Goal: Transaction & Acquisition: Obtain resource

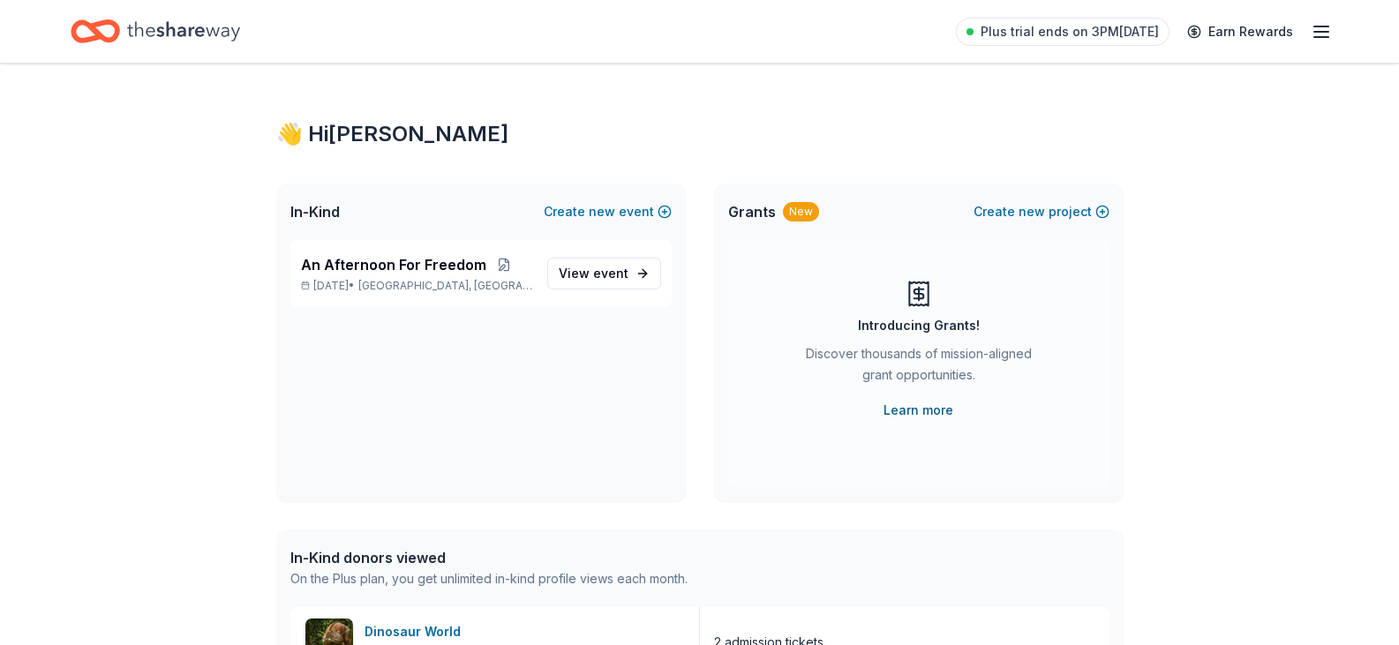
click at [929, 406] on link "Learn more" at bounding box center [919, 410] width 70 height 21
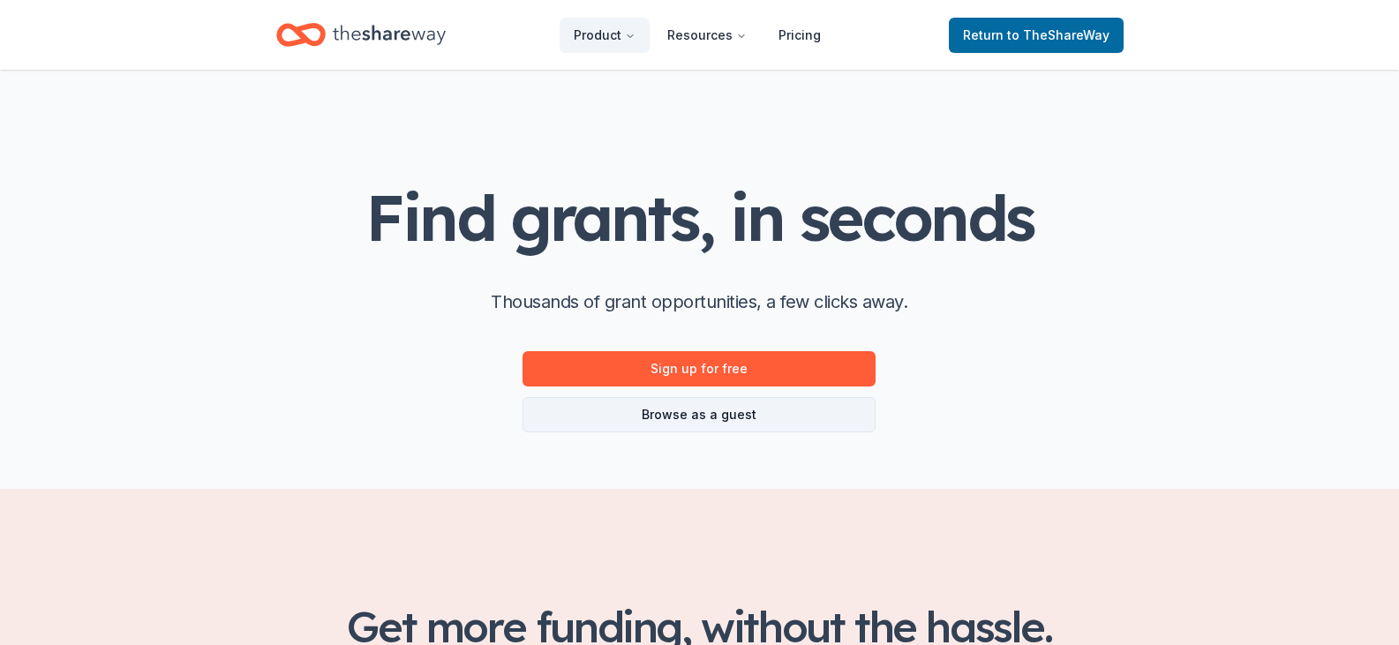
click at [726, 414] on link "Browse as a guest" at bounding box center [699, 414] width 353 height 35
click at [723, 410] on link "Browse as a guest" at bounding box center [699, 414] width 353 height 35
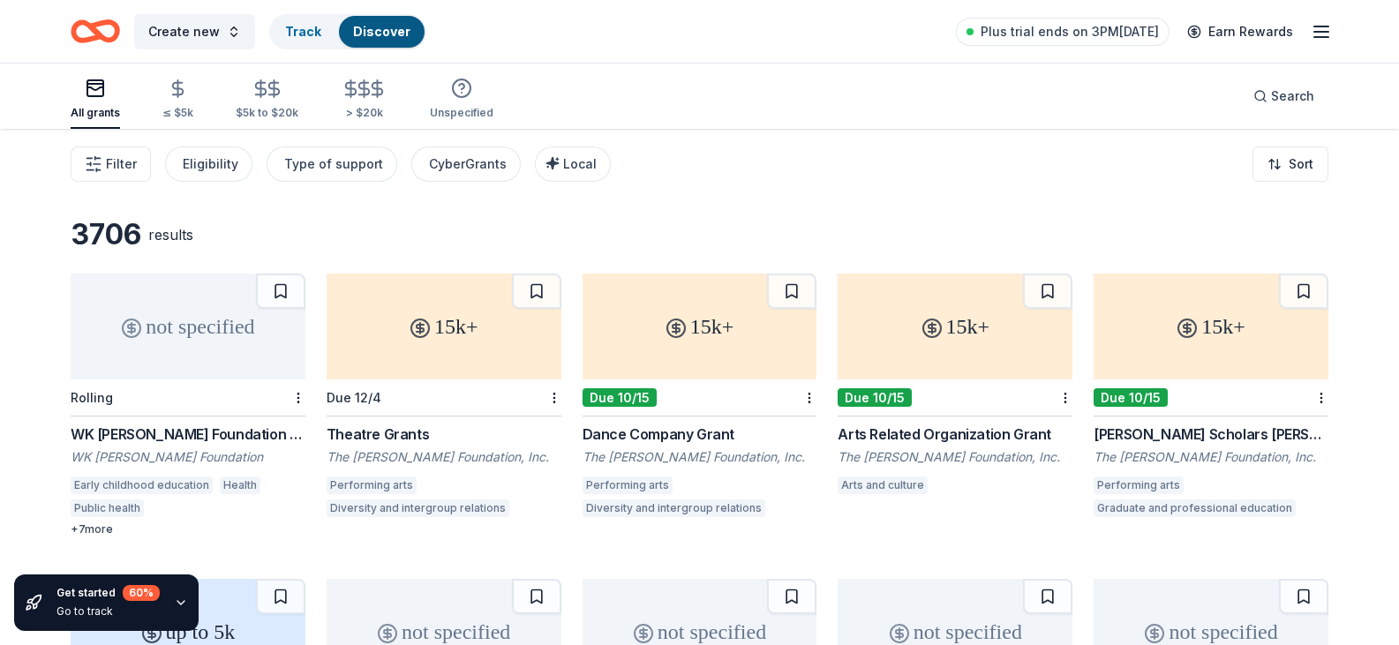
click at [99, 528] on div "+ 7 more" at bounding box center [188, 530] width 235 height 14
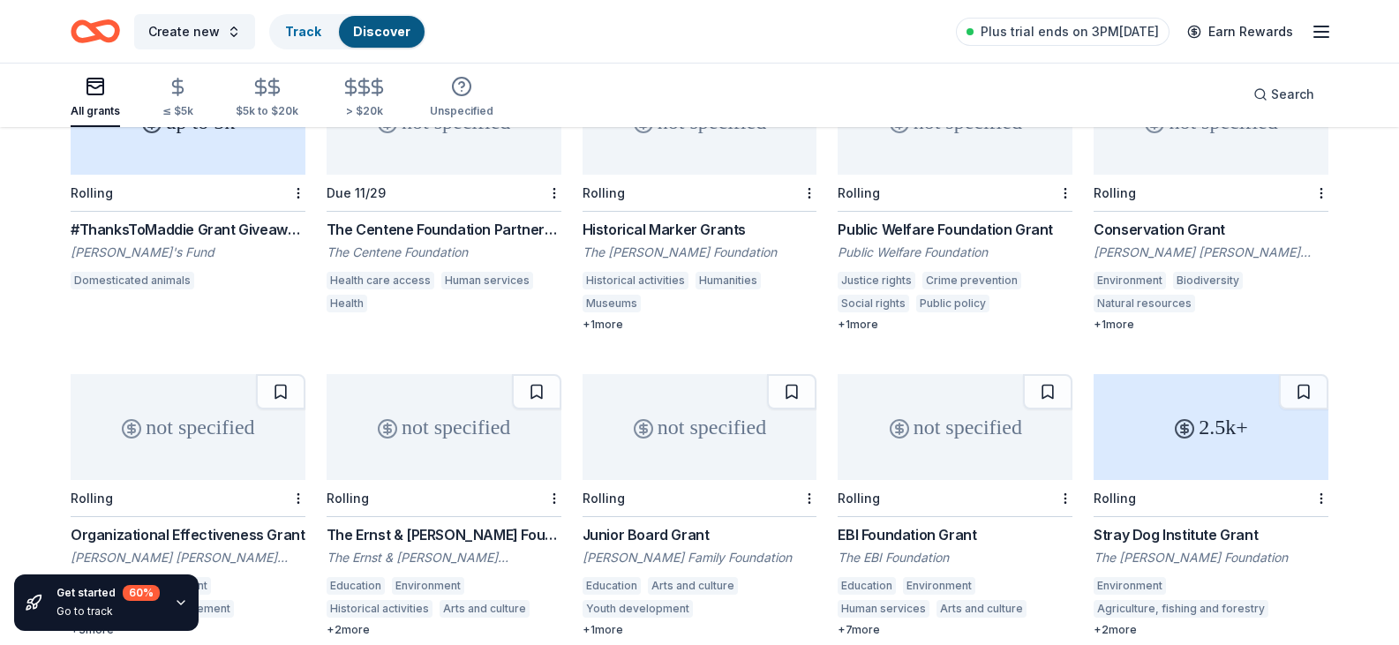
scroll to position [618, 0]
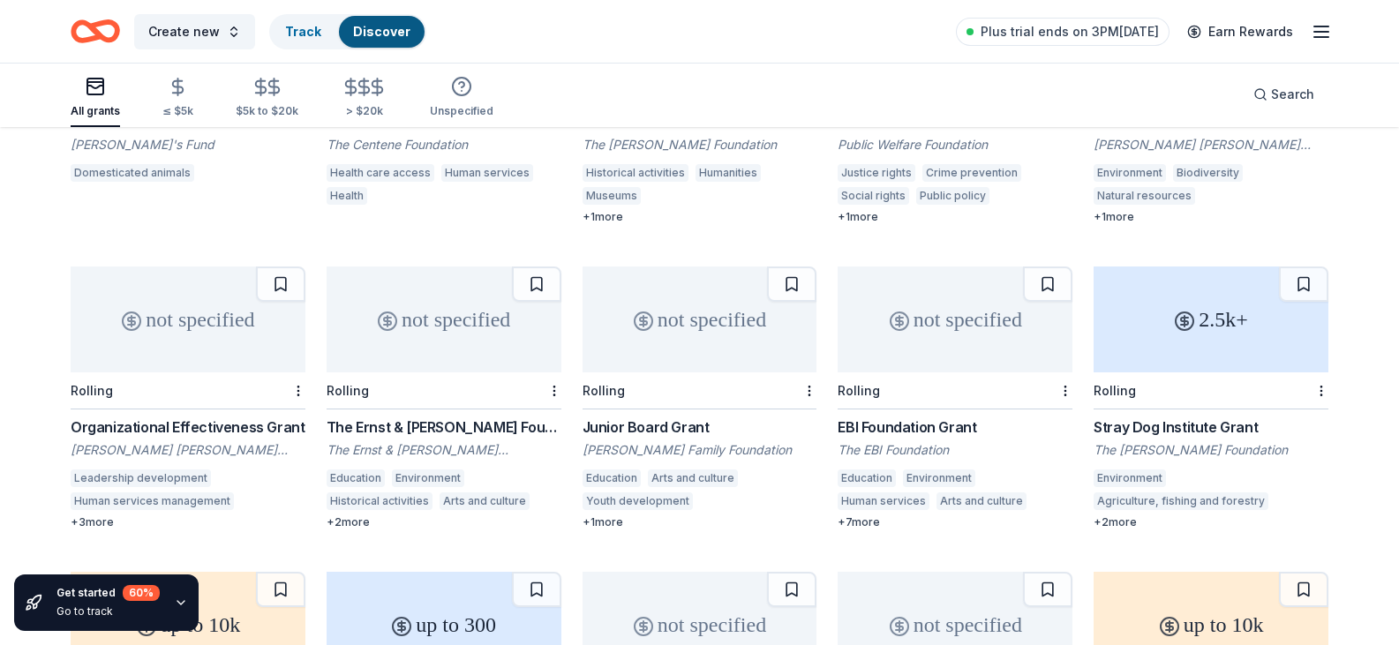
click at [89, 523] on div "+ 3 more" at bounding box center [188, 522] width 235 height 14
click at [616, 523] on div "+ 1 more" at bounding box center [700, 522] width 235 height 14
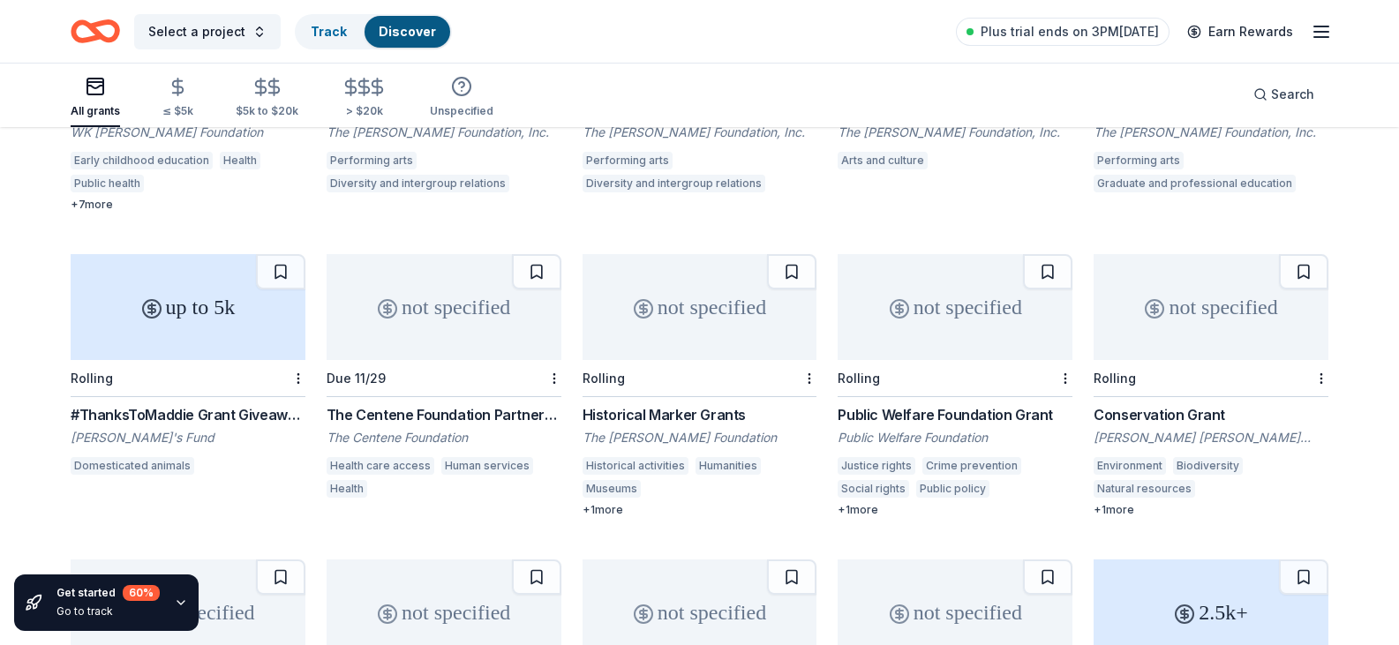
scroll to position [0, 0]
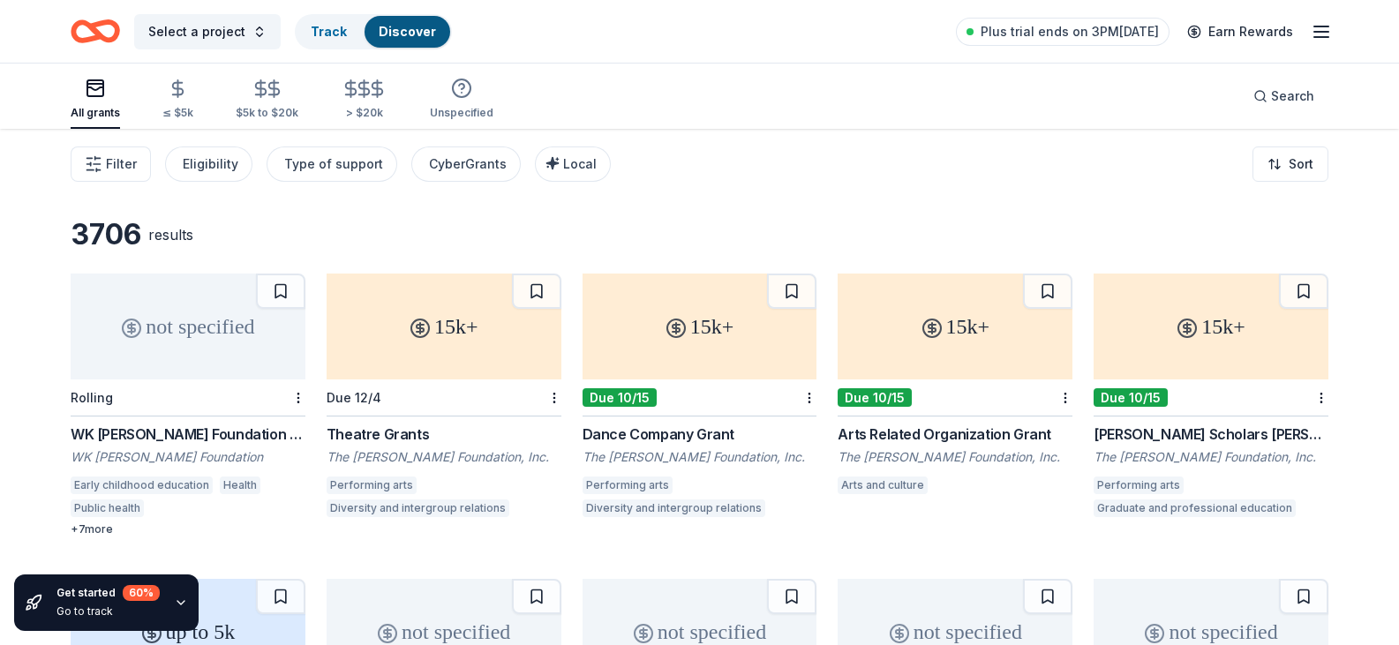
click at [221, 435] on div "WK Kellogg Foundation Grant" at bounding box center [188, 434] width 235 height 21
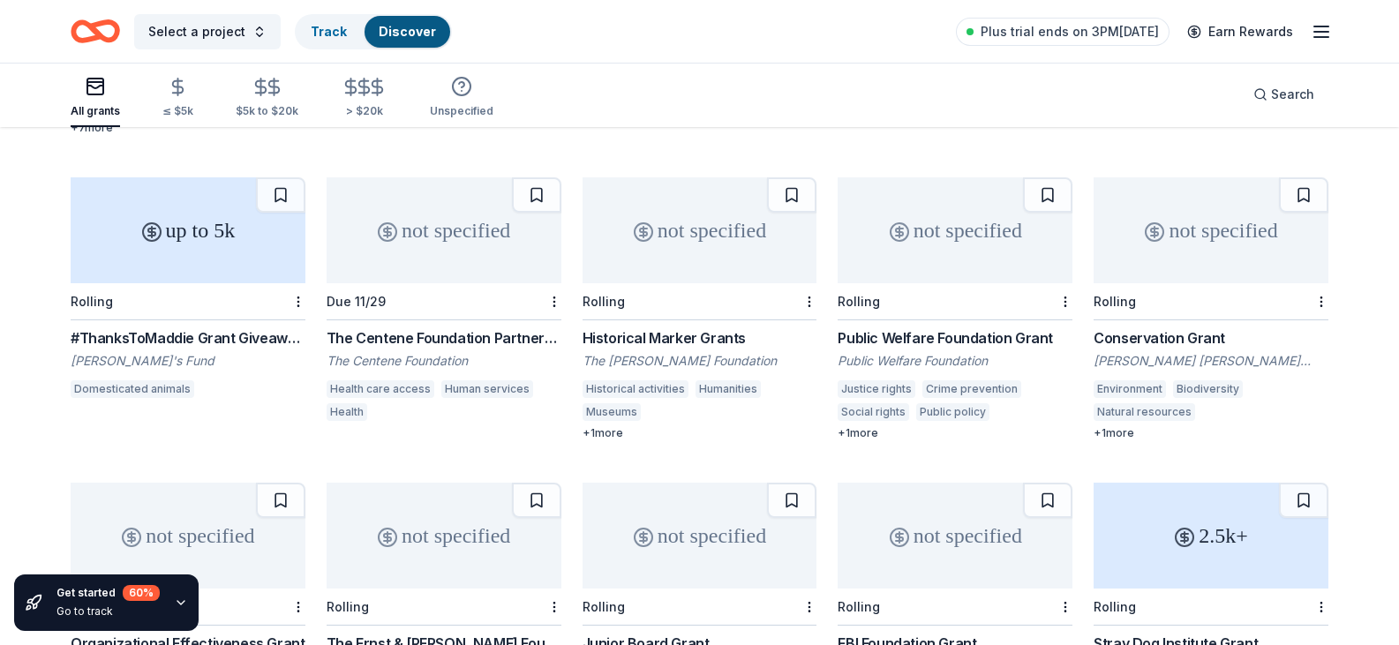
scroll to position [441, 0]
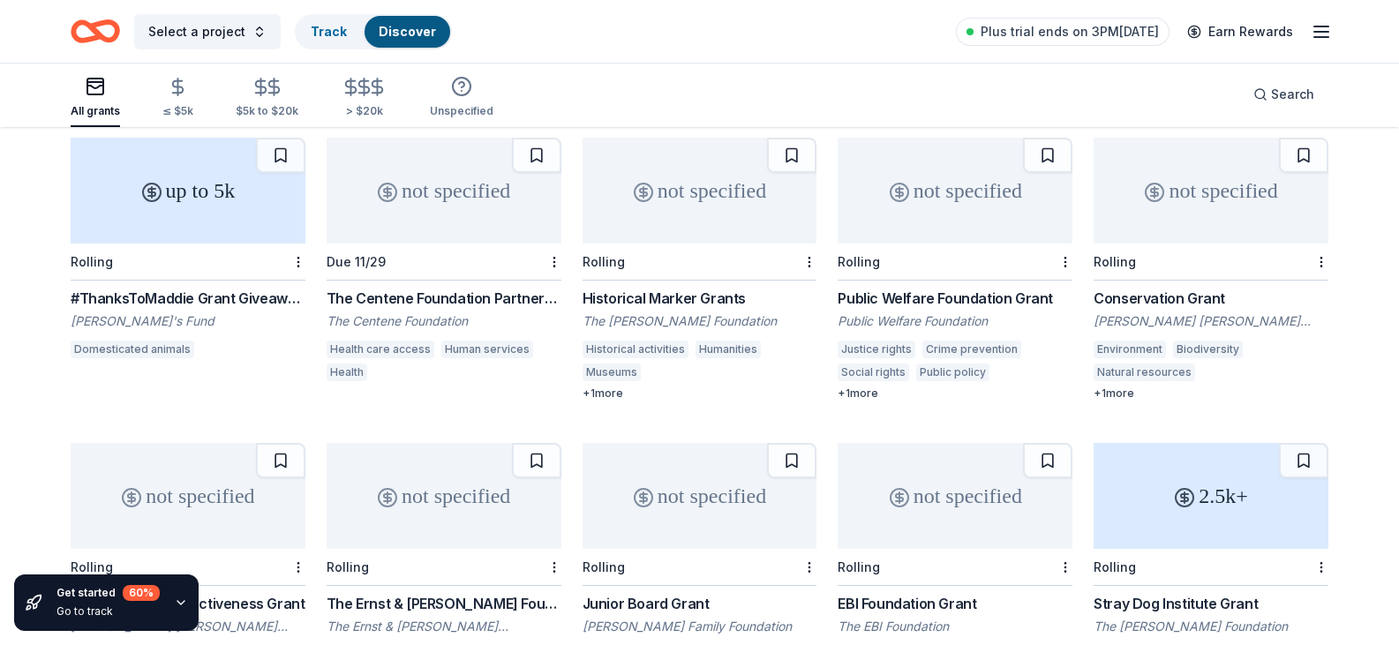
click at [980, 304] on div "Public Welfare Foundation Grant" at bounding box center [955, 298] width 235 height 21
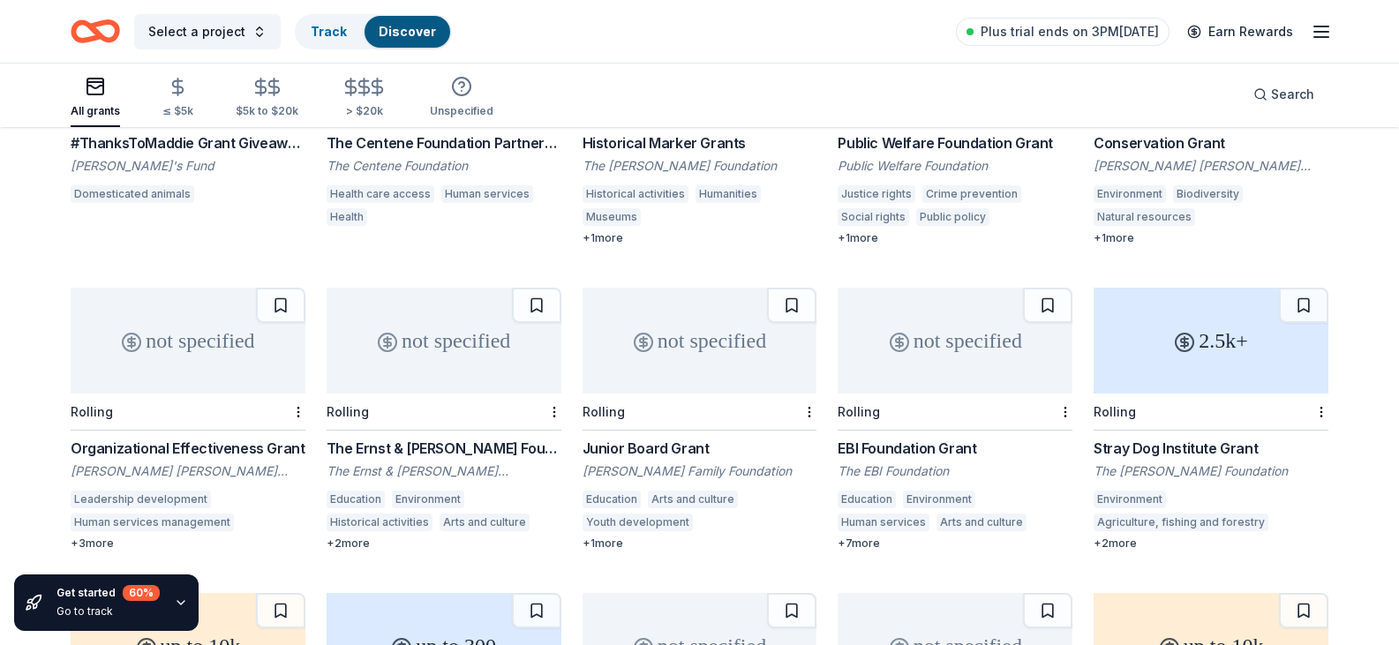
scroll to position [618, 0]
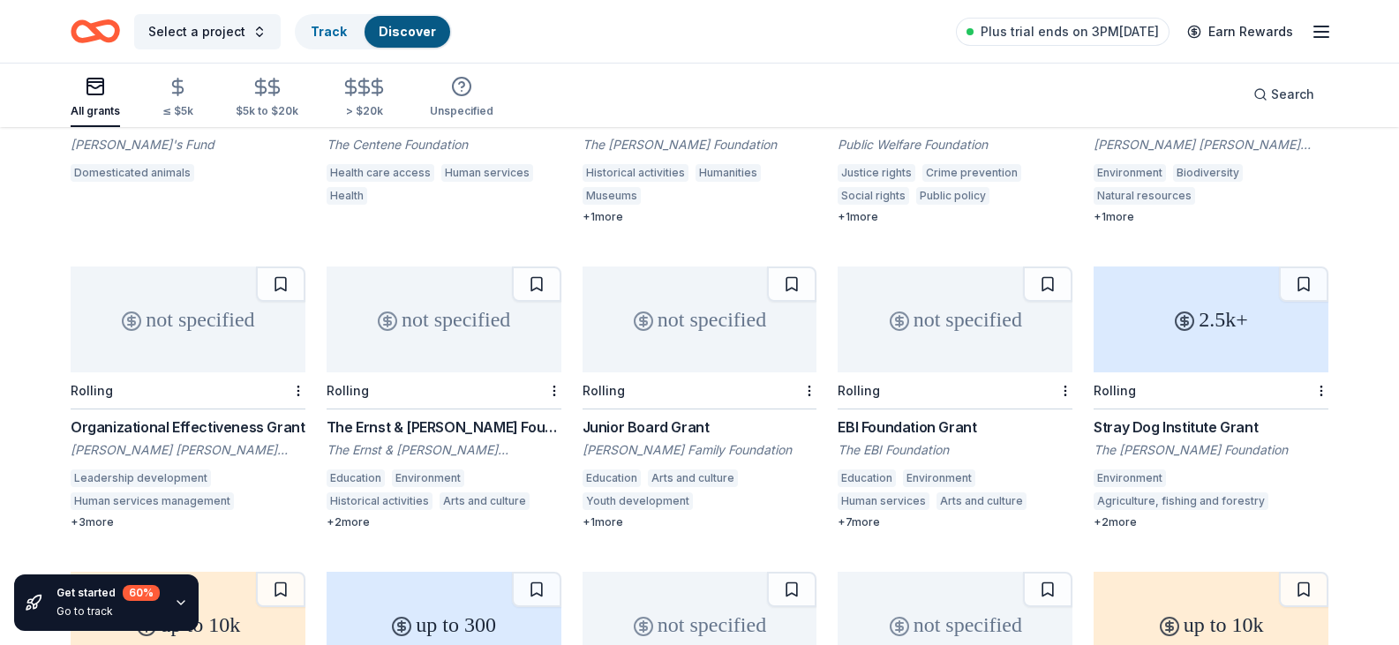
click at [174, 426] on div "Organizational Effectiveness Grant" at bounding box center [188, 427] width 235 height 21
click at [436, 432] on div "The Ernst & Elfriede Frank Foundation Grant" at bounding box center [444, 427] width 235 height 21
click at [948, 431] on div "EBI Foundation Grant" at bounding box center [955, 427] width 235 height 21
click at [1044, 289] on button at bounding box center [1047, 284] width 49 height 35
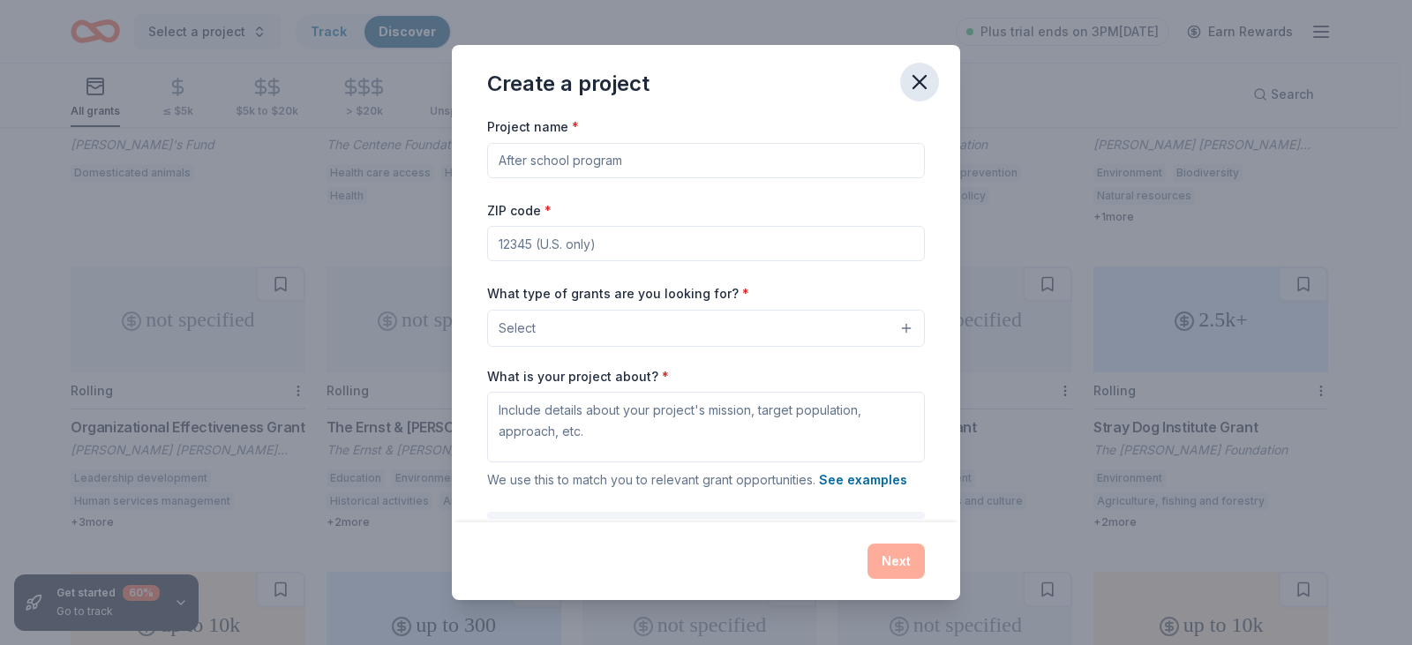
click at [923, 75] on icon "button" at bounding box center [919, 82] width 25 height 25
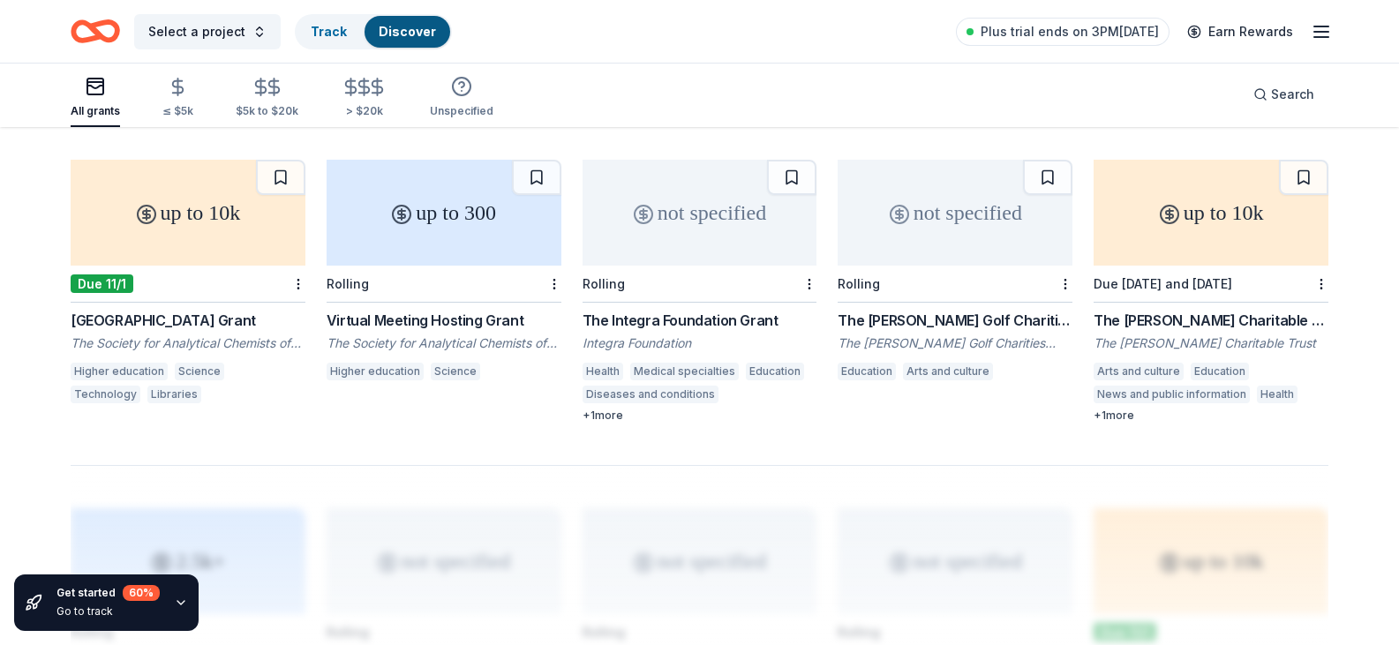
scroll to position [1059, 0]
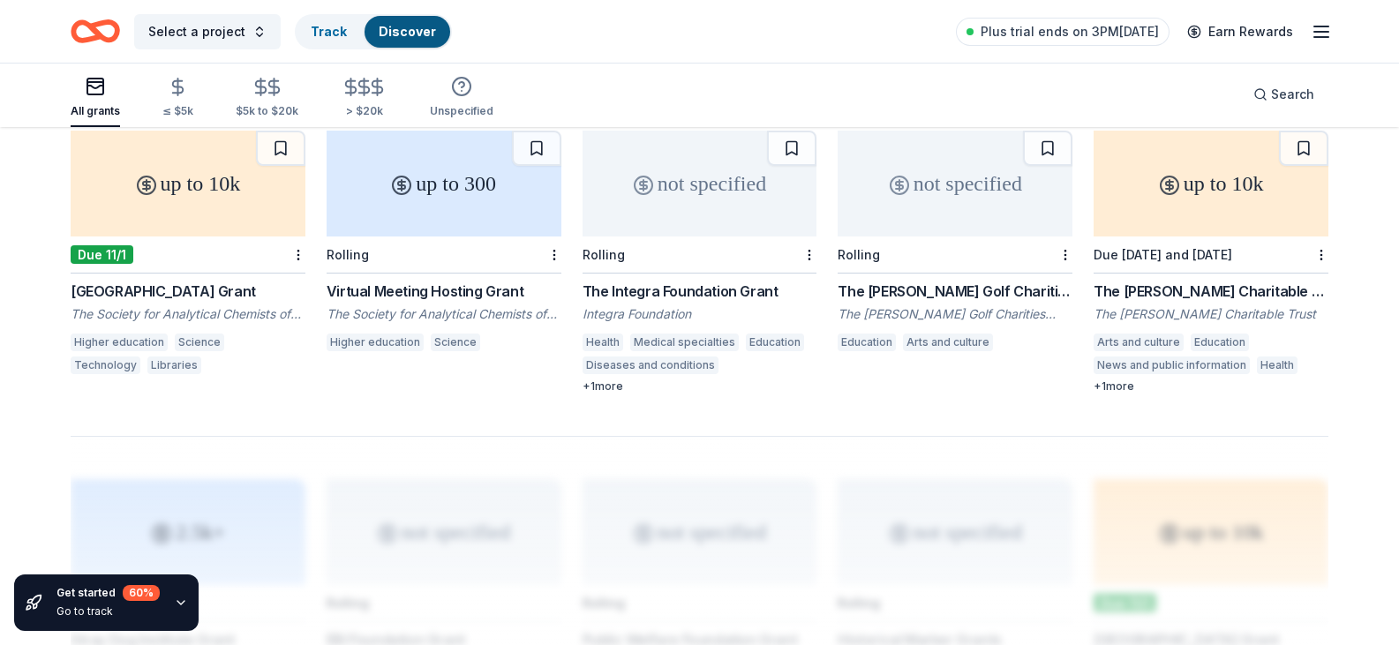
click at [1152, 282] on div "The [PERSON_NAME] Charitable Trust Grant" at bounding box center [1211, 291] width 235 height 21
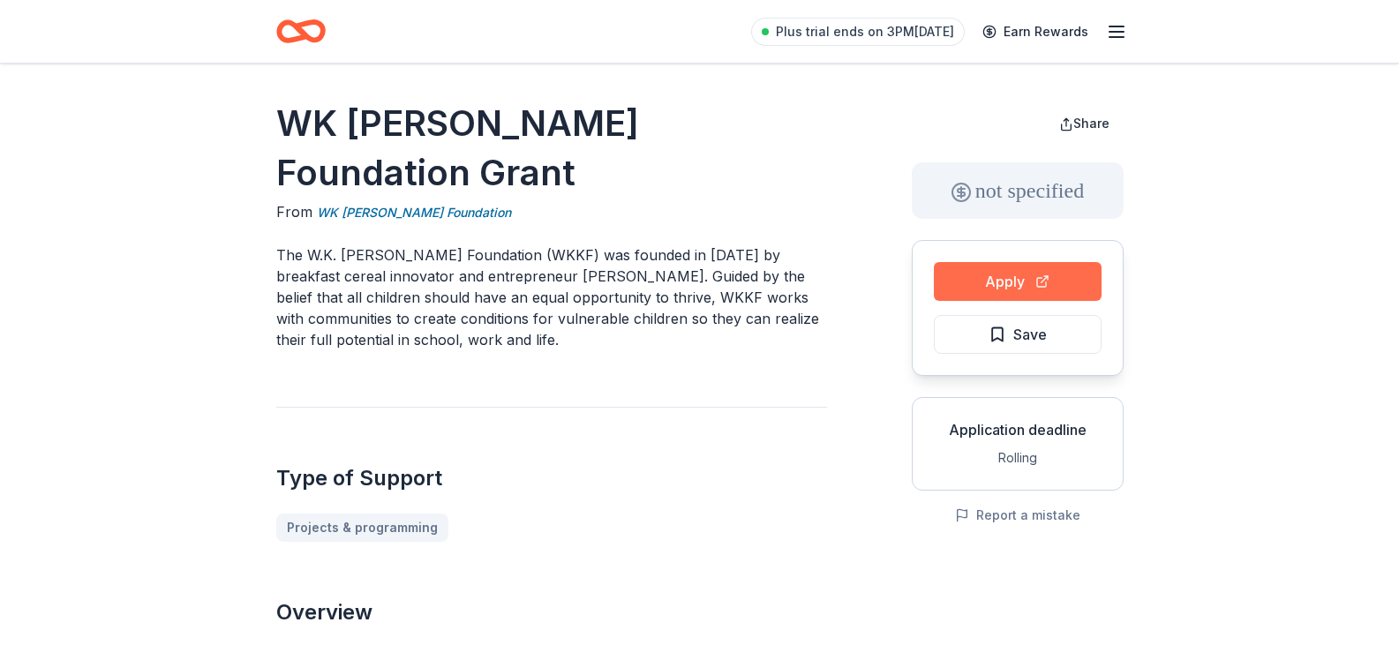
click at [1006, 281] on button "Apply" at bounding box center [1018, 281] width 168 height 39
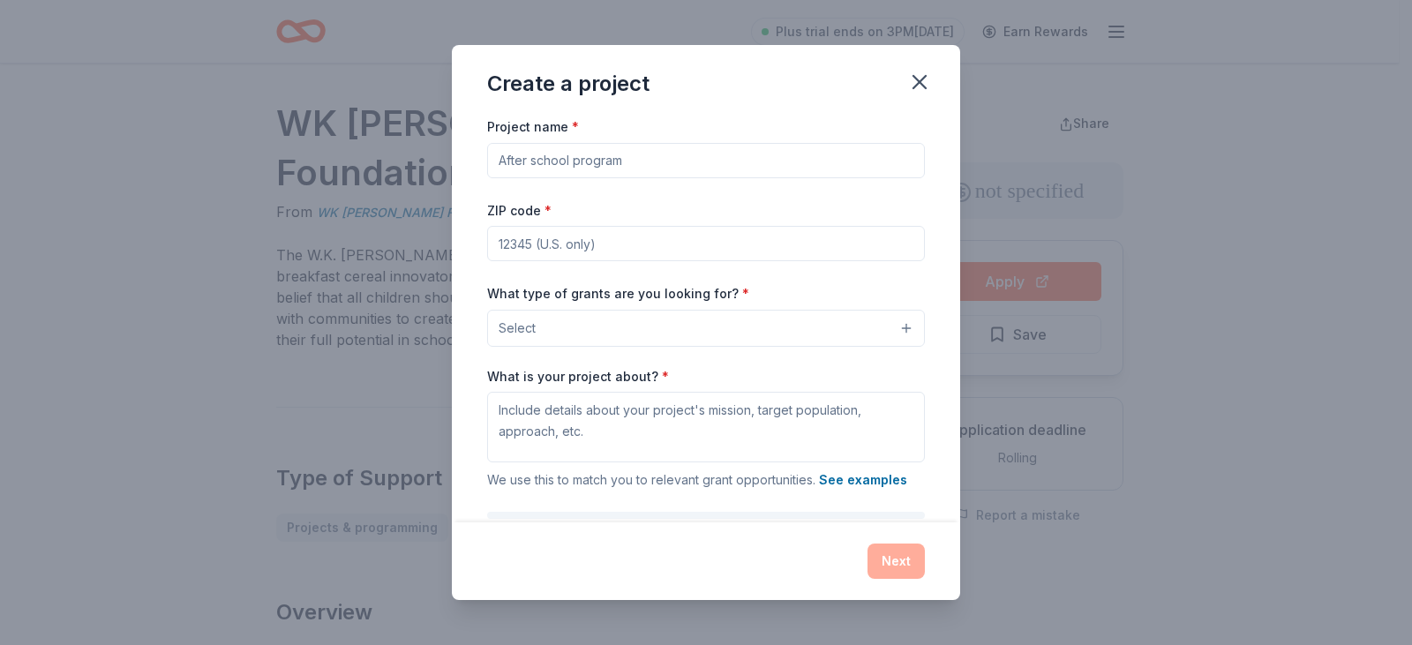
click at [1006, 281] on div "Create a project Project name * ZIP code * What type of grants are you looking …" at bounding box center [706, 322] width 1412 height 645
click at [662, 157] on input "Project name *" at bounding box center [706, 160] width 438 height 35
type input "]"
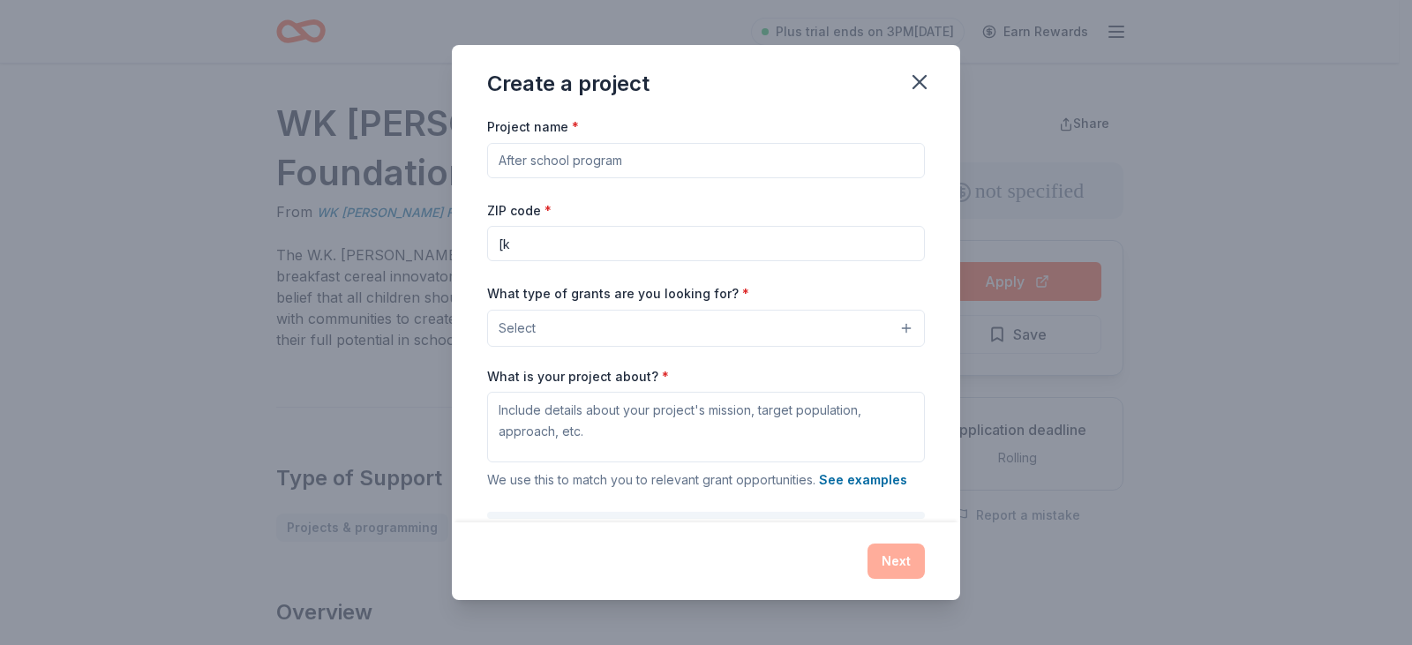
type input "["
type input "33411"
click at [526, 156] on input "Project name *" at bounding box center [706, 160] width 438 height 35
type input "[kNOw MORE] Human Trafficking Prevention Education"
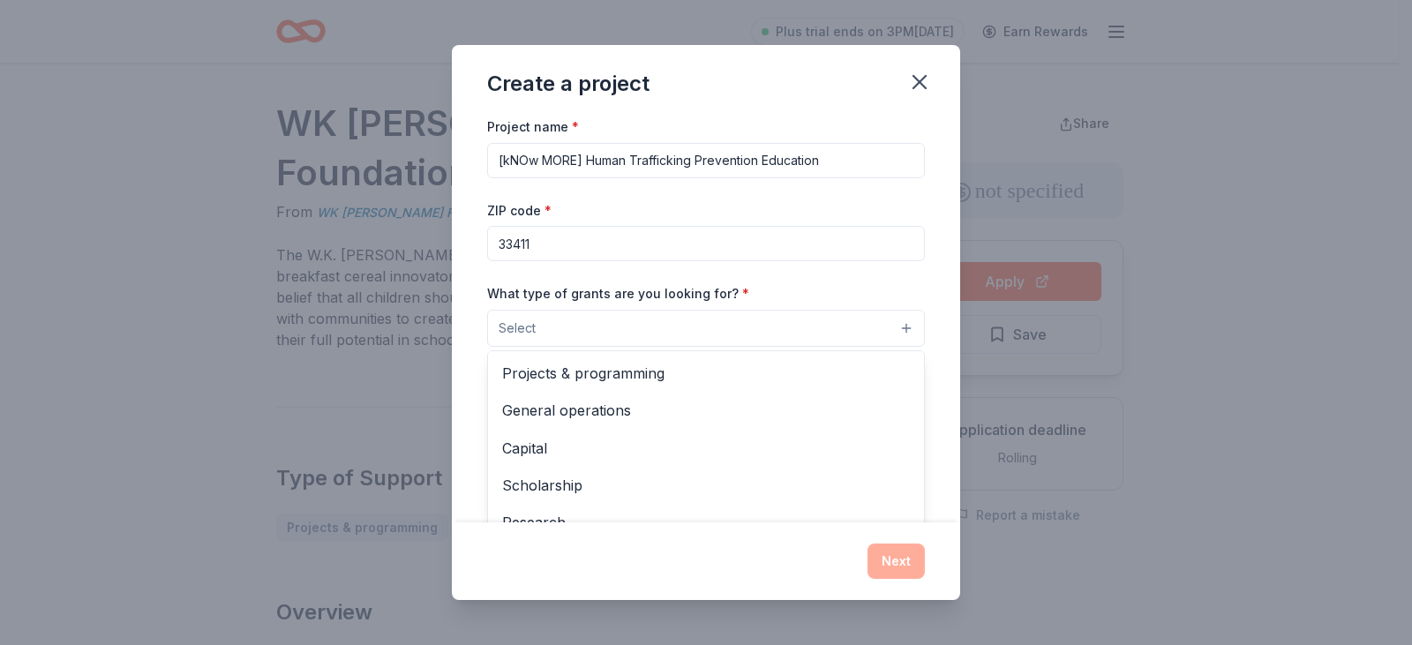
click at [613, 335] on button "Select" at bounding box center [706, 328] width 438 height 37
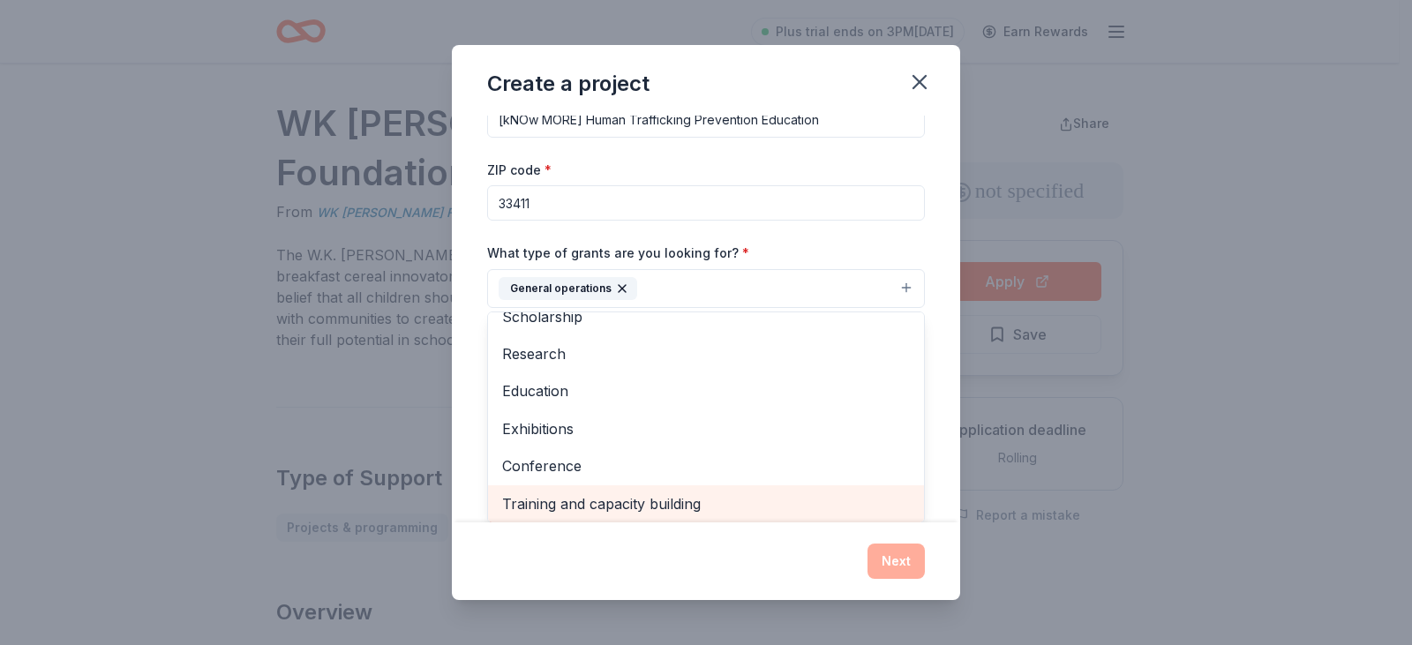
scroll to position [131, 0]
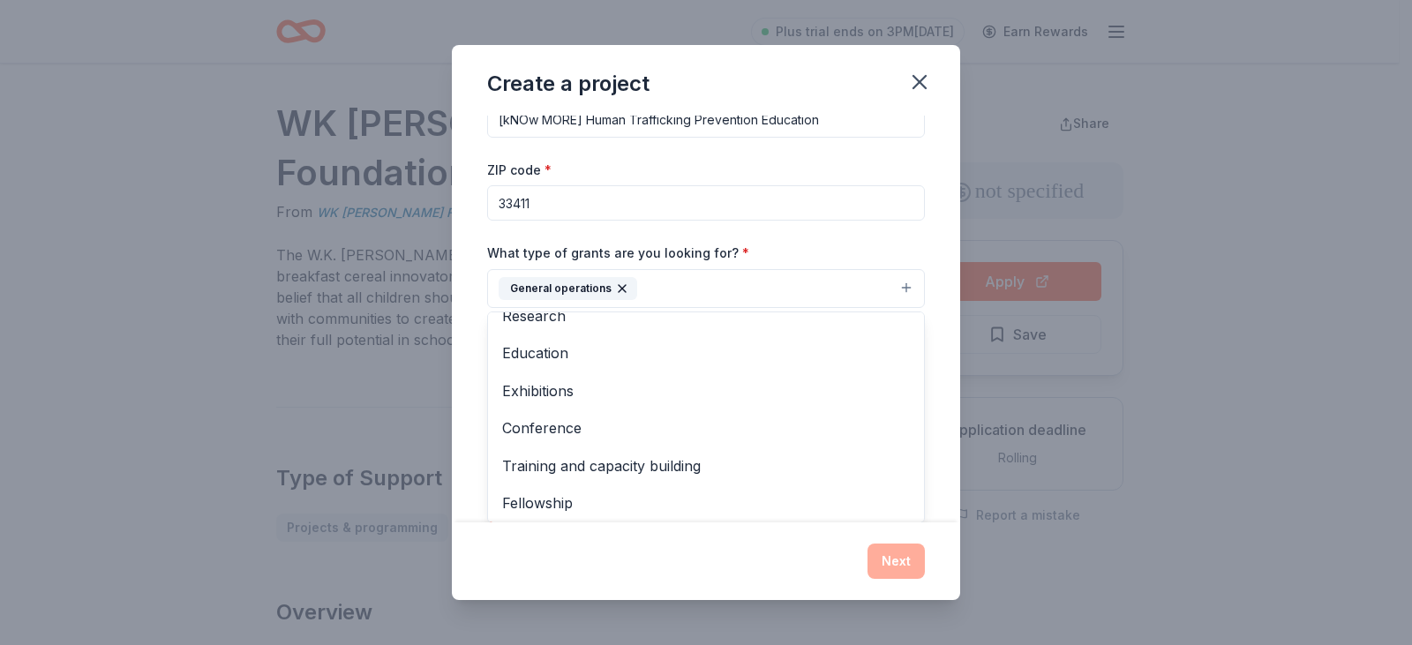
click at [887, 570] on div "Create a project Project name * [kNOw MORE] Human Trafficking Prevention Educat…" at bounding box center [706, 322] width 508 height 555
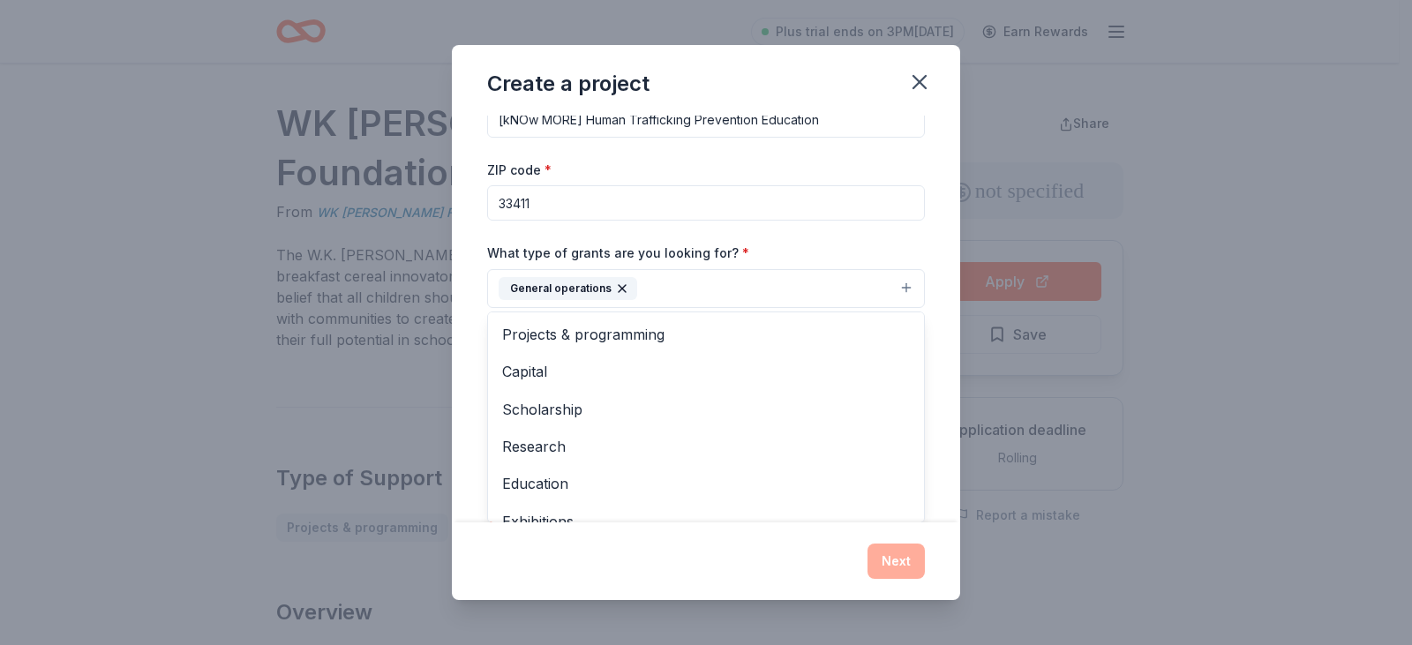
click at [717, 283] on button "General operations" at bounding box center [706, 288] width 438 height 39
click at [714, 284] on button "General operations" at bounding box center [706, 288] width 438 height 39
click at [650, 328] on span "Projects & programming" at bounding box center [706, 334] width 408 height 23
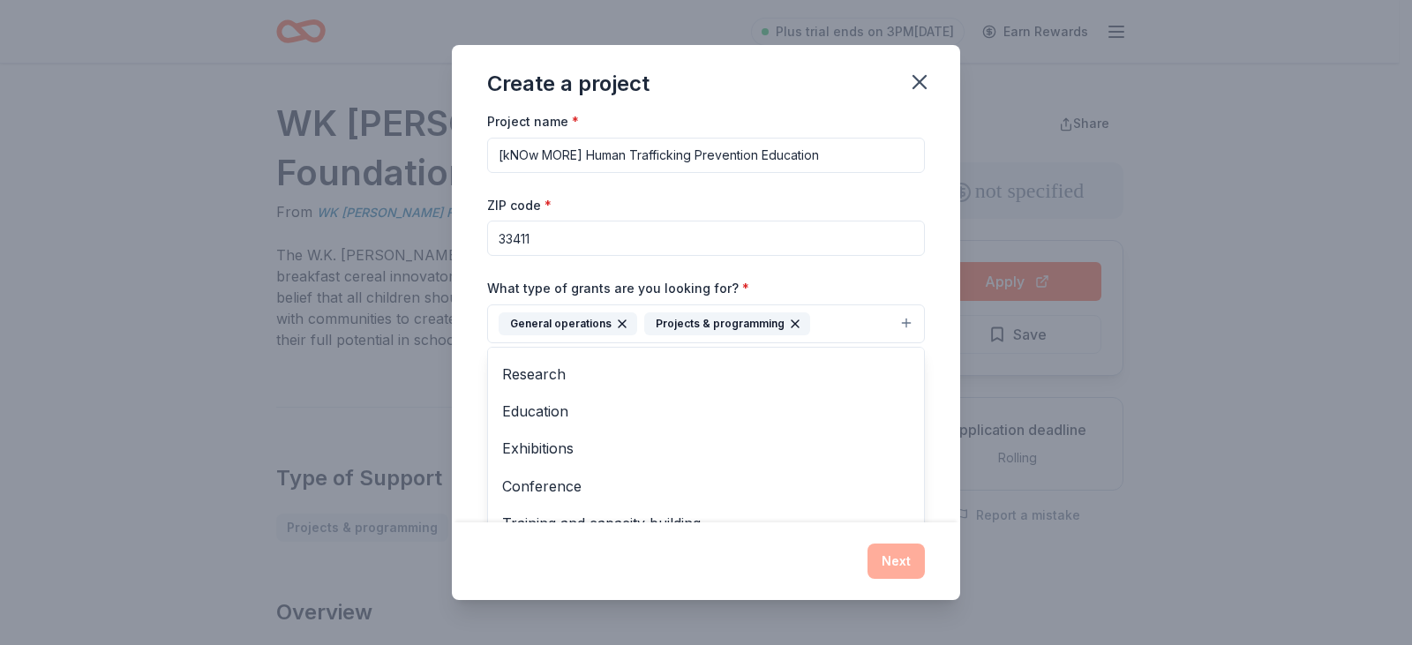
scroll to position [106, 0]
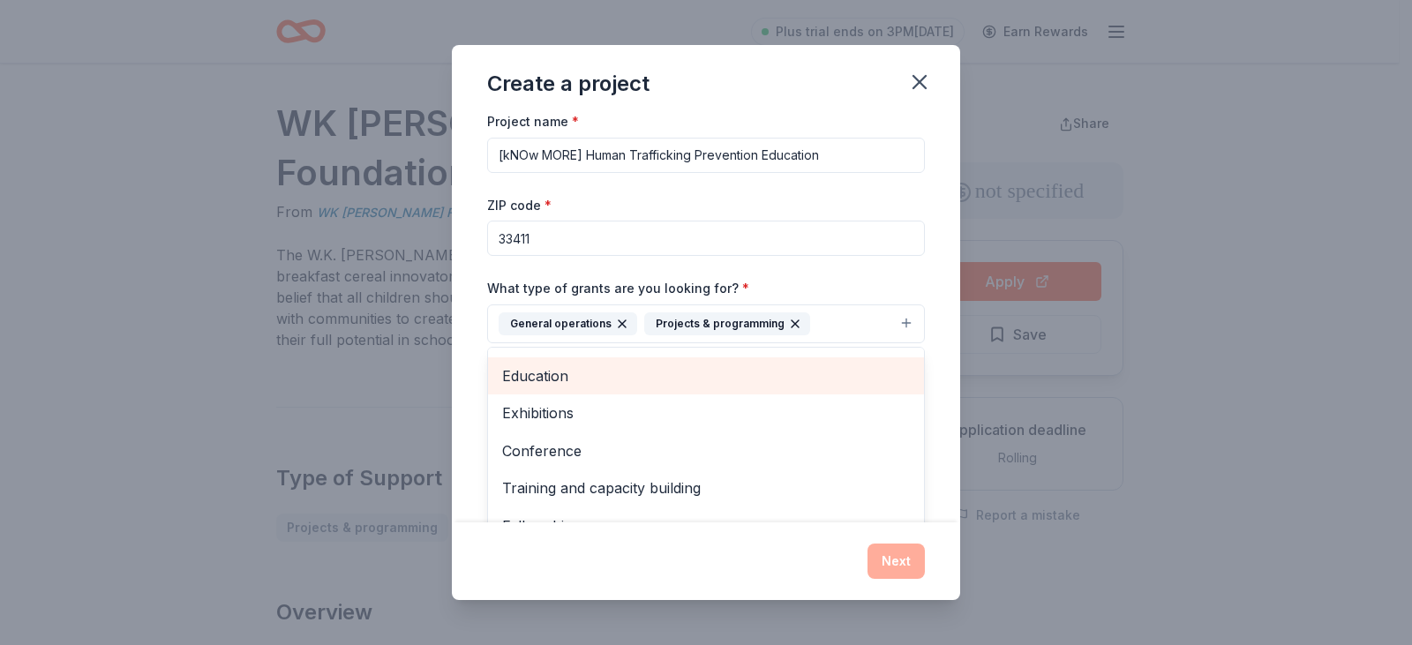
click at [519, 370] on span "Education" at bounding box center [706, 376] width 408 height 23
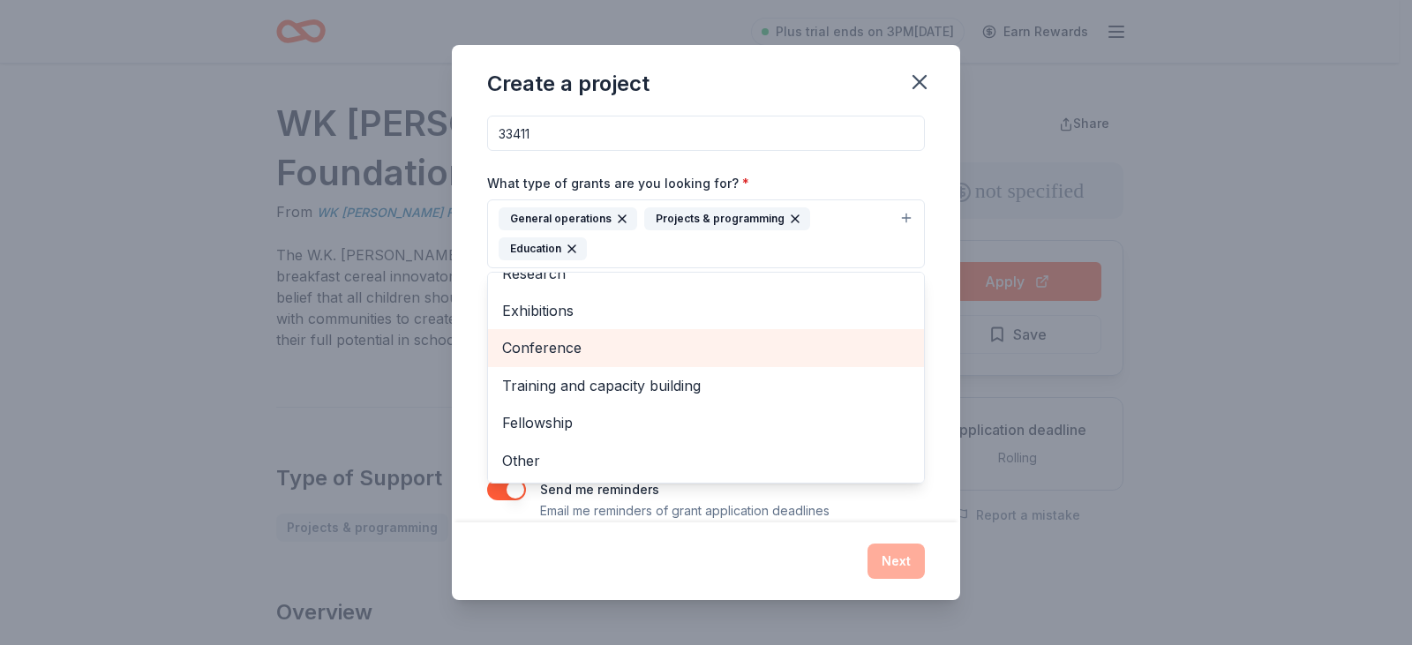
scroll to position [111, 0]
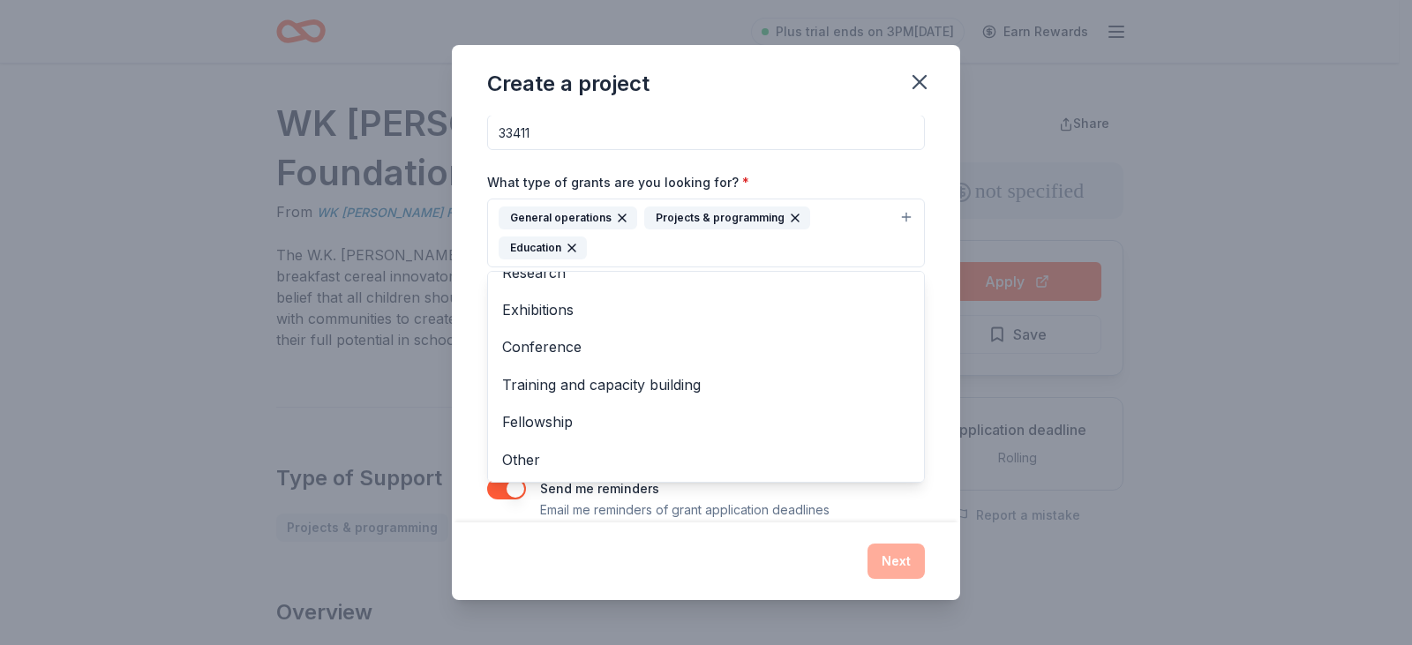
click at [273, 326] on div "Create a project Project name * [kNOw MORE] Human Trafficking Prevention Educat…" at bounding box center [706, 322] width 1412 height 645
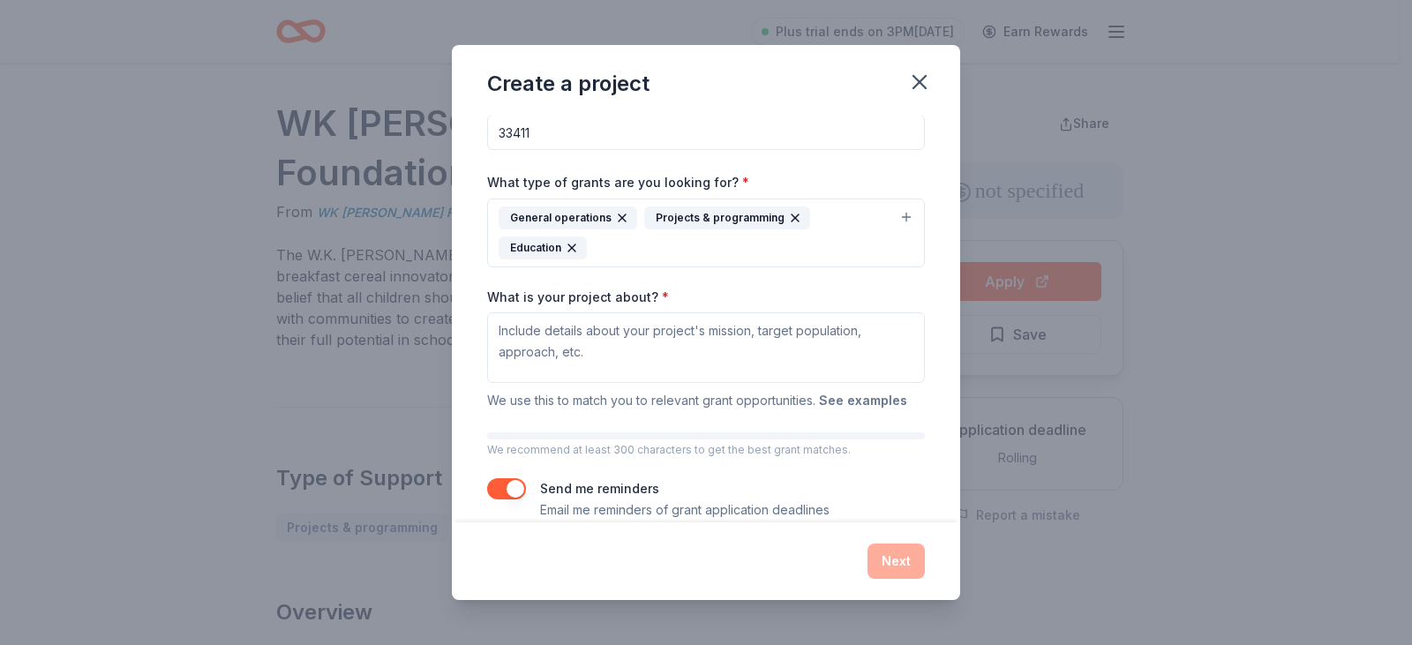
click at [868, 402] on button "See examples" at bounding box center [863, 400] width 88 height 21
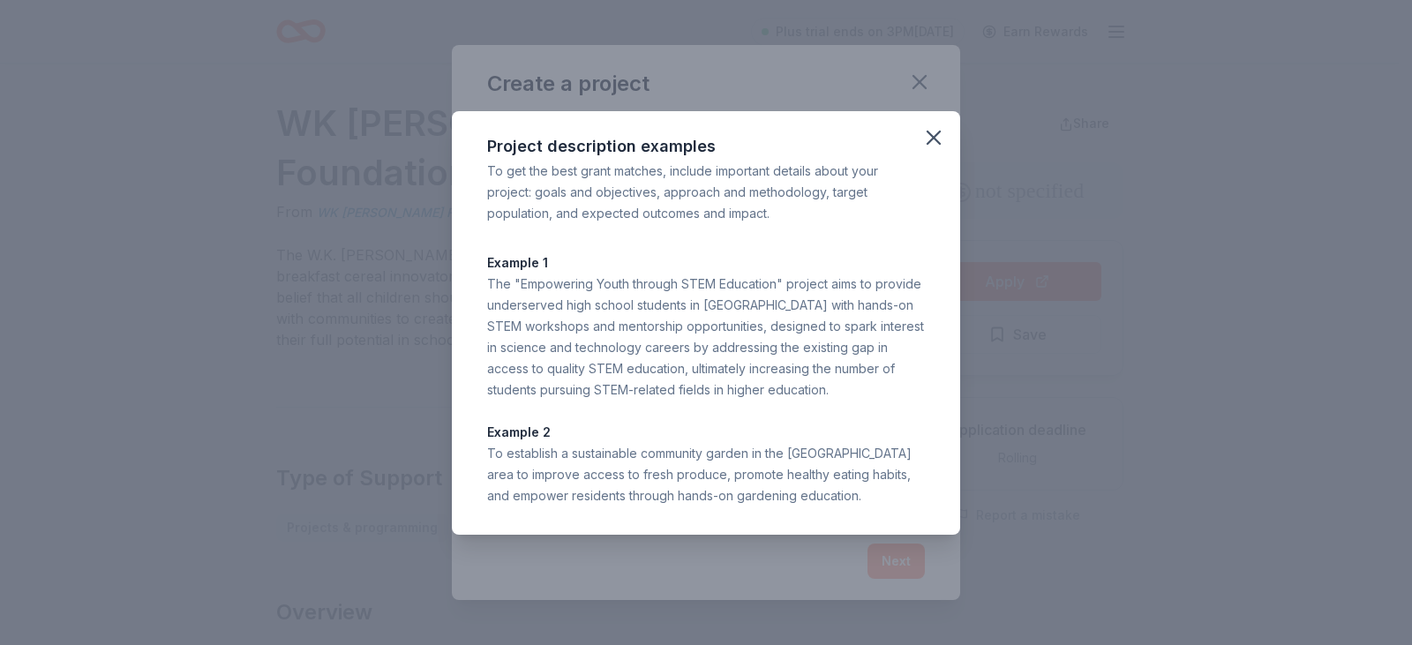
click at [843, 435] on p "Example 2" at bounding box center [706, 432] width 438 height 21
click at [937, 131] on icon "button" at bounding box center [934, 137] width 25 height 25
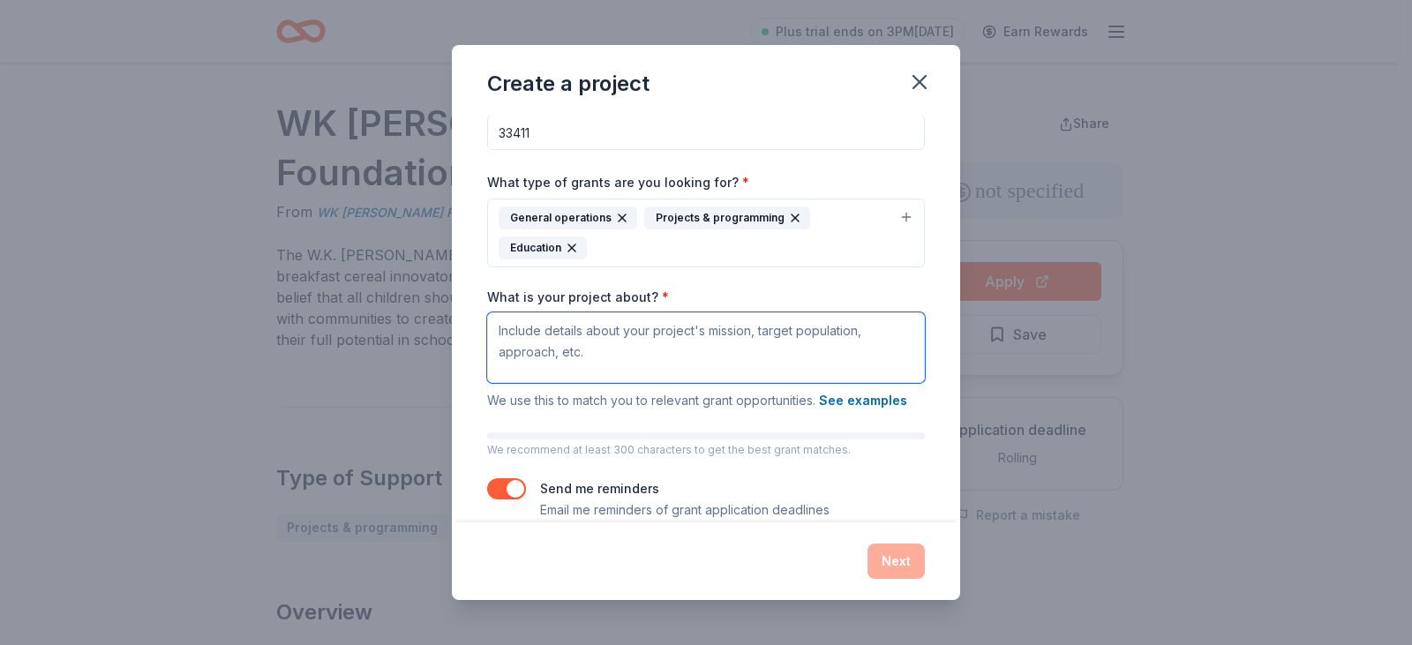
click at [500, 334] on textarea "What is your project about? *" at bounding box center [706, 347] width 438 height 71
paste textarea "The “Now I Know” program equips middle school, high school, and college-age you…"
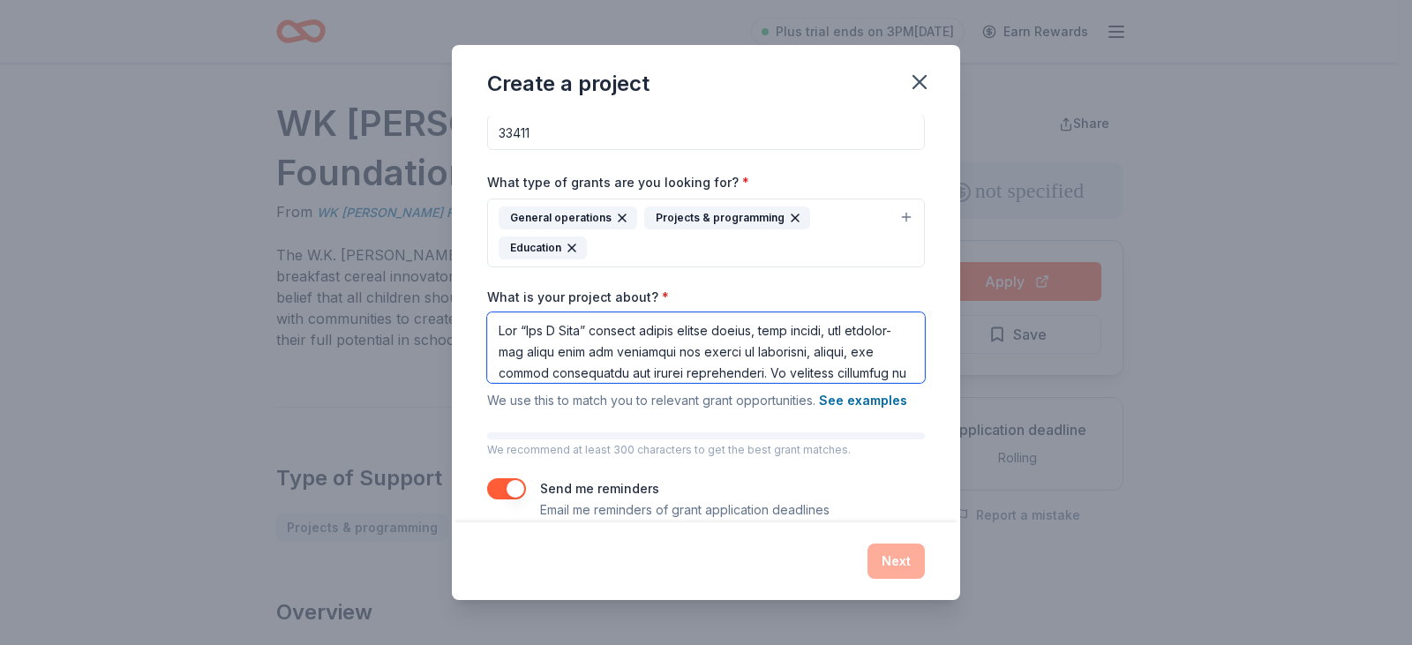
scroll to position [1267, 0]
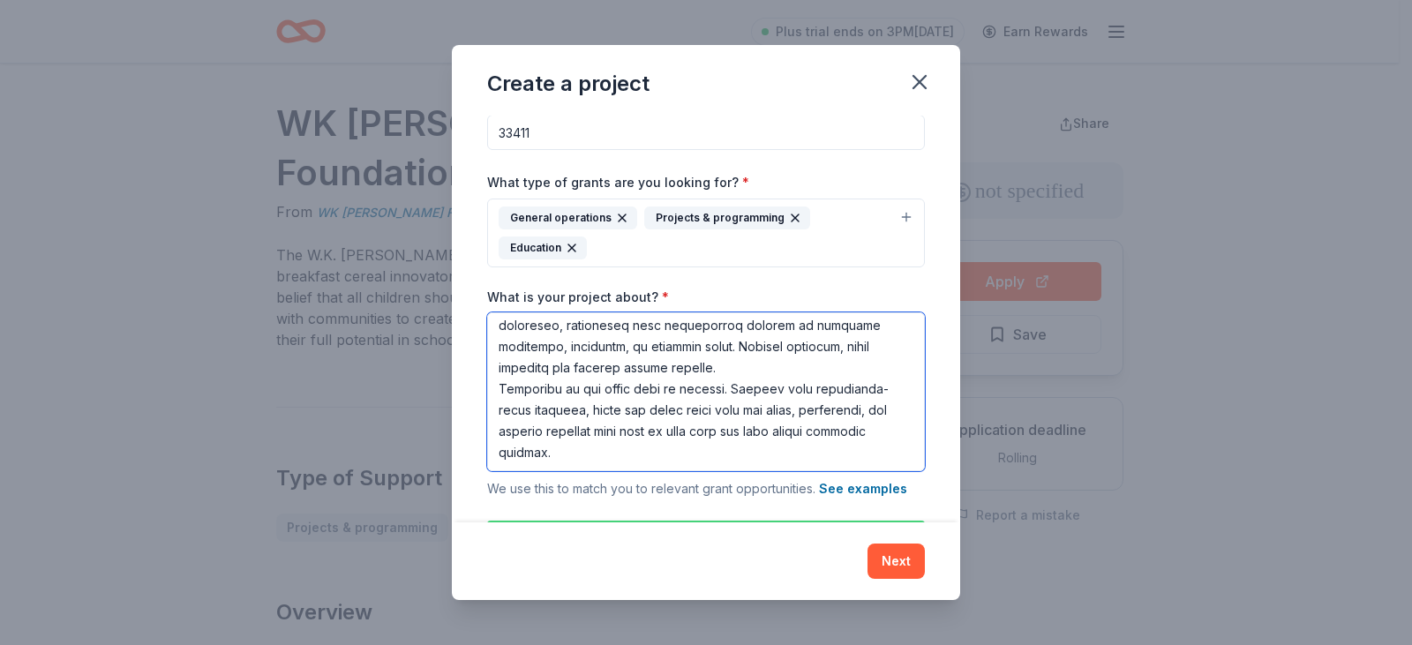
drag, startPoint x: 562, startPoint y: 402, endPoint x: 694, endPoint y: 407, distance: 131.6
click at [694, 407] on textarea "What is your project about? *" at bounding box center [706, 391] width 438 height 159
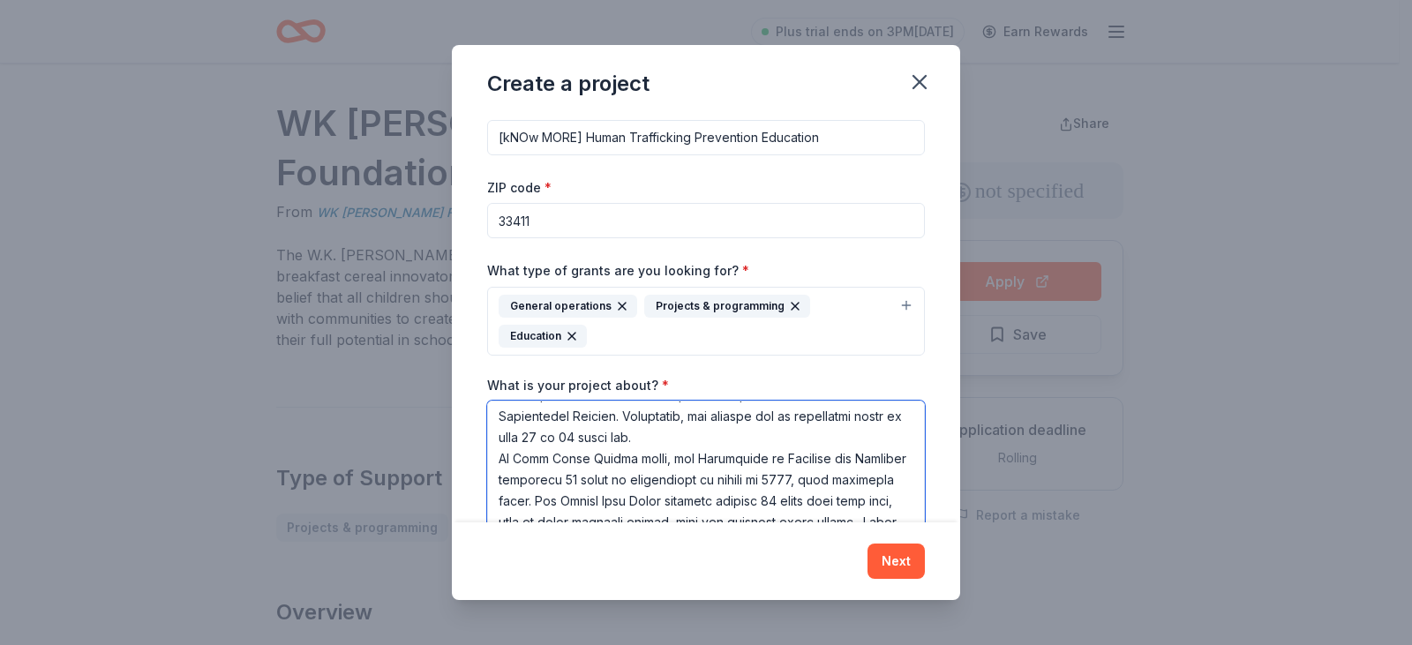
scroll to position [618, 0]
paste textarea "gain an understanding of the latest tactics traffickers employ"
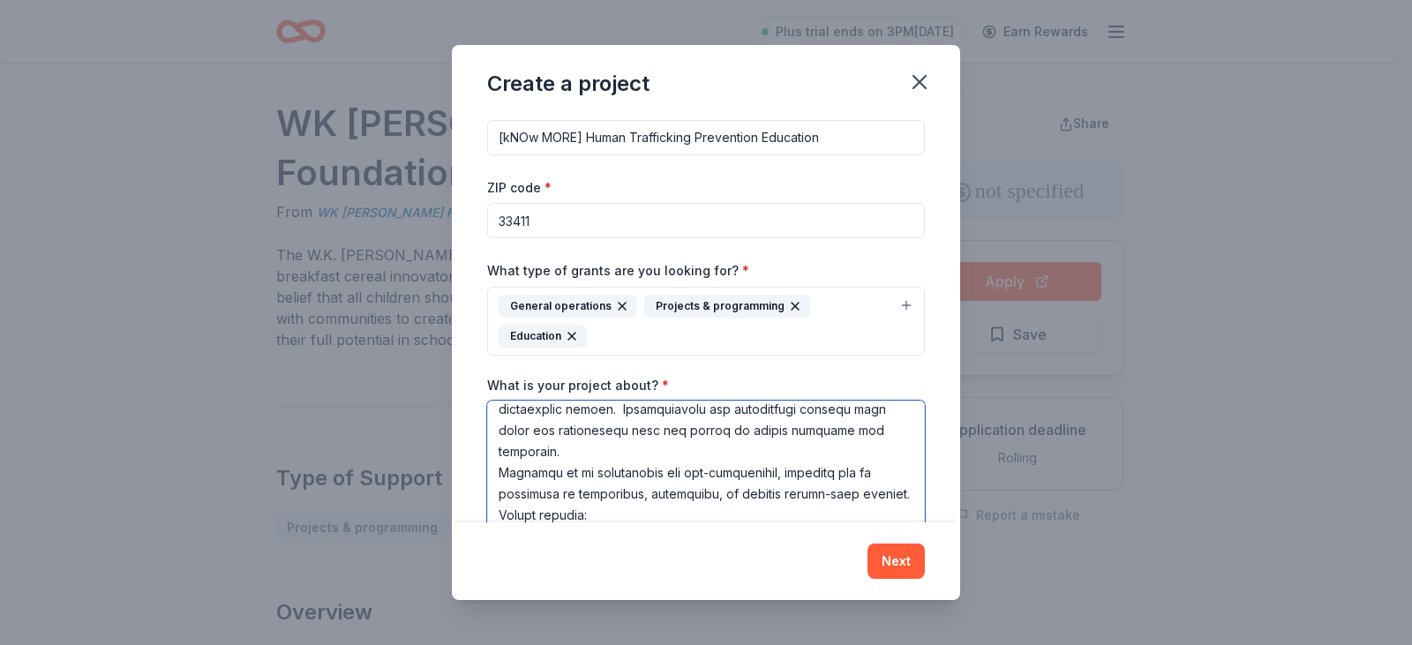
paste textarea "the latest local law enforcement data and trends to ensure accuracy and relevan…"
paste textarea "providing youth with current, practical tools, we transform awareness into prev…"
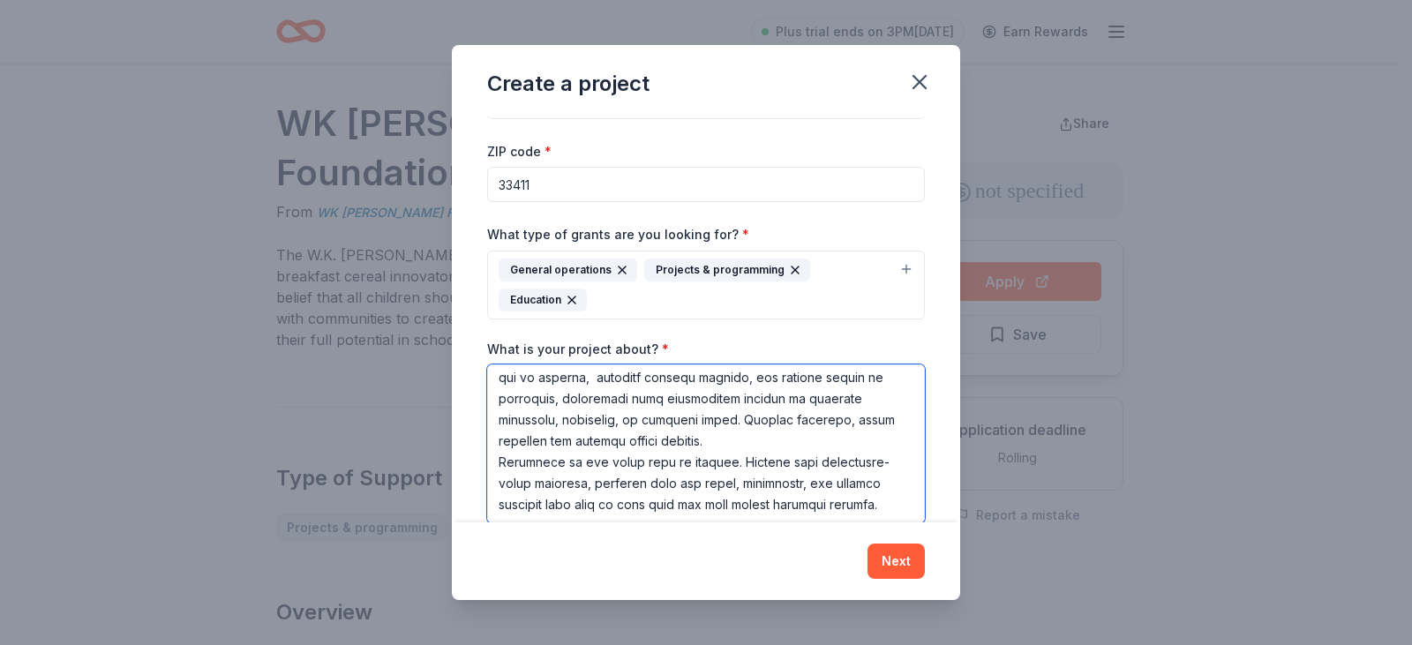
scroll to position [1276, 0]
type textarea "The “Now I Know” program equips middle school, high school, and college-age you…"
click at [877, 552] on button "Next" at bounding box center [896, 561] width 57 height 35
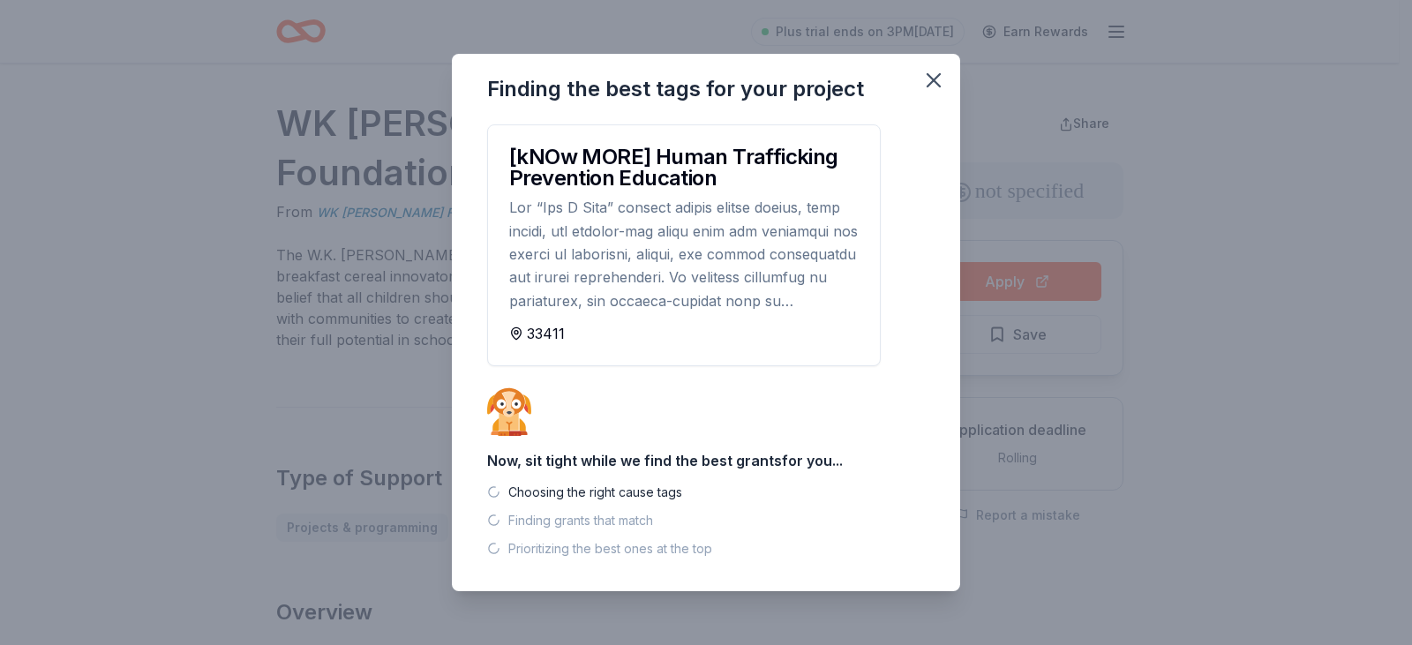
scroll to position [0, 0]
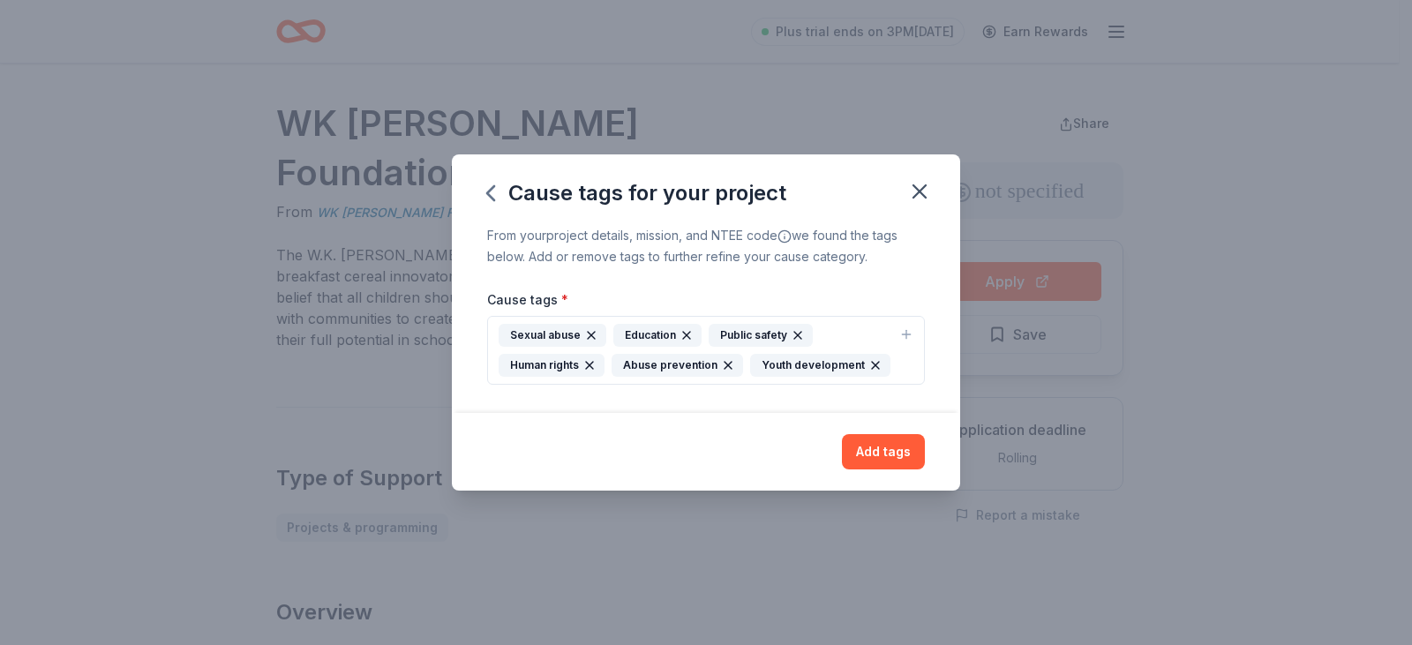
click at [822, 332] on div "Sexual abuse Education Public safety Human rights Abuse prevention Youth develo…" at bounding box center [696, 350] width 394 height 53
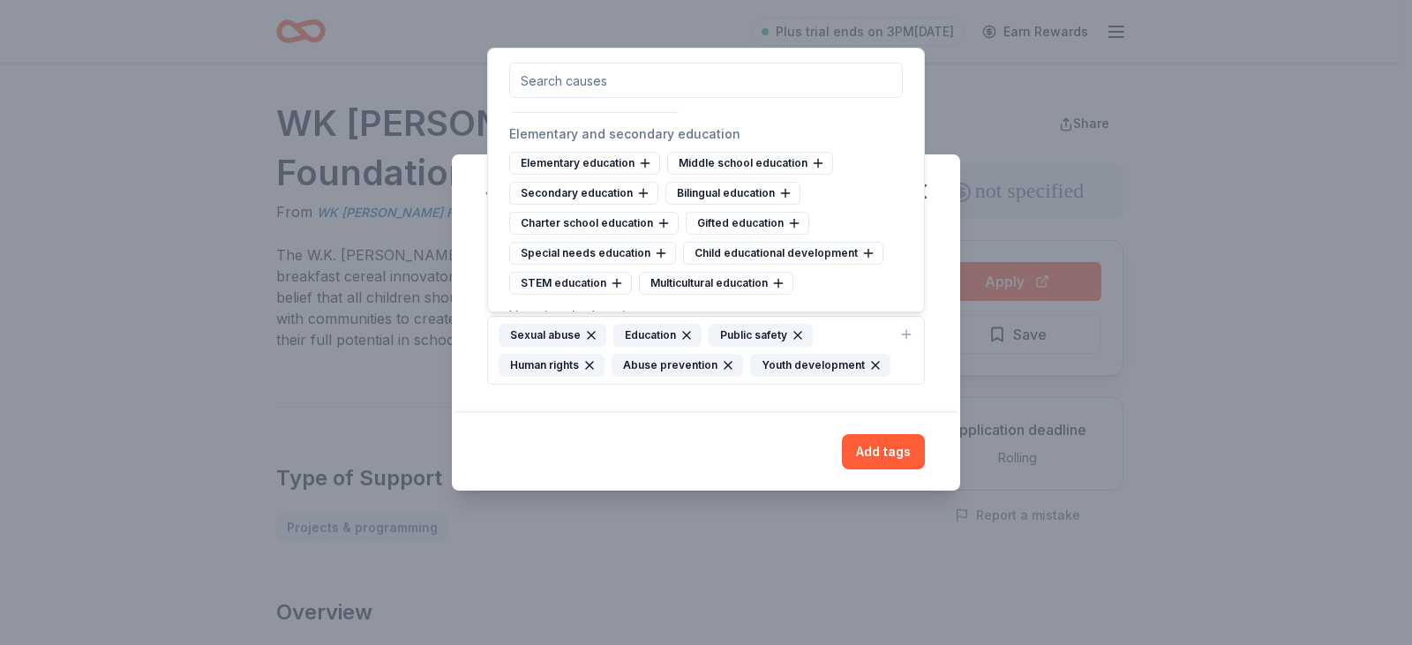
scroll to position [883, 0]
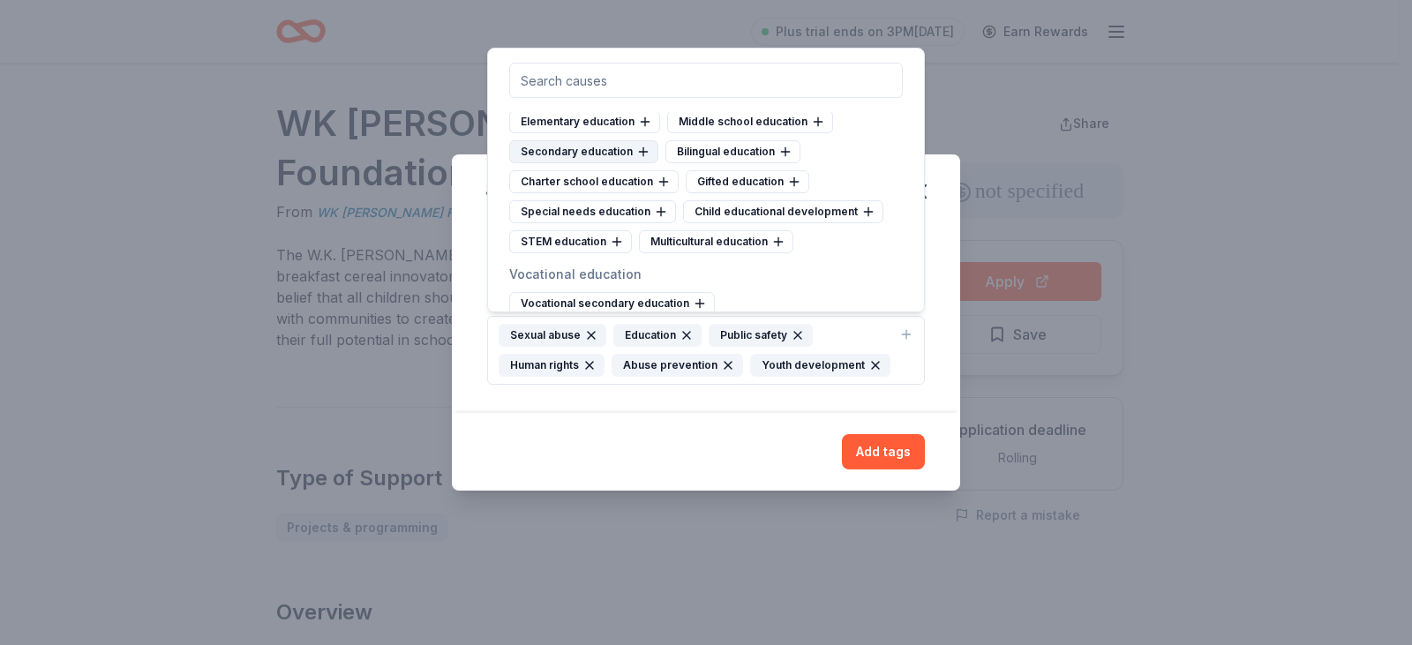
click at [593, 163] on div "Secondary education" at bounding box center [583, 151] width 149 height 23
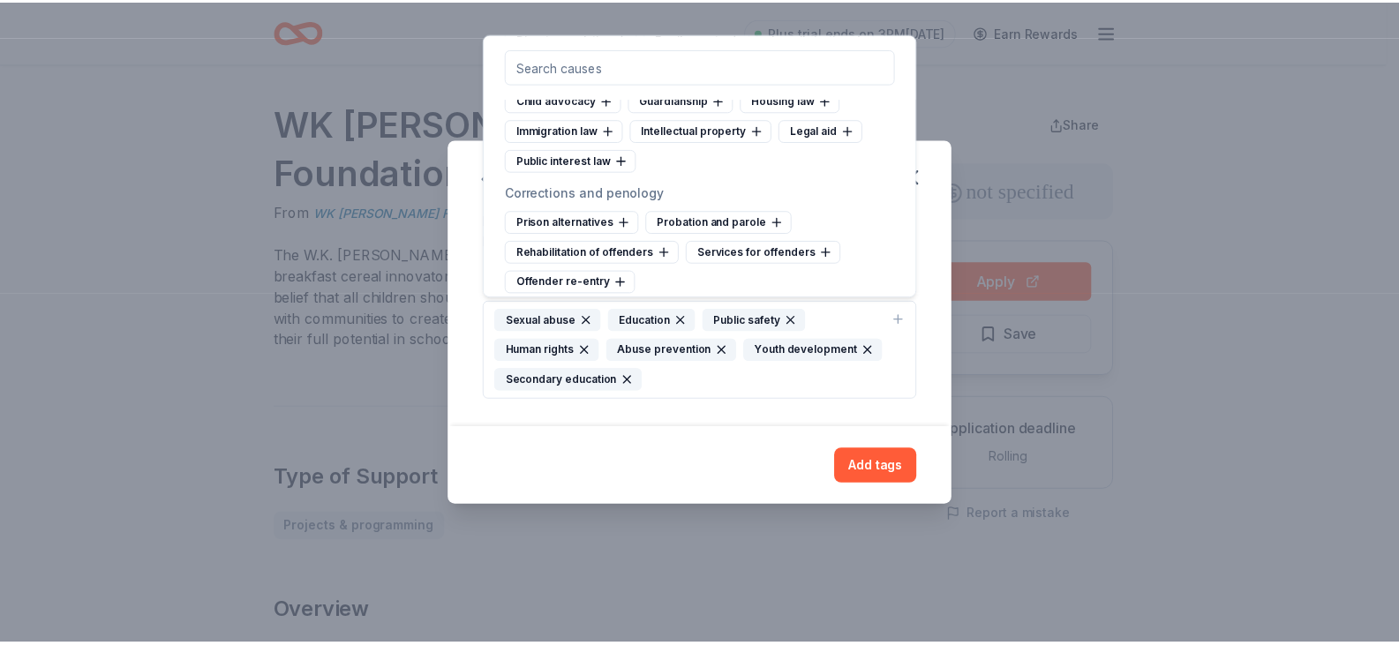
scroll to position [6090, 0]
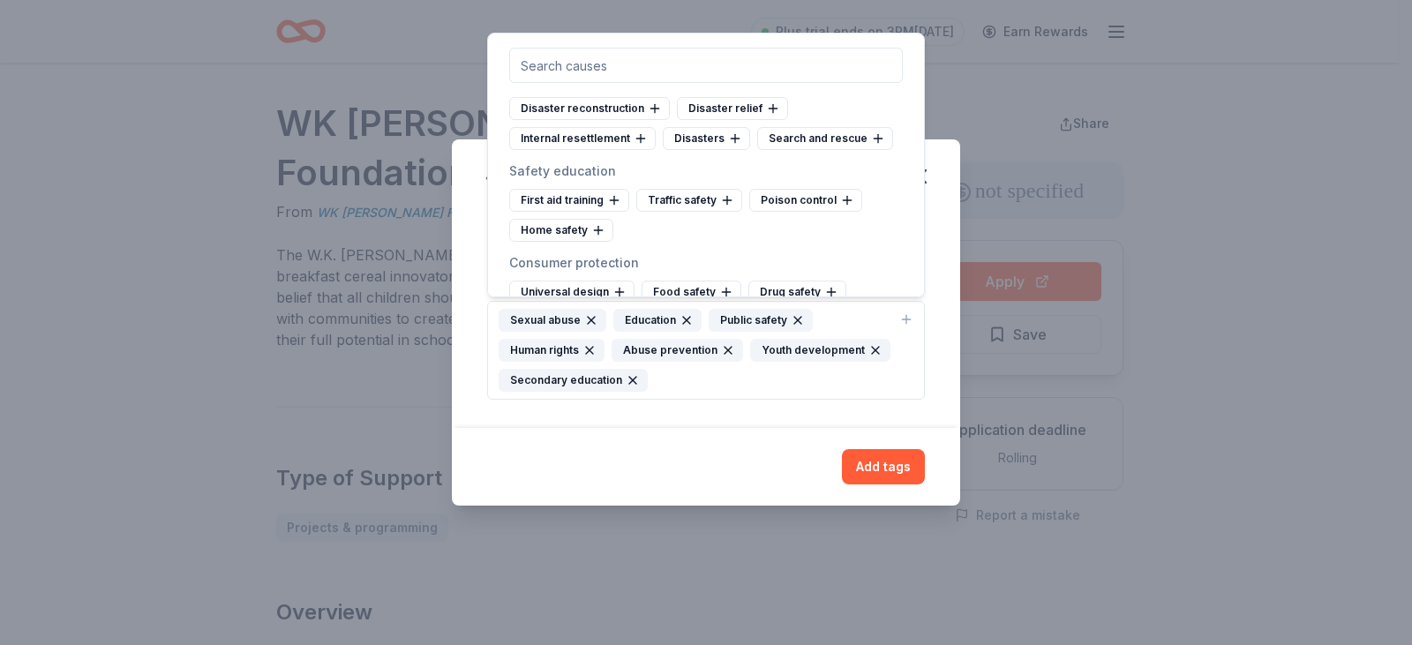
click at [738, 429] on div "Add tags" at bounding box center [706, 467] width 508 height 78
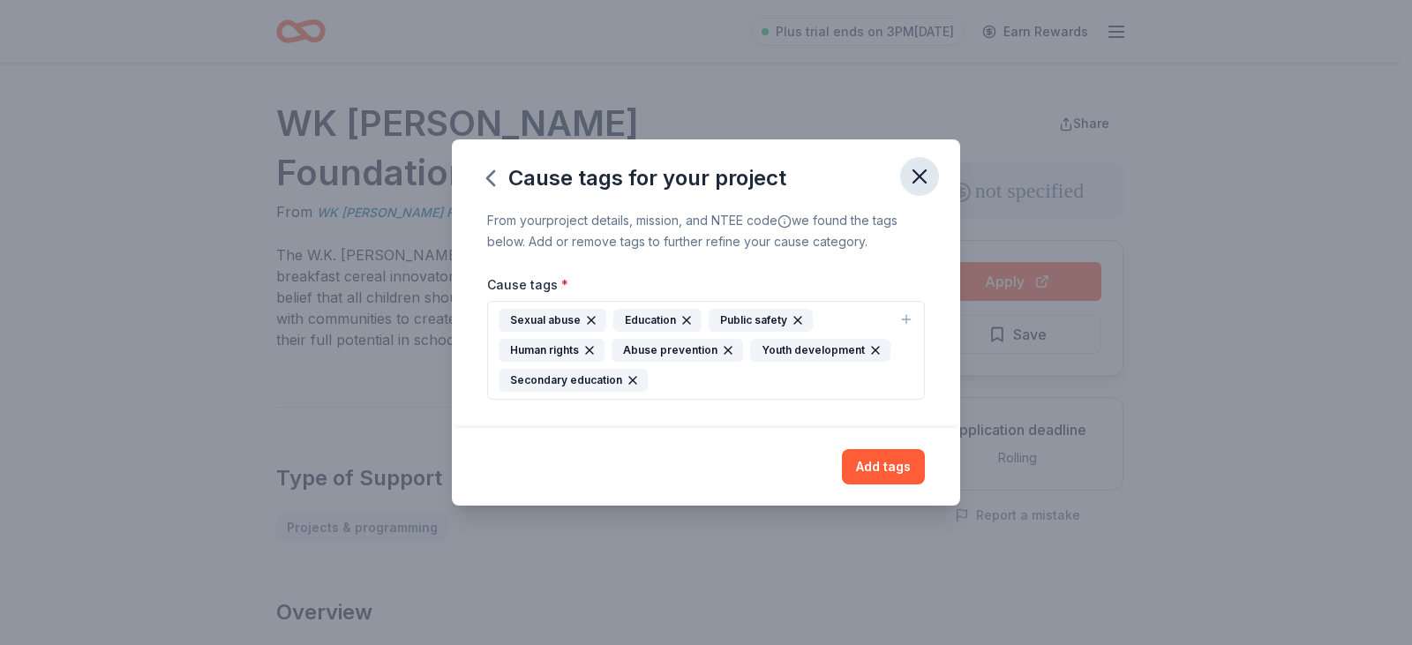
click at [922, 176] on icon "button" at bounding box center [920, 176] width 12 height 12
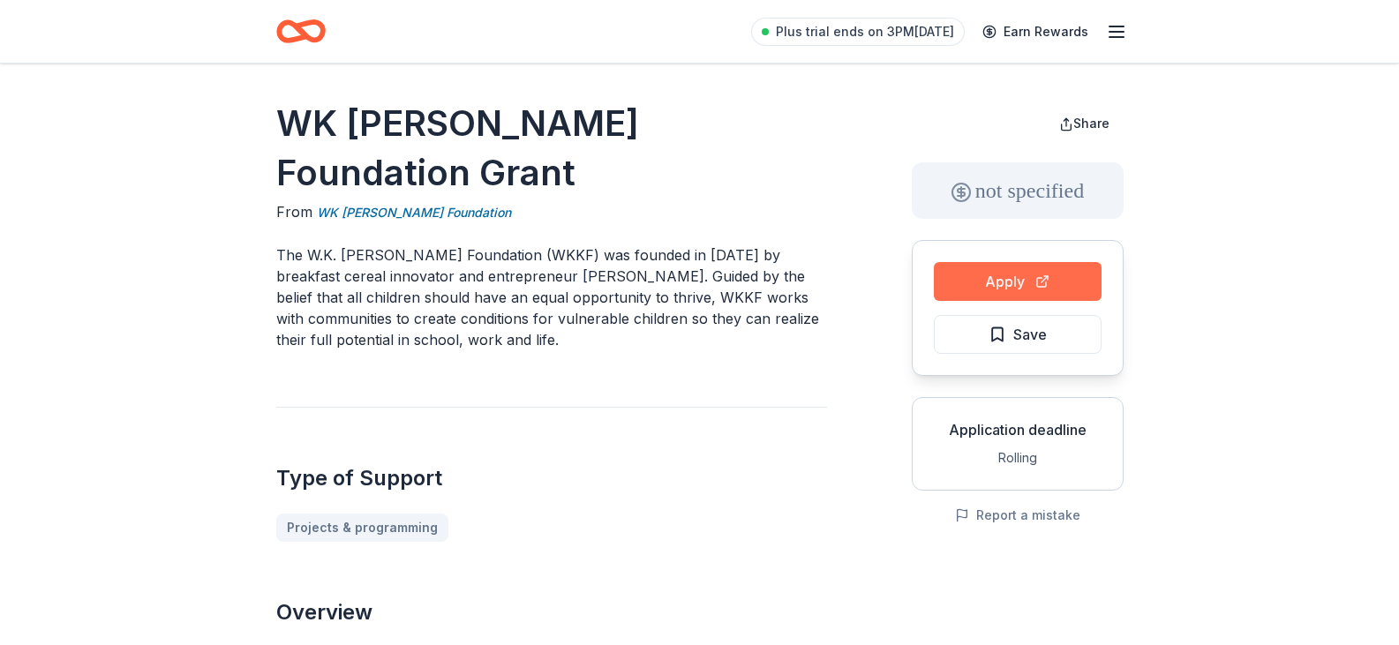
click at [1018, 274] on button "Apply" at bounding box center [1018, 281] width 168 height 39
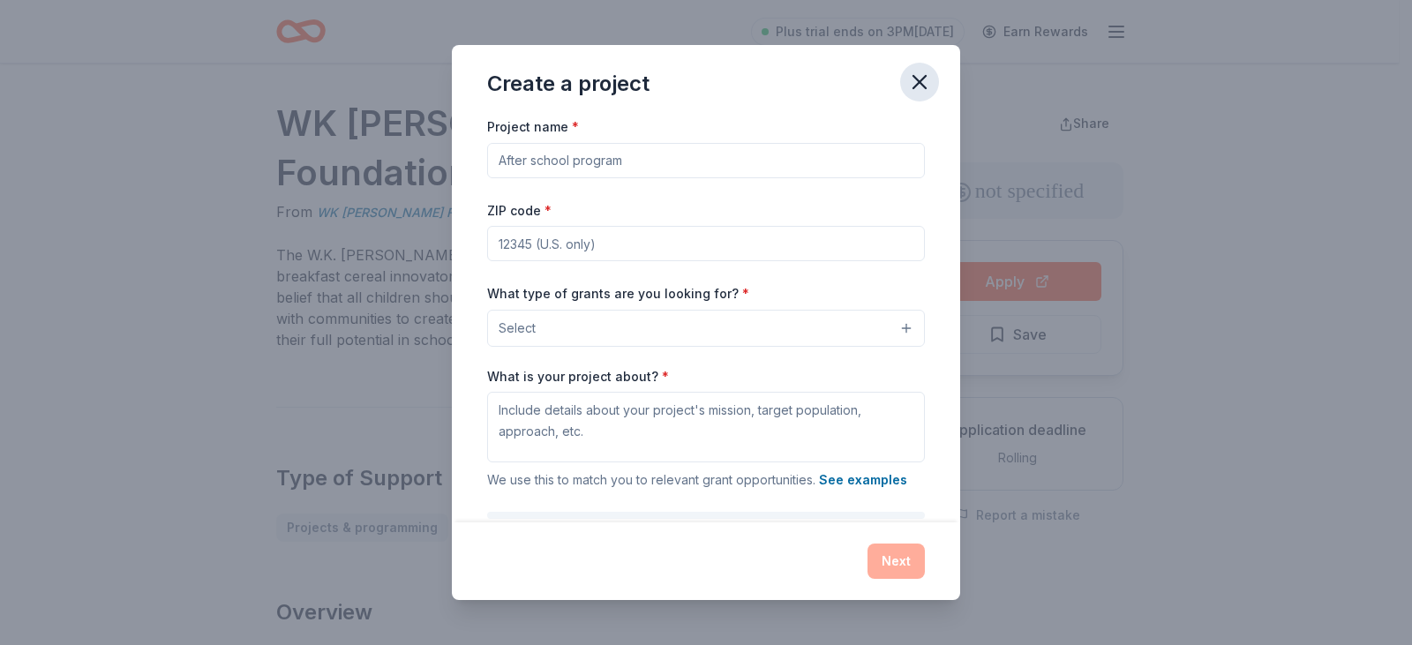
click at [913, 74] on icon "button" at bounding box center [919, 82] width 25 height 25
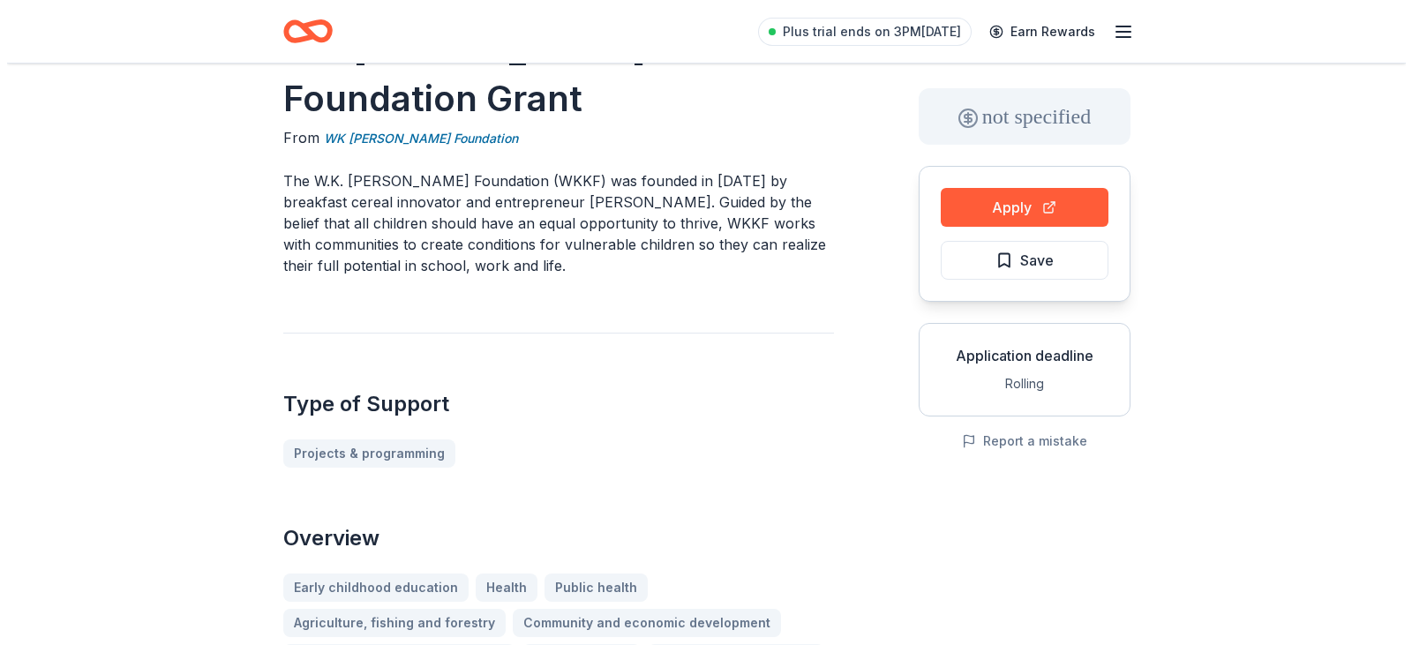
scroll to position [0, 0]
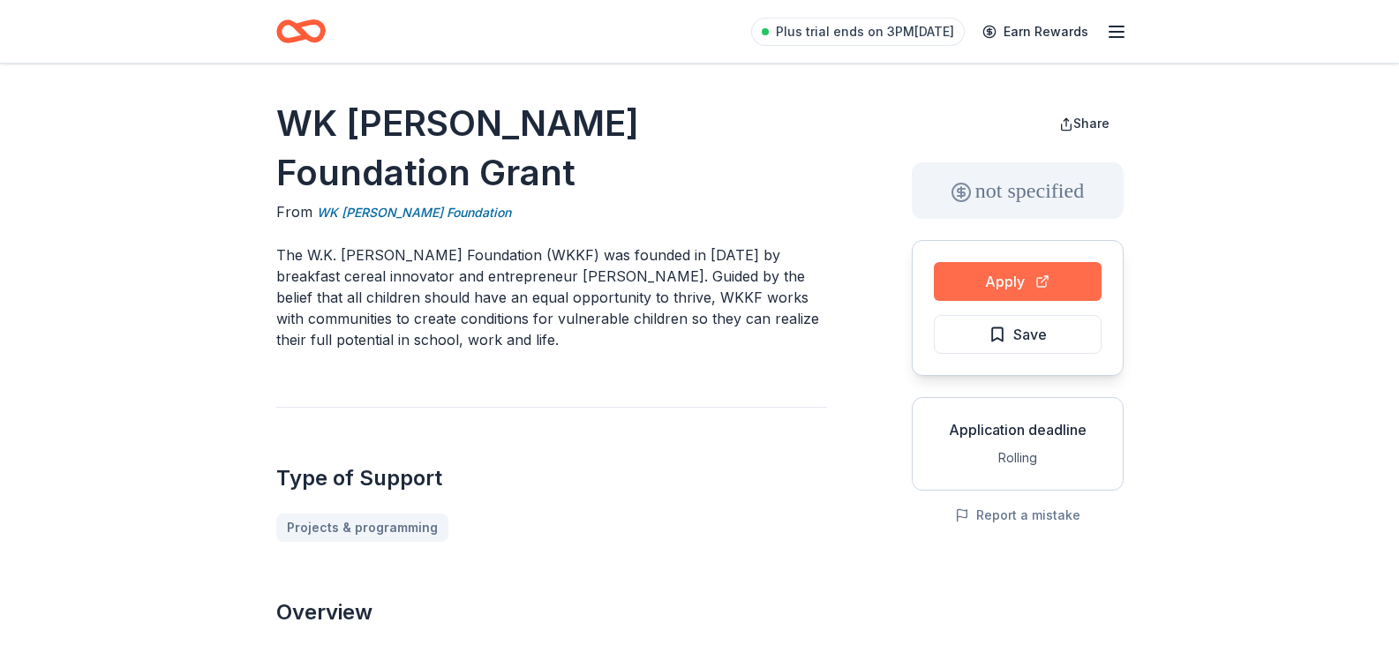
click at [981, 291] on button "Apply" at bounding box center [1018, 281] width 168 height 39
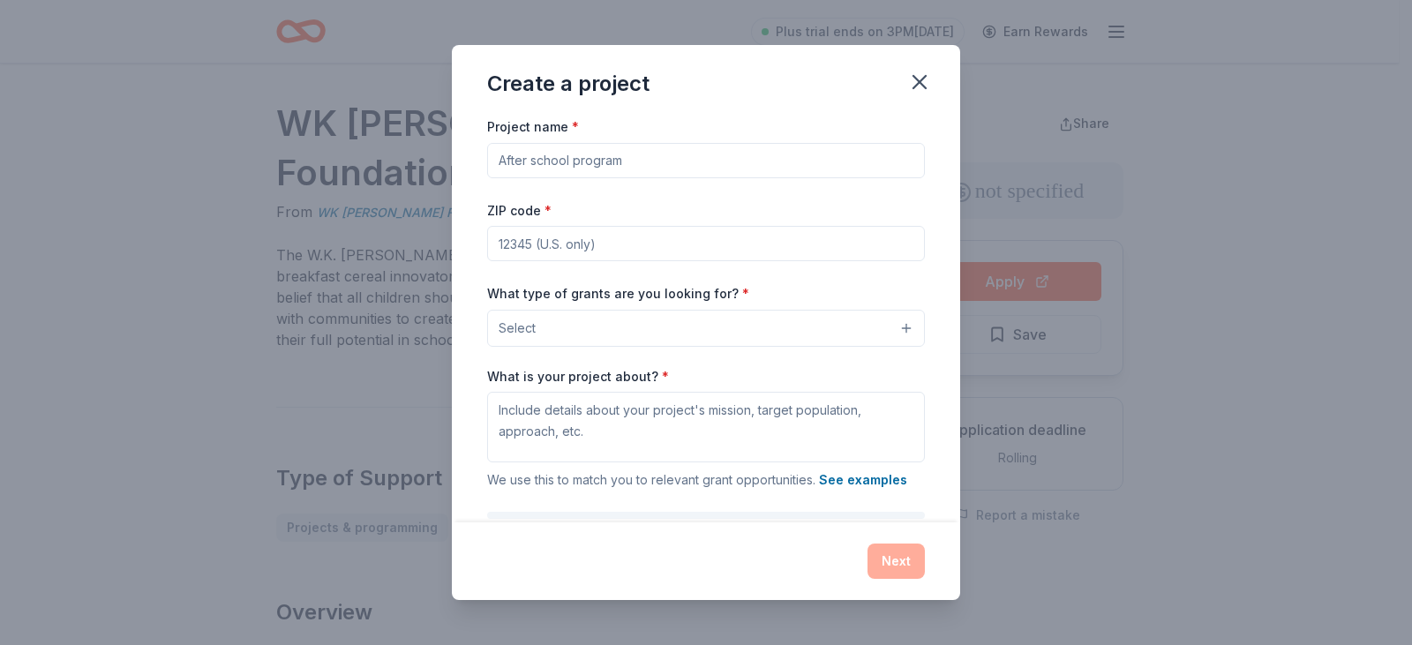
click at [568, 160] on input "Project name *" at bounding box center [706, 160] width 438 height 35
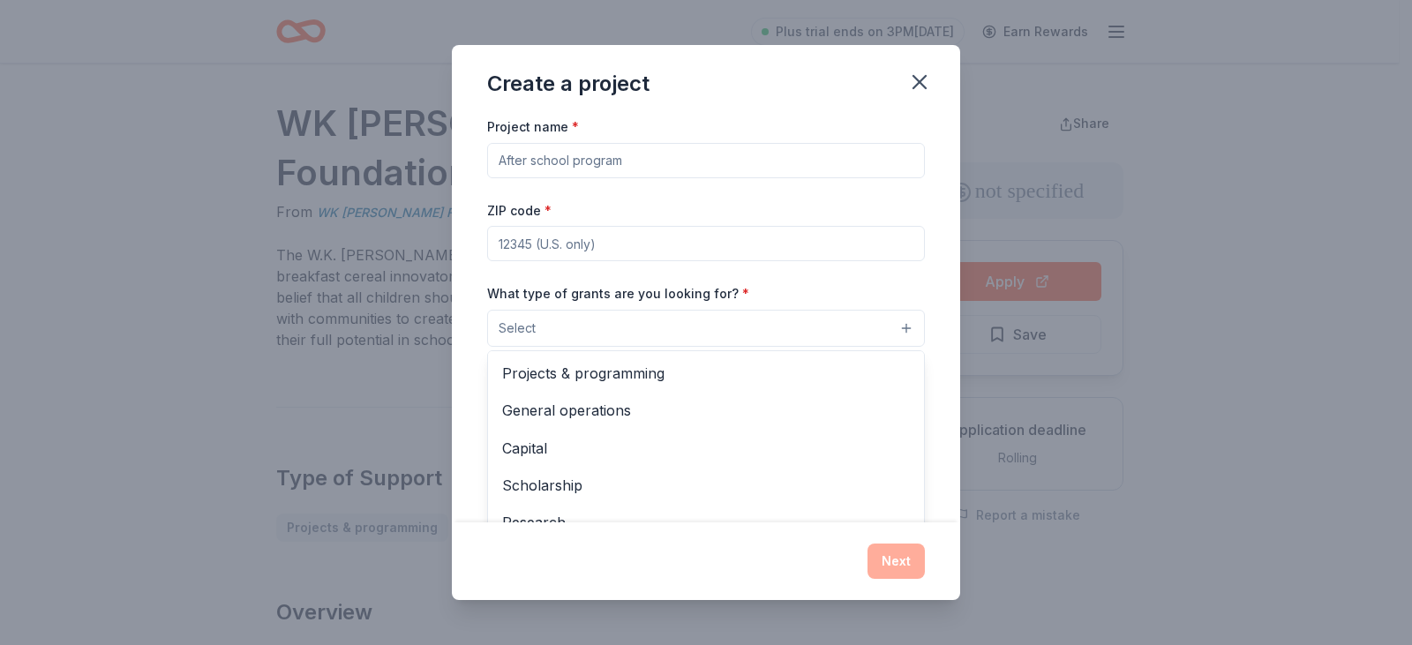
click at [538, 326] on button "Select" at bounding box center [706, 328] width 438 height 37
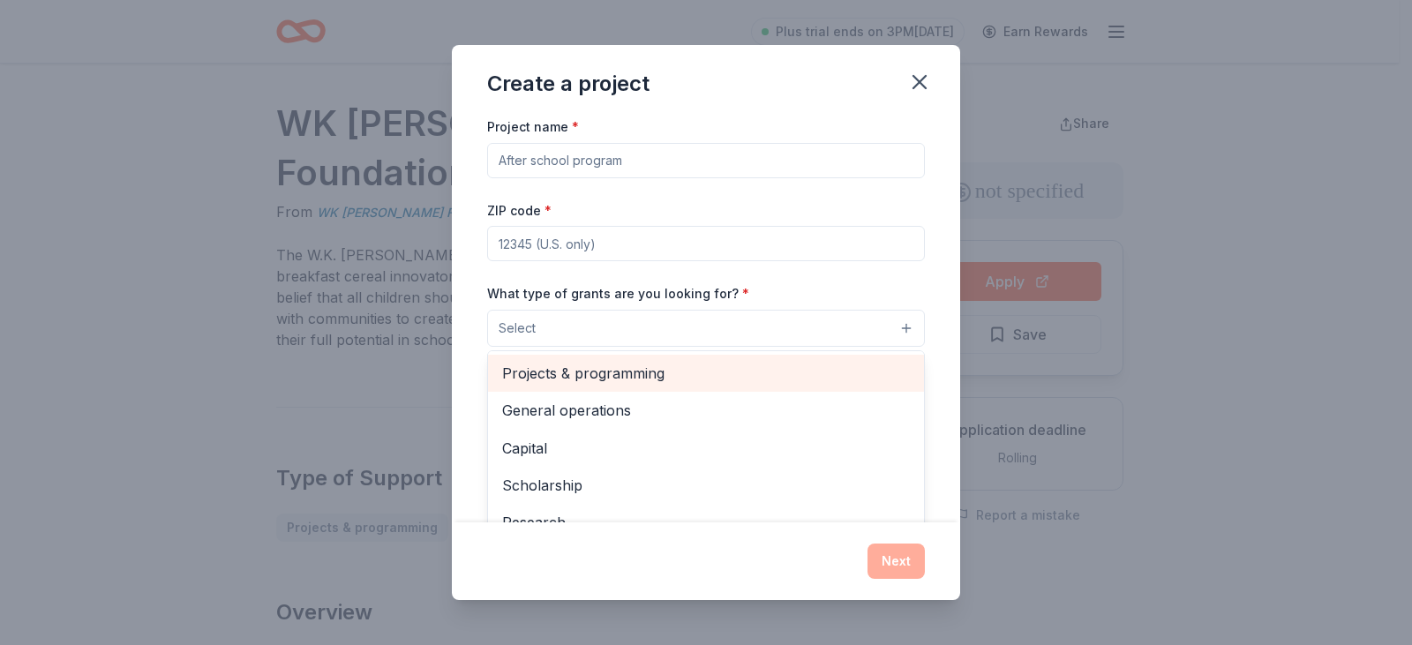
click at [540, 369] on span "Projects & programming" at bounding box center [706, 373] width 408 height 23
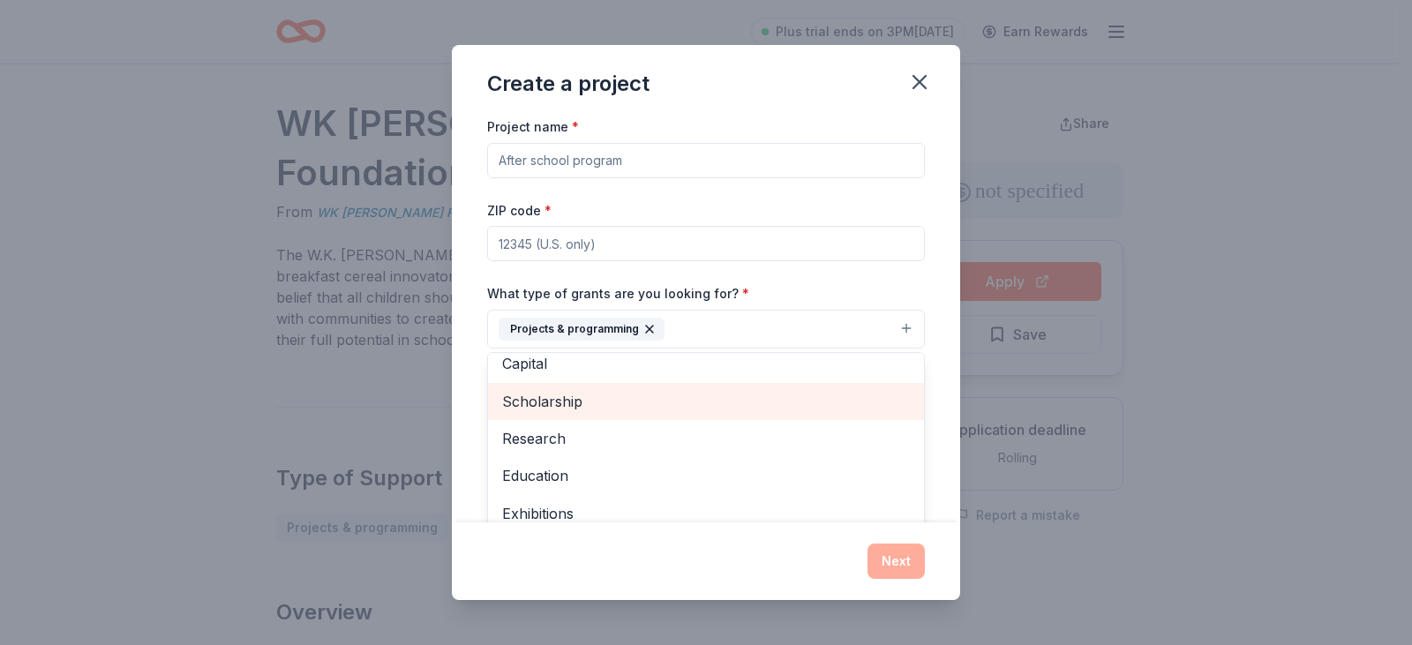
scroll to position [88, 0]
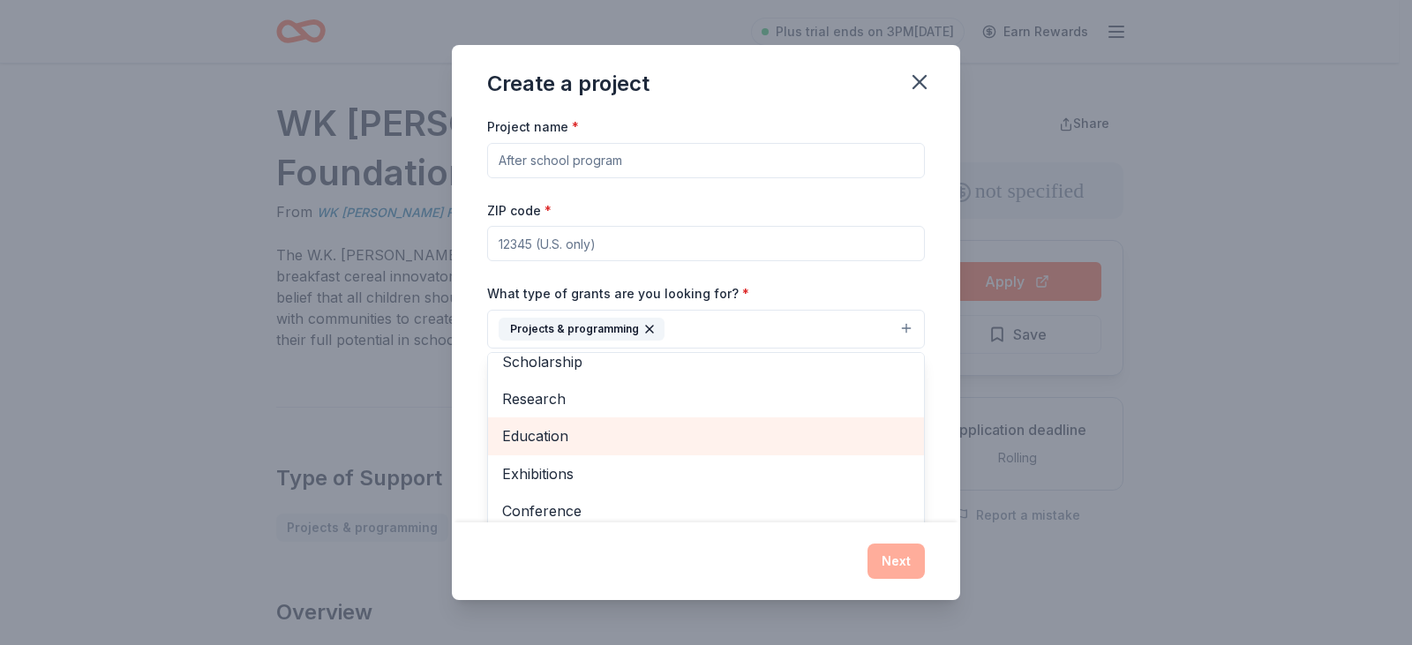
click at [538, 443] on span "Education" at bounding box center [706, 436] width 408 height 23
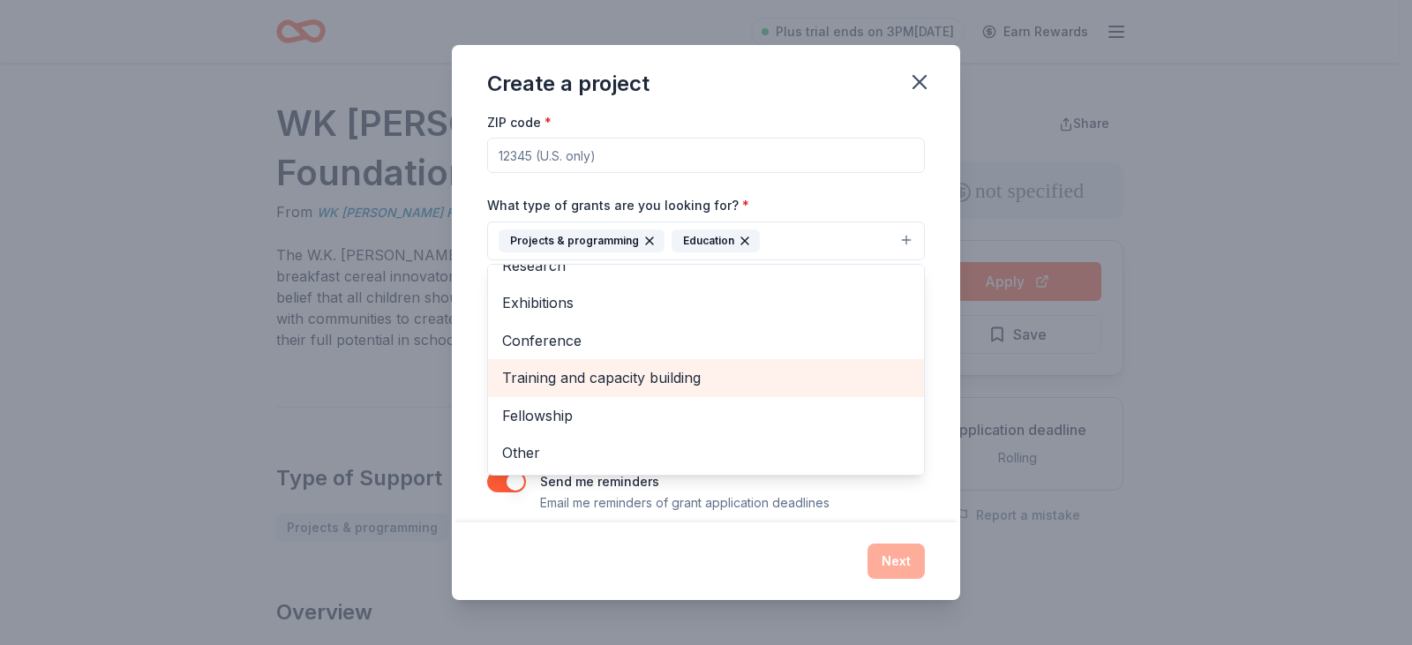
click at [556, 393] on div "Training and capacity building" at bounding box center [706, 377] width 436 height 37
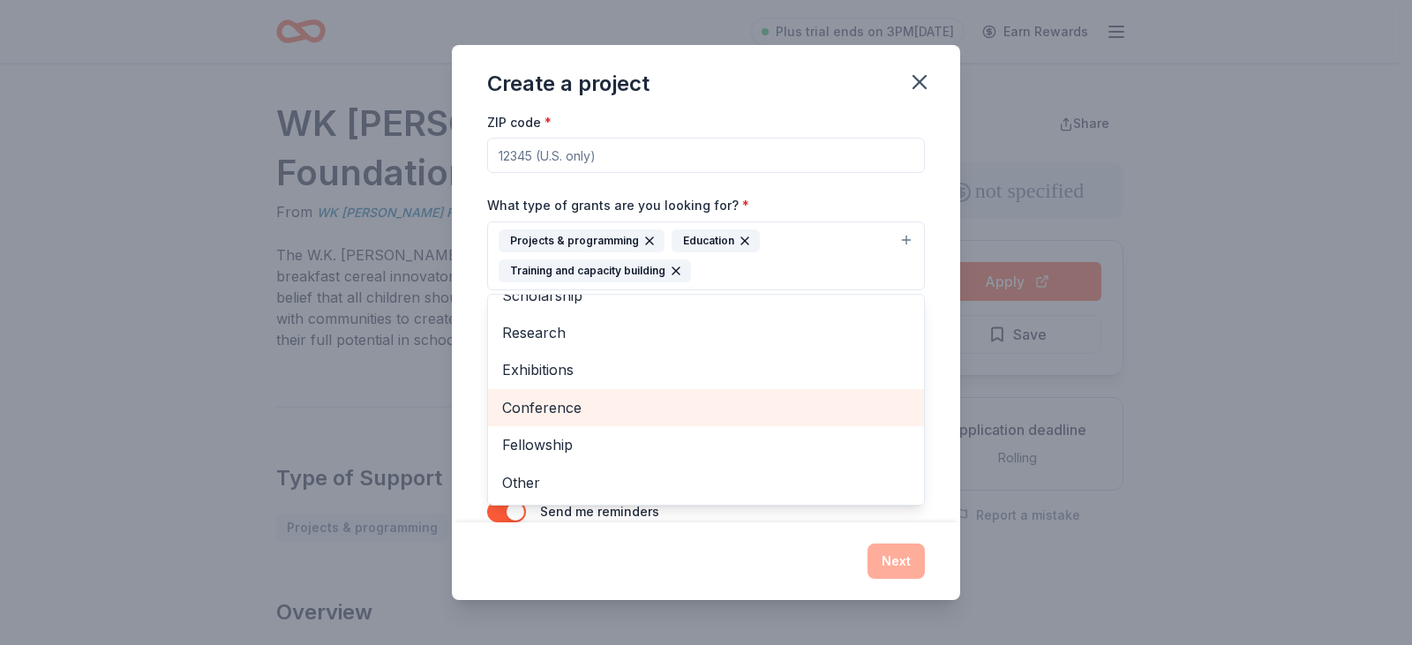
scroll to position [96, 0]
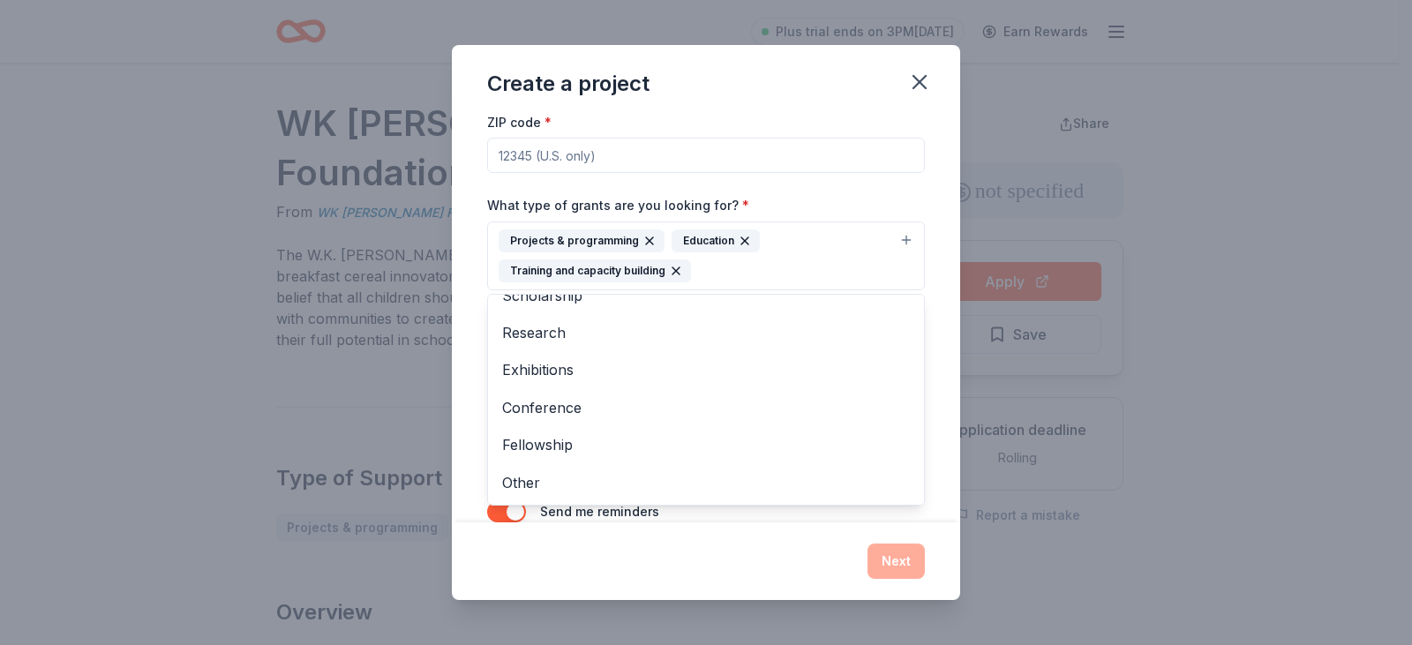
click at [801, 560] on div "Create a project Project name * ZIP code * What type of grants are you looking …" at bounding box center [706, 322] width 508 height 555
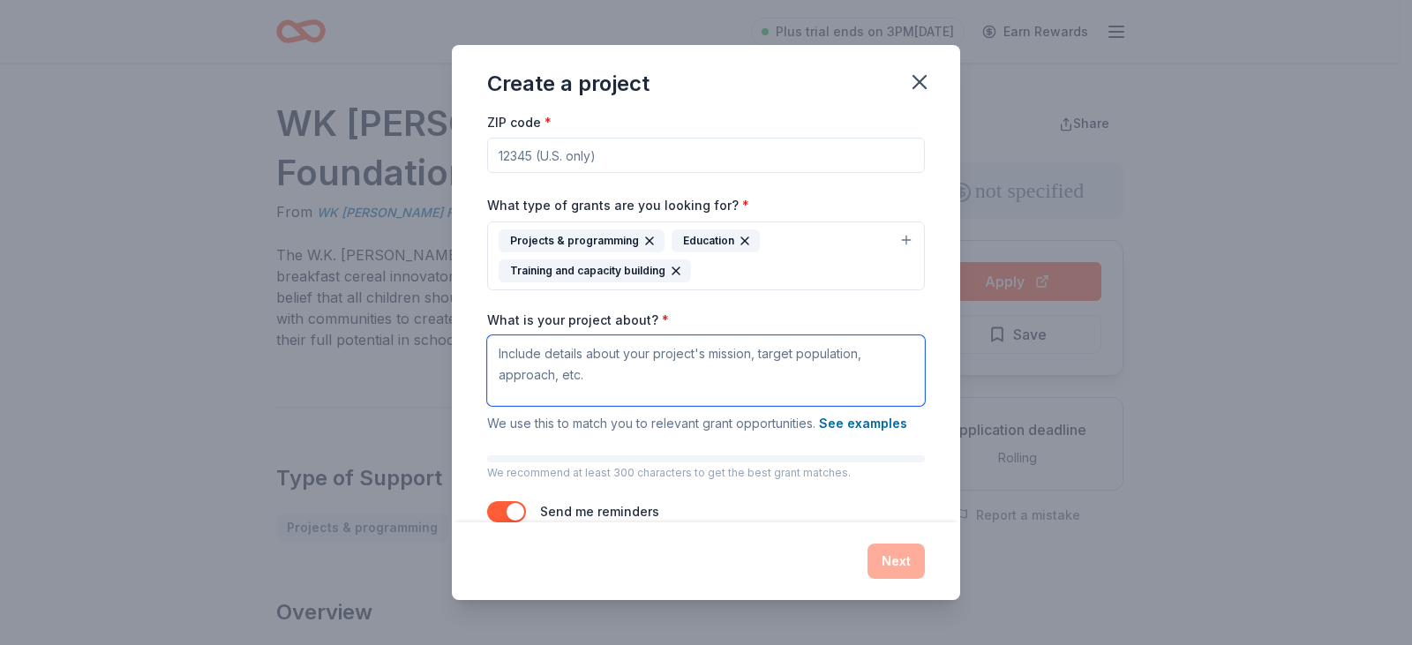
click at [587, 363] on textarea "What is your project about? *" at bounding box center [706, 370] width 438 height 71
click at [513, 358] on textarea "What is your project about? *" at bounding box center [706, 370] width 438 height 71
paste textarea "PROJECT NAME: “Now I Know”: The Truth About Trafficking & Sextortion PROVIDE A …"
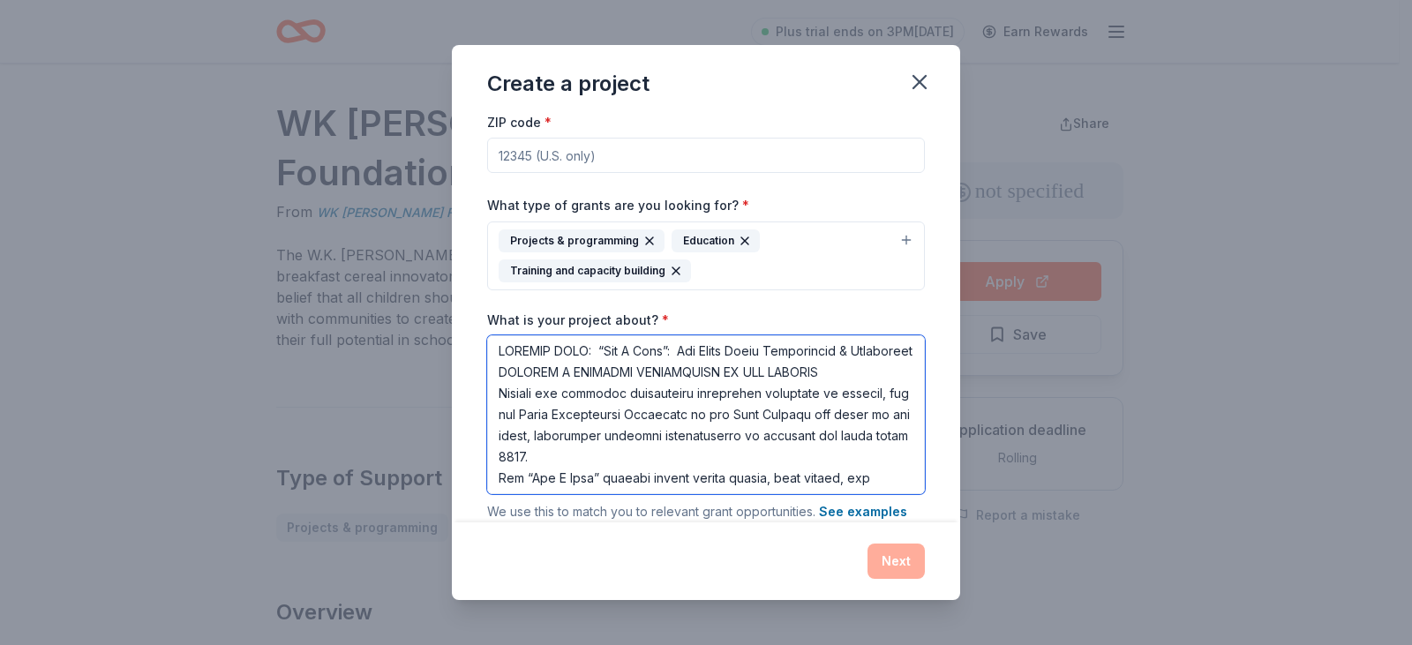
scroll to position [0, 0]
paste textarea "gain an understanding of the latest tactics traffickers employ"
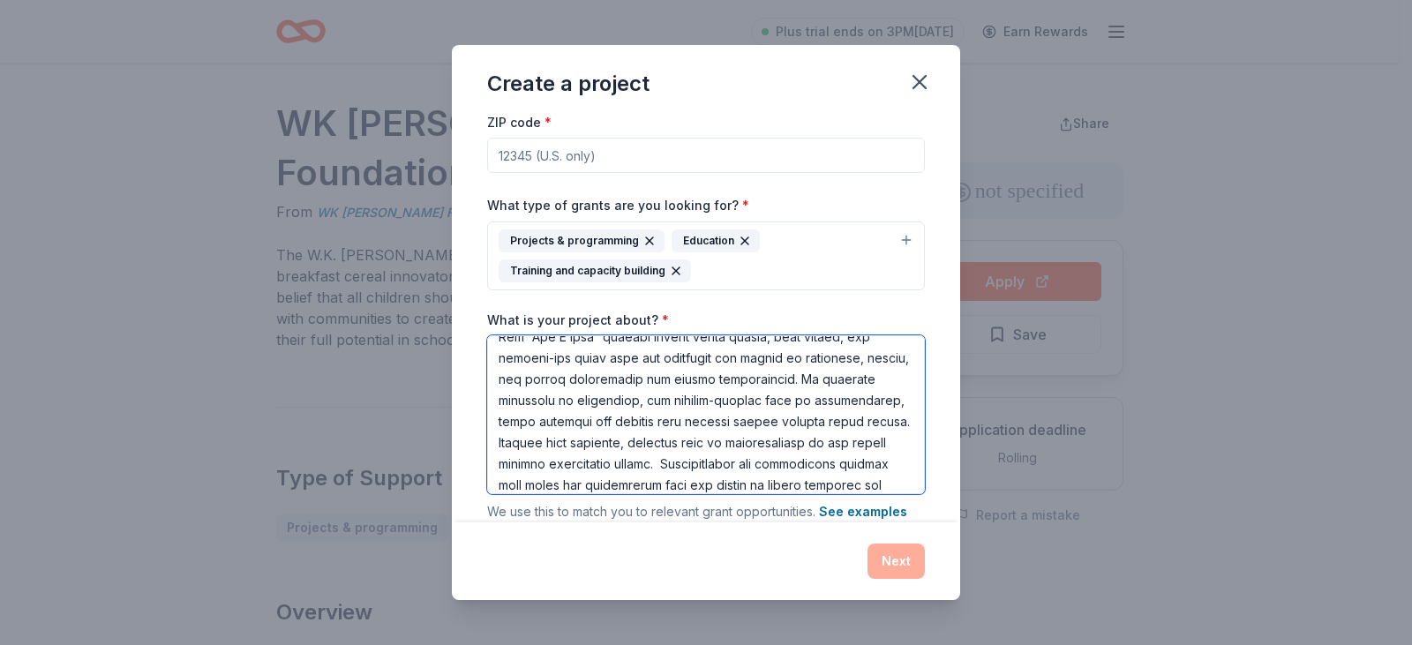
paste textarea "the latest local law enforcement data and trends to ensure accuracy and relevan…"
paste textarea "providing youth with current, practical tools, we transform awareness into prev…"
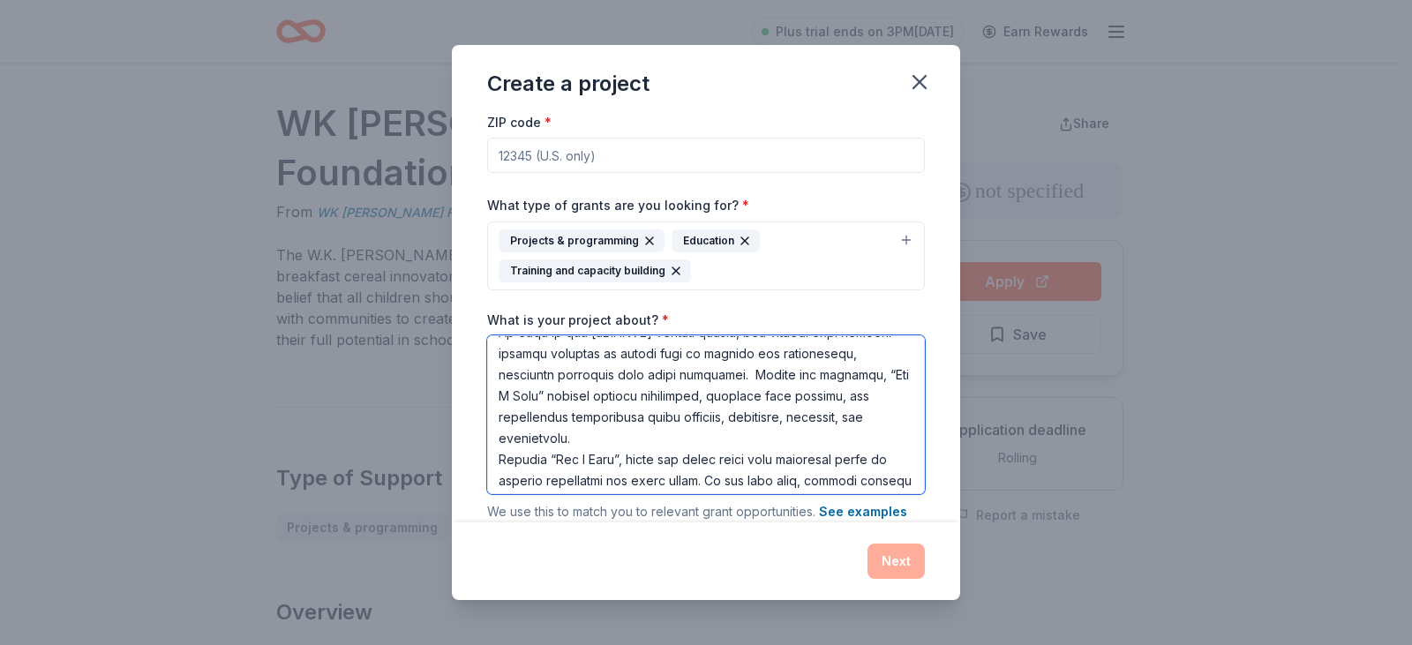
scroll to position [618, 0]
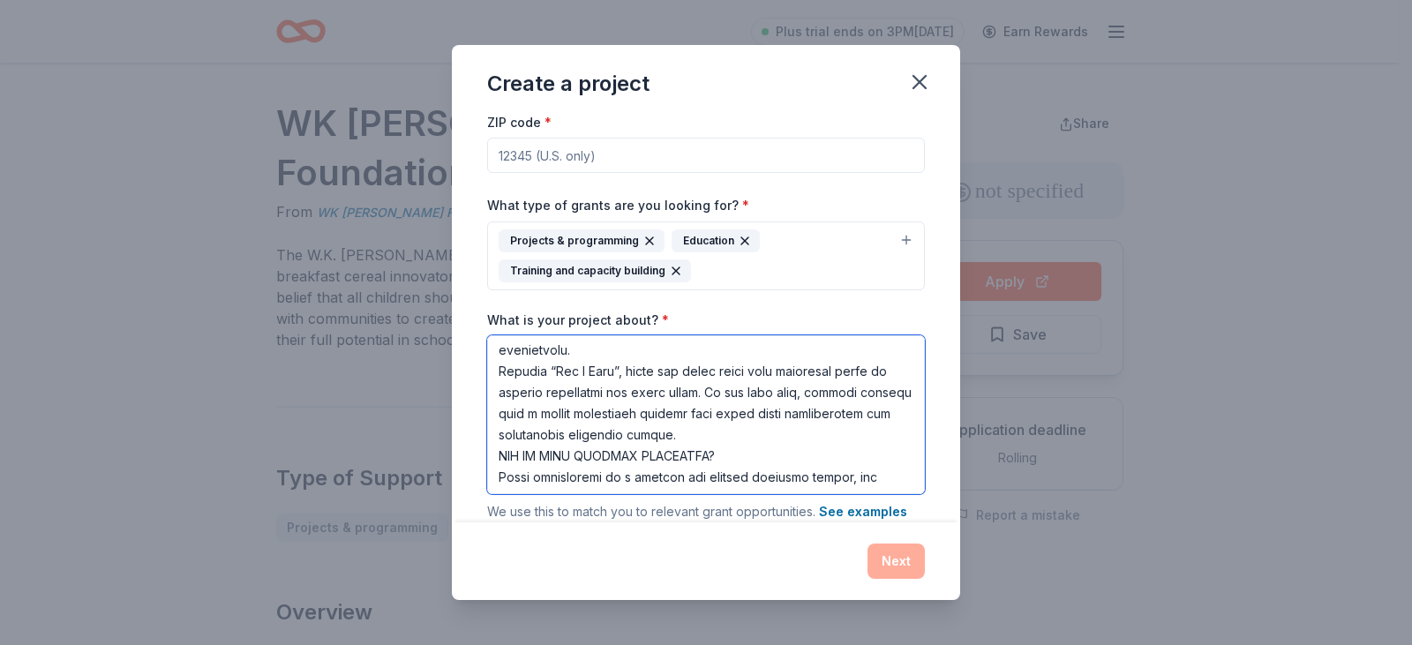
click at [643, 388] on textarea "What is your project about? *" at bounding box center [706, 414] width 438 height 159
drag, startPoint x: 641, startPoint y: 388, endPoint x: 778, endPoint y: 387, distance: 136.8
click at [778, 387] on textarea "What is your project about? *" at bounding box center [706, 414] width 438 height 159
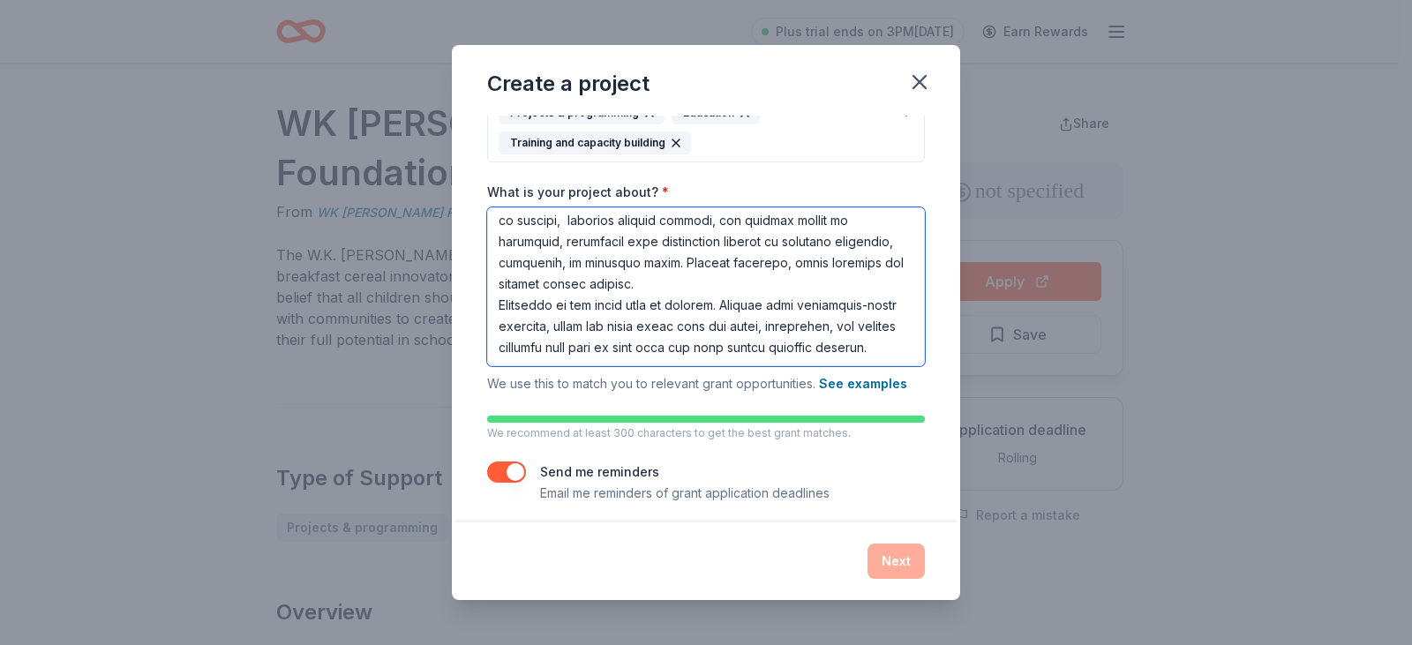
scroll to position [226, 0]
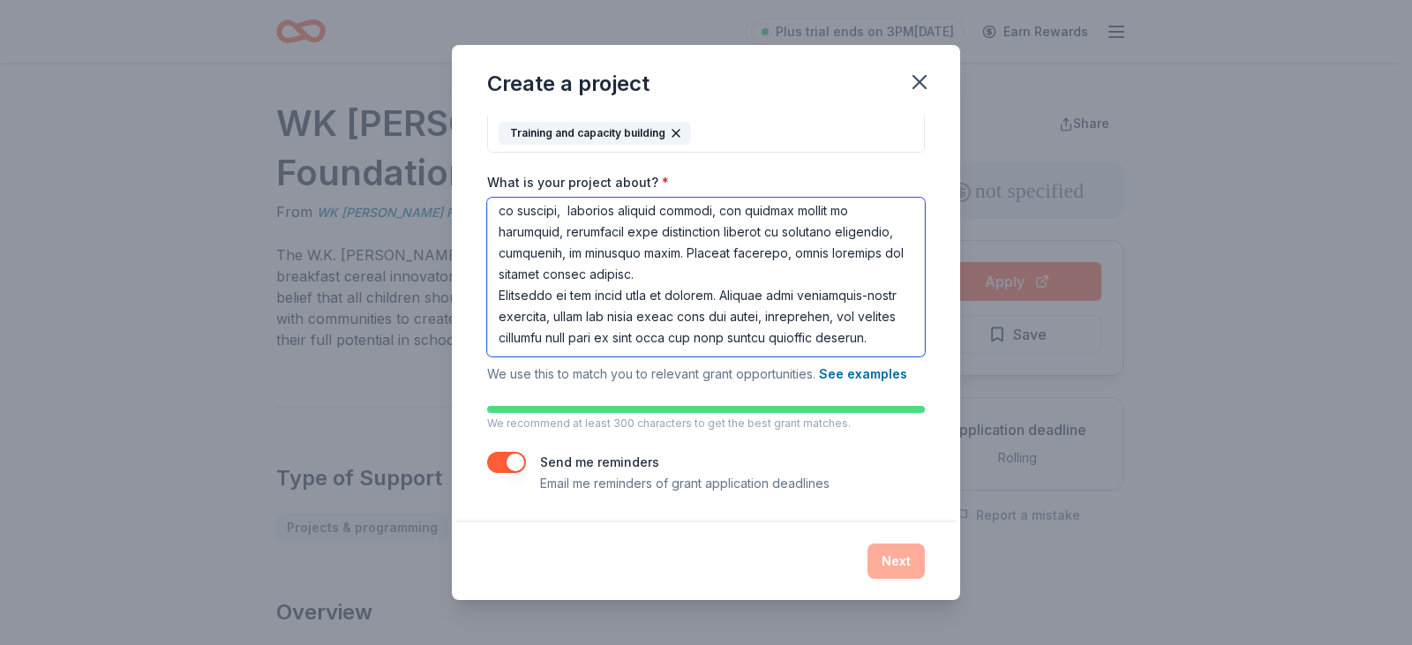
type textarea "PROJECT NAME: “Now I Know”: The Truth About Trafficking & Sextortion PROVIDE A …"
click at [893, 557] on div "Next" at bounding box center [706, 561] width 438 height 35
click at [909, 553] on div "Next" at bounding box center [706, 561] width 438 height 35
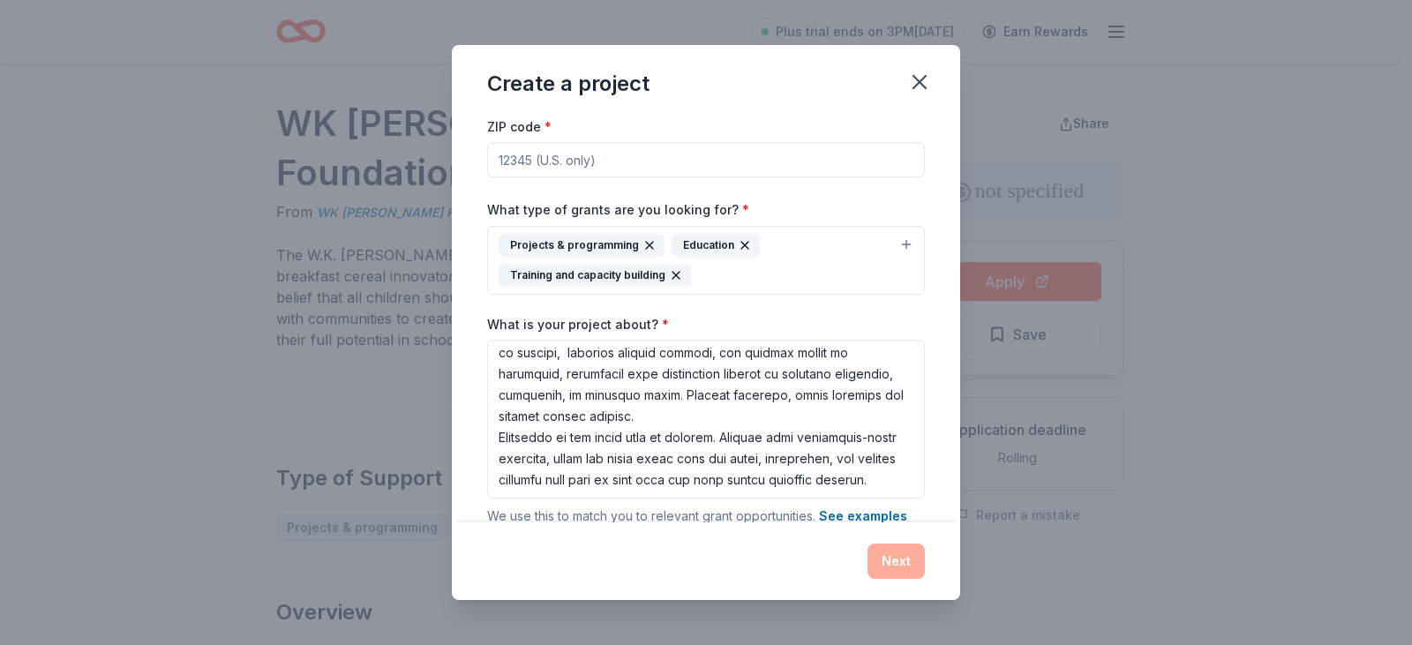
scroll to position [0, 0]
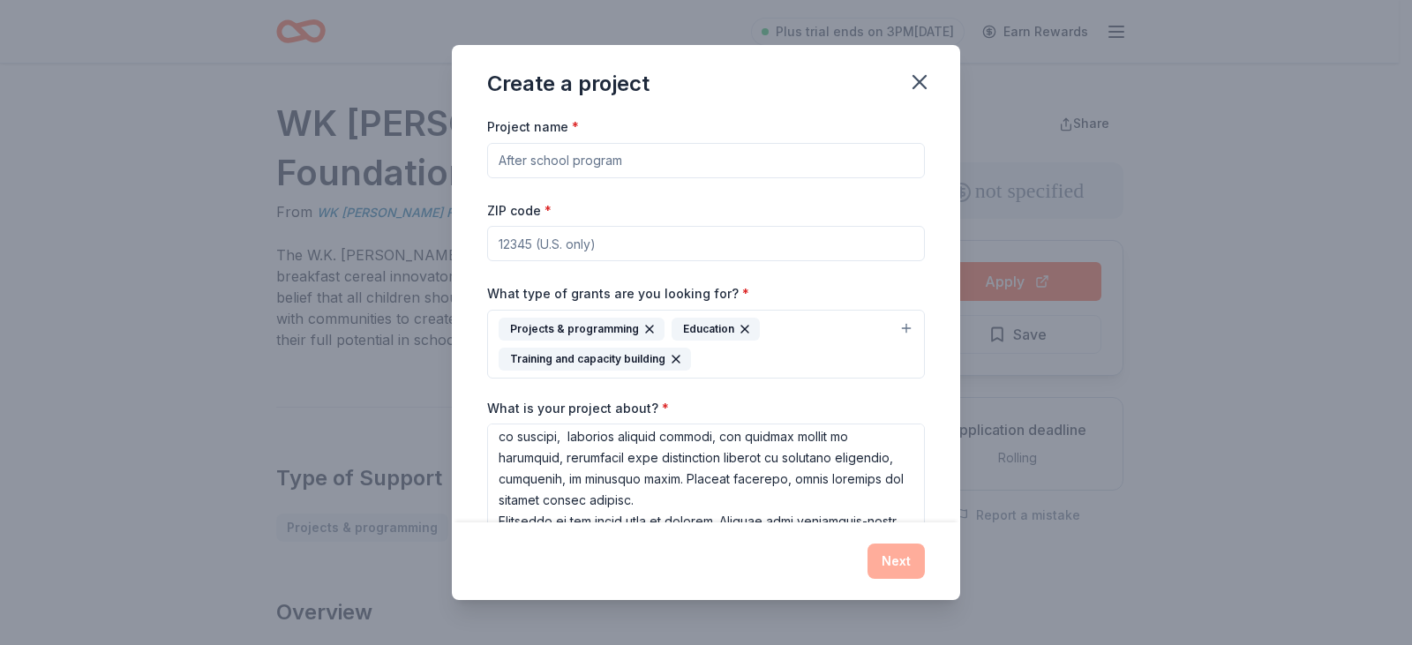
click at [498, 154] on input "Project name *" at bounding box center [706, 160] width 438 height 35
type input "[kNOw MORE] Human Trafficking Prevention Education"
click at [525, 234] on input "ZIP code *" at bounding box center [706, 243] width 438 height 35
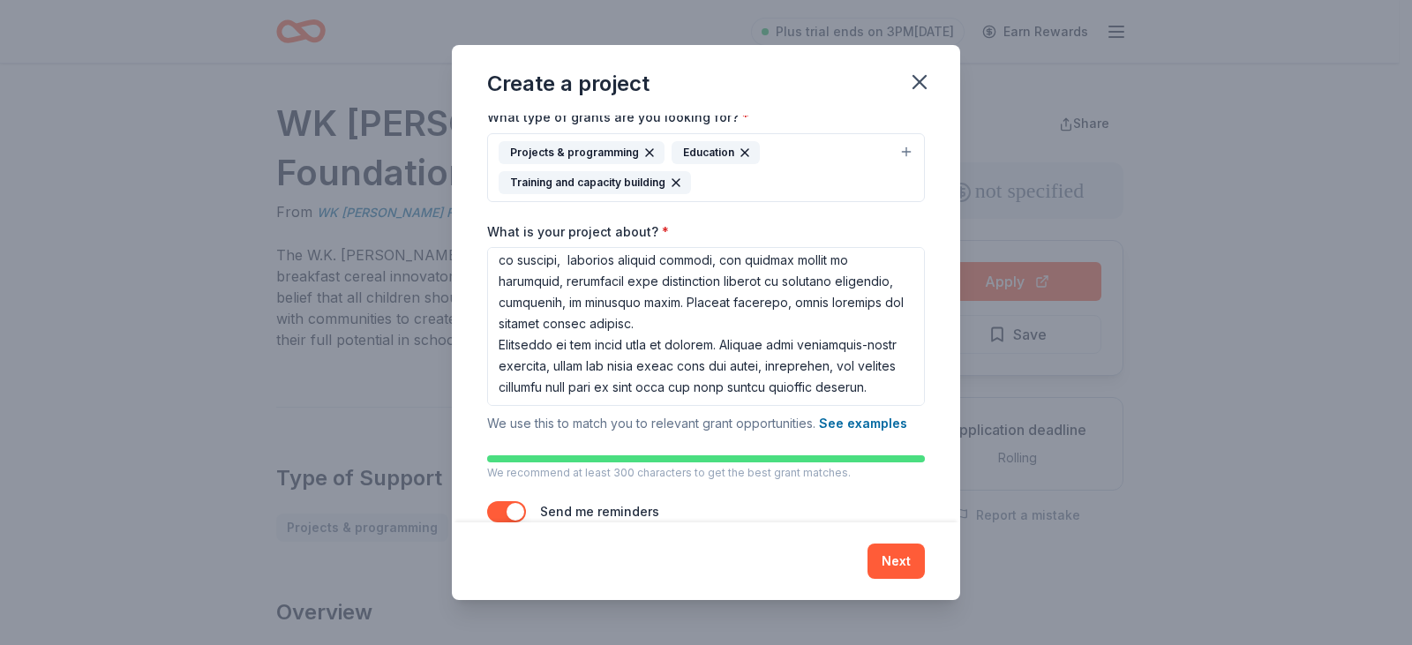
scroll to position [226, 0]
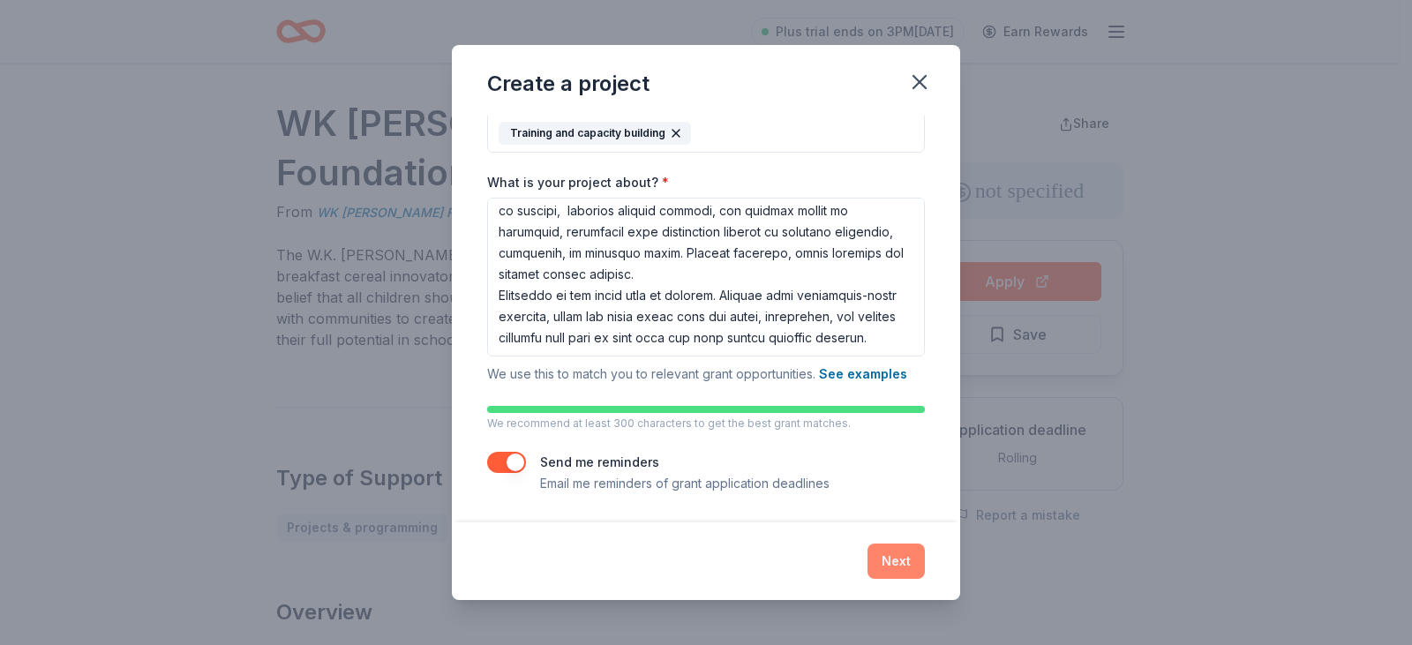
type input "33411"
click at [887, 559] on button "Next" at bounding box center [896, 561] width 57 height 35
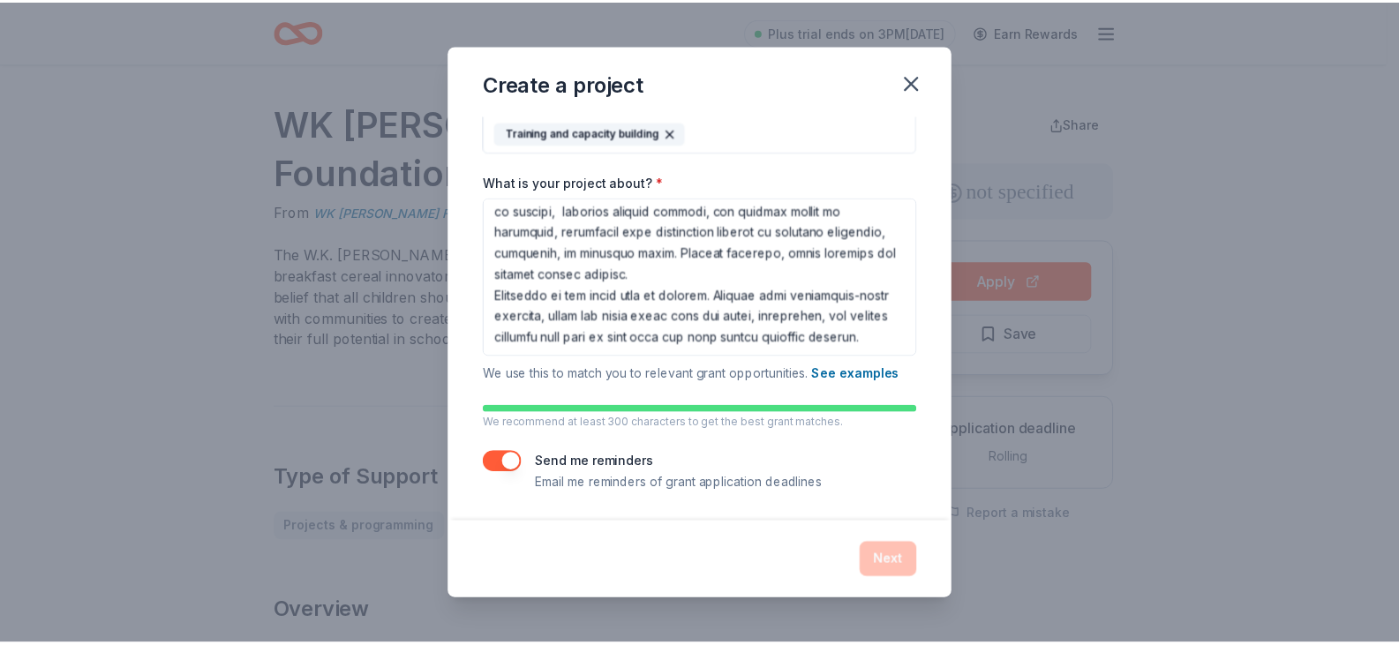
scroll to position [0, 0]
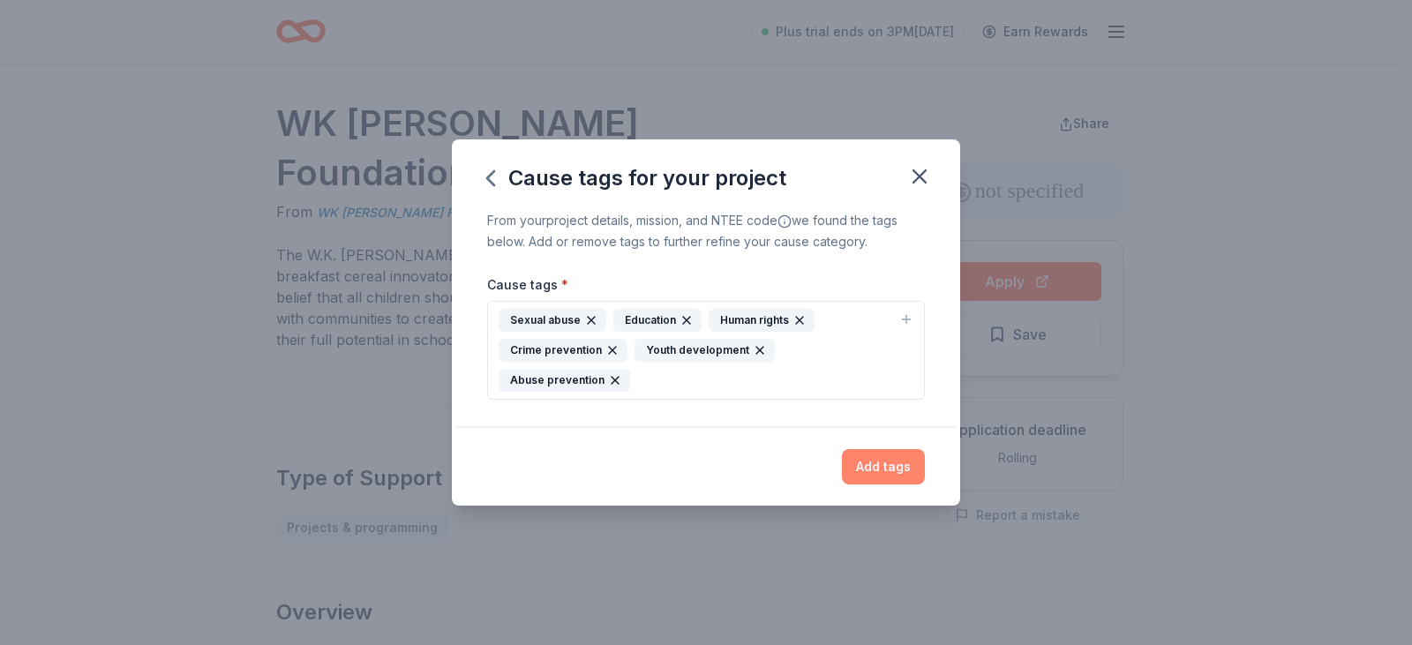
click at [888, 467] on button "Add tags" at bounding box center [883, 466] width 83 height 35
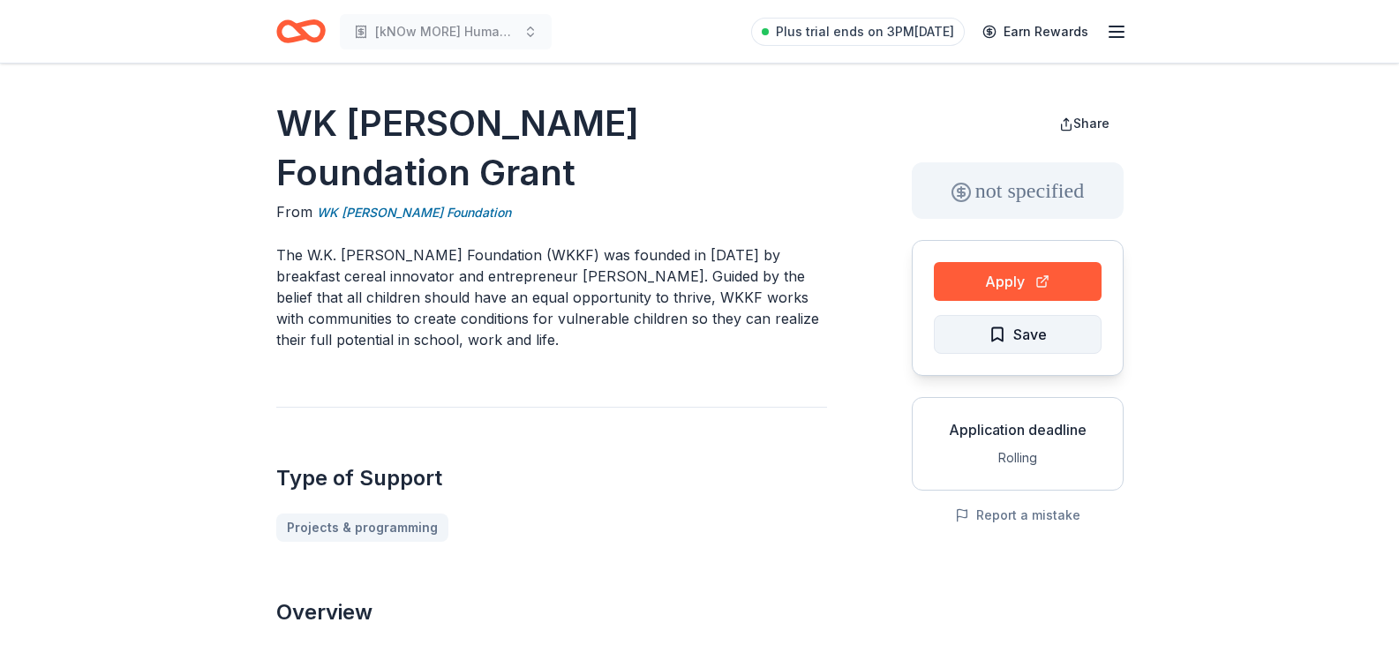
click at [1003, 329] on span "Save" at bounding box center [1018, 334] width 58 height 23
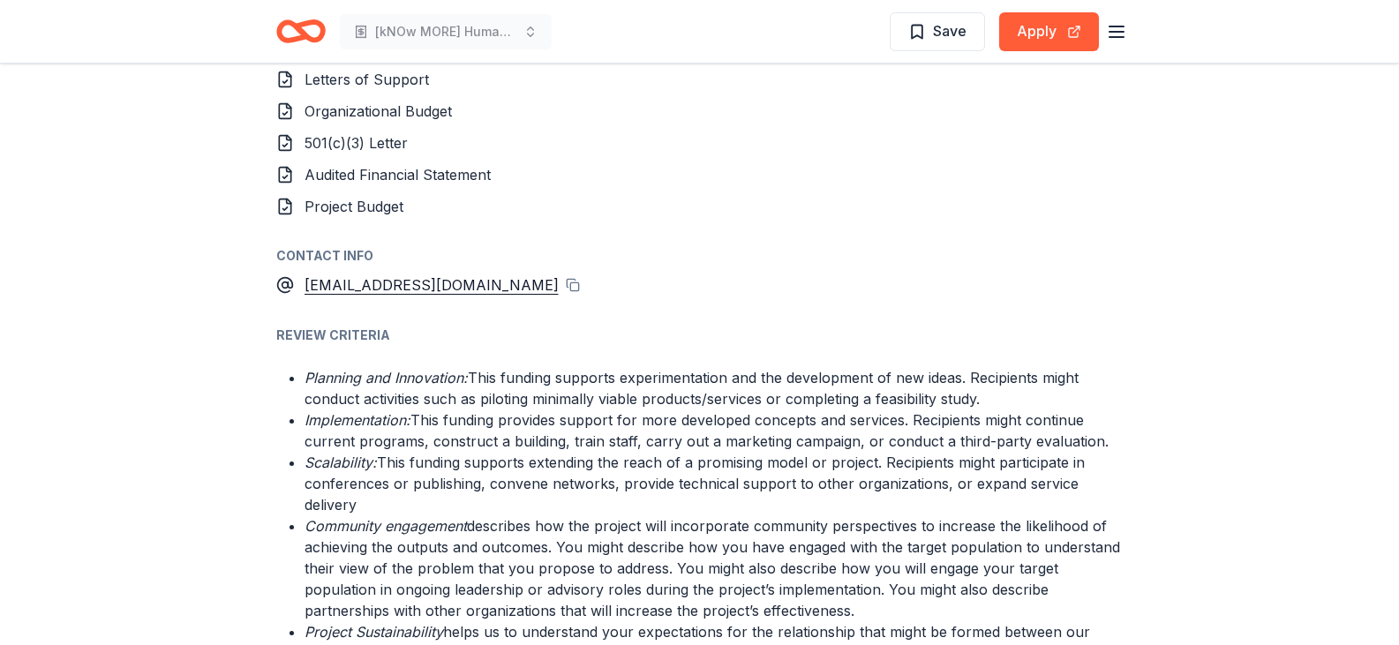
scroll to position [2030, 0]
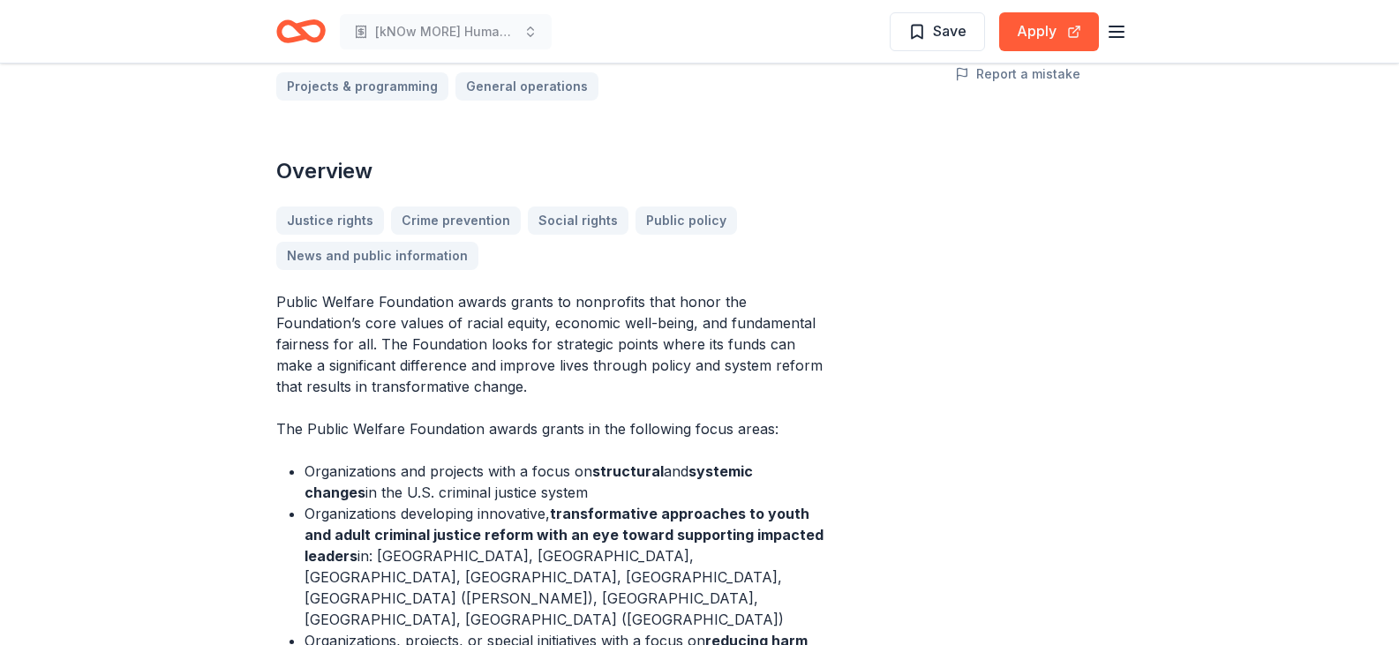
scroll to position [88, 0]
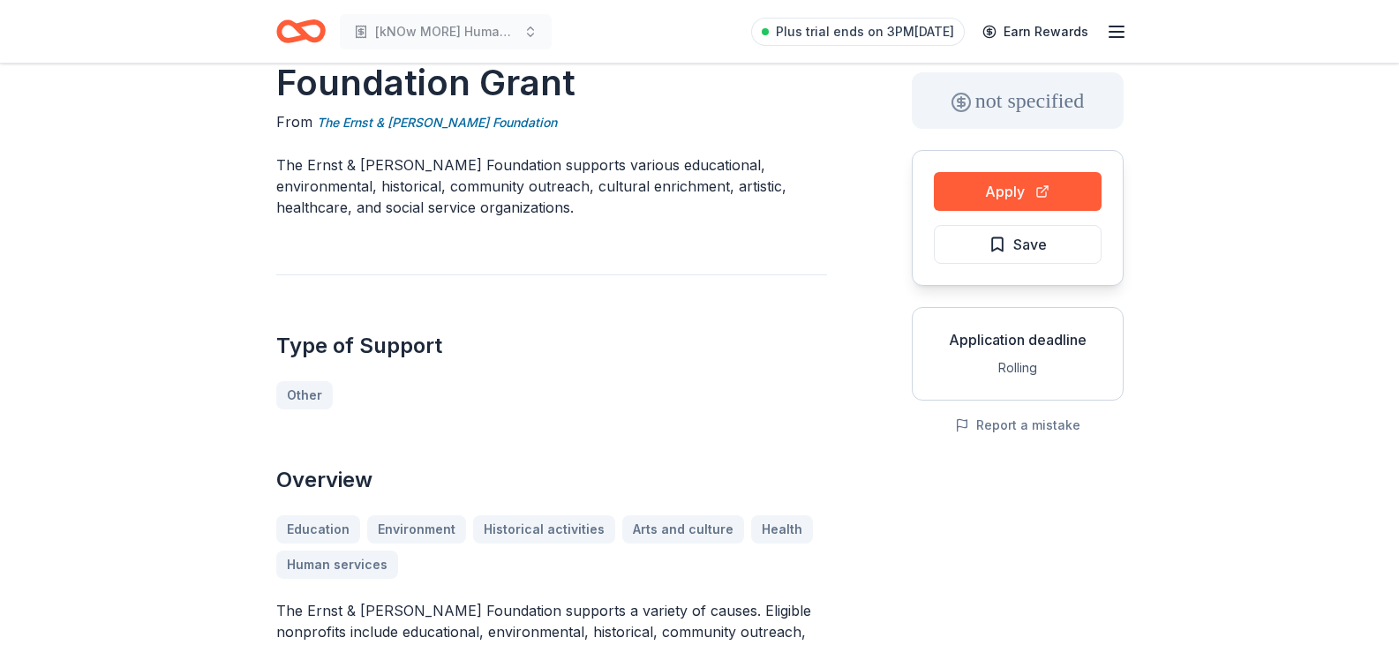
scroll to position [88, 0]
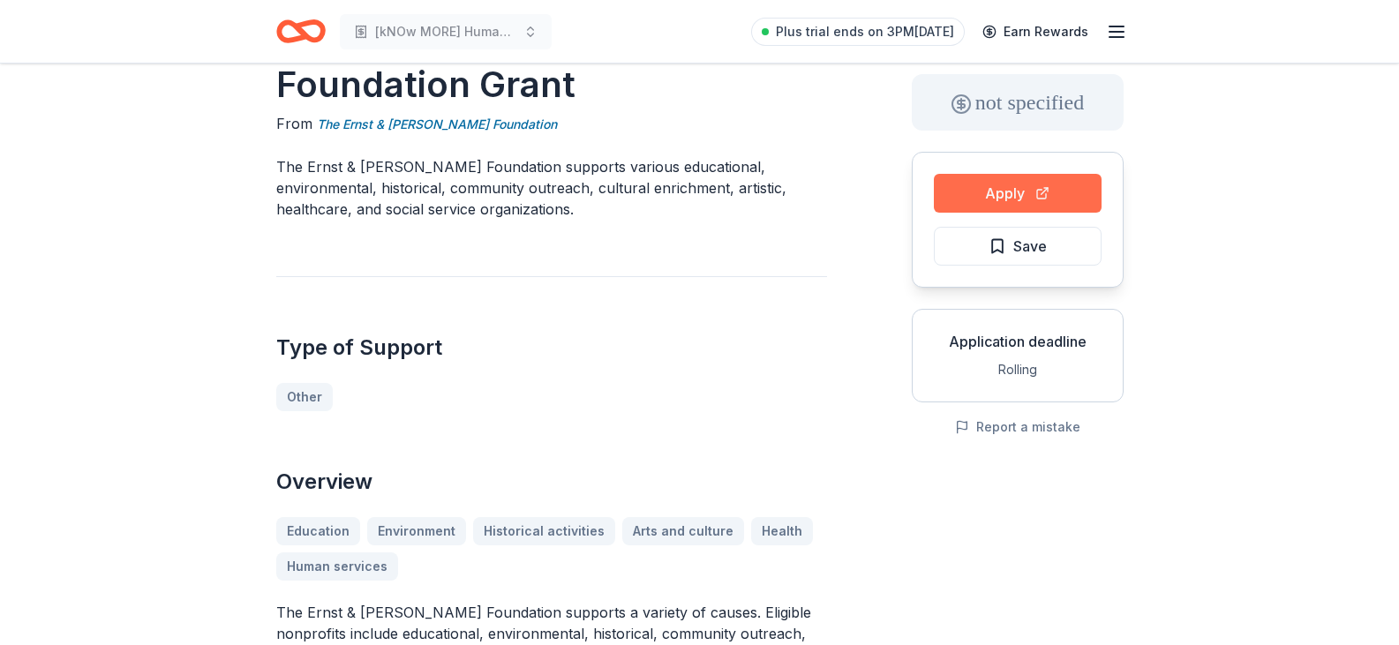
click at [992, 183] on button "Apply" at bounding box center [1018, 193] width 168 height 39
click at [1025, 192] on button "Apply" at bounding box center [1018, 193] width 168 height 39
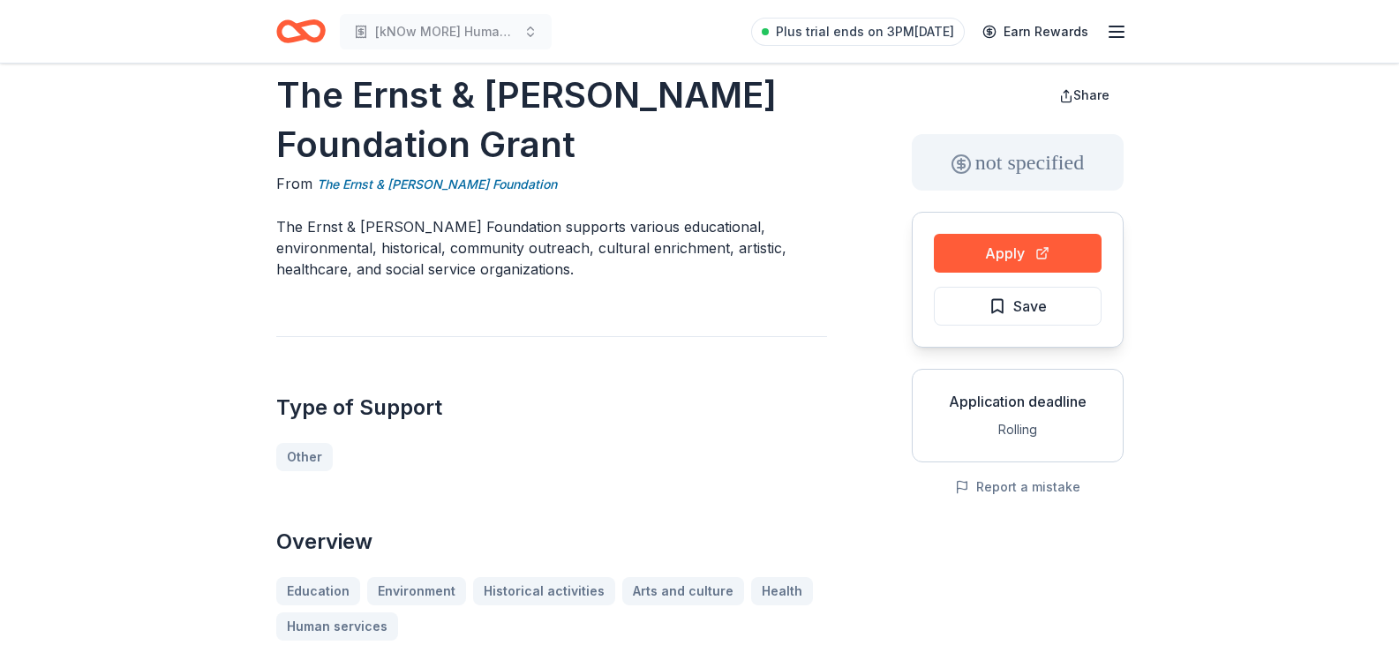
scroll to position [0, 0]
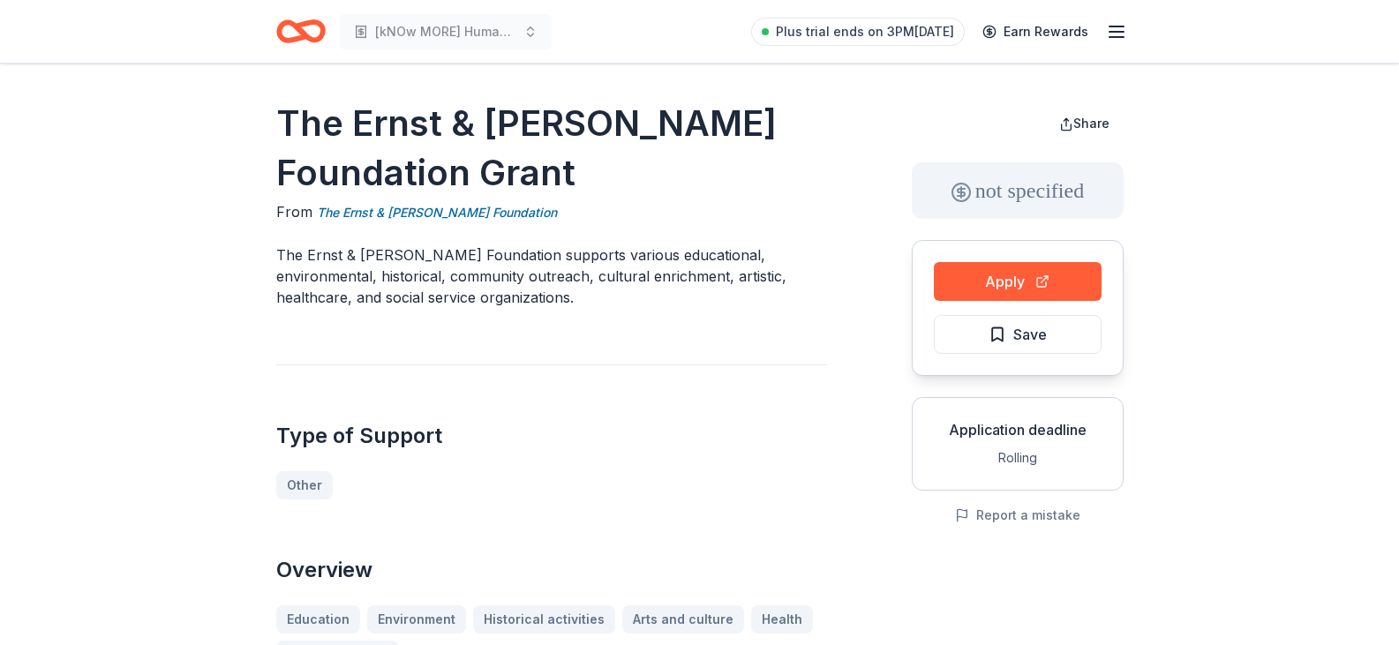
click at [289, 120] on h1 "The Ernst & Elfriede Frank Foundation Grant" at bounding box center [551, 148] width 551 height 99
drag, startPoint x: 287, startPoint y: 124, endPoint x: 478, endPoint y: 131, distance: 191.6
click at [478, 131] on h1 "The Ernst & Elfriede Frank Foundation Grant" at bounding box center [551, 148] width 551 height 99
drag, startPoint x: 280, startPoint y: 126, endPoint x: 778, endPoint y: 120, distance: 497.9
click at [778, 120] on h1 "The Ernst & Elfriede Frank Foundation Grant" at bounding box center [551, 148] width 551 height 99
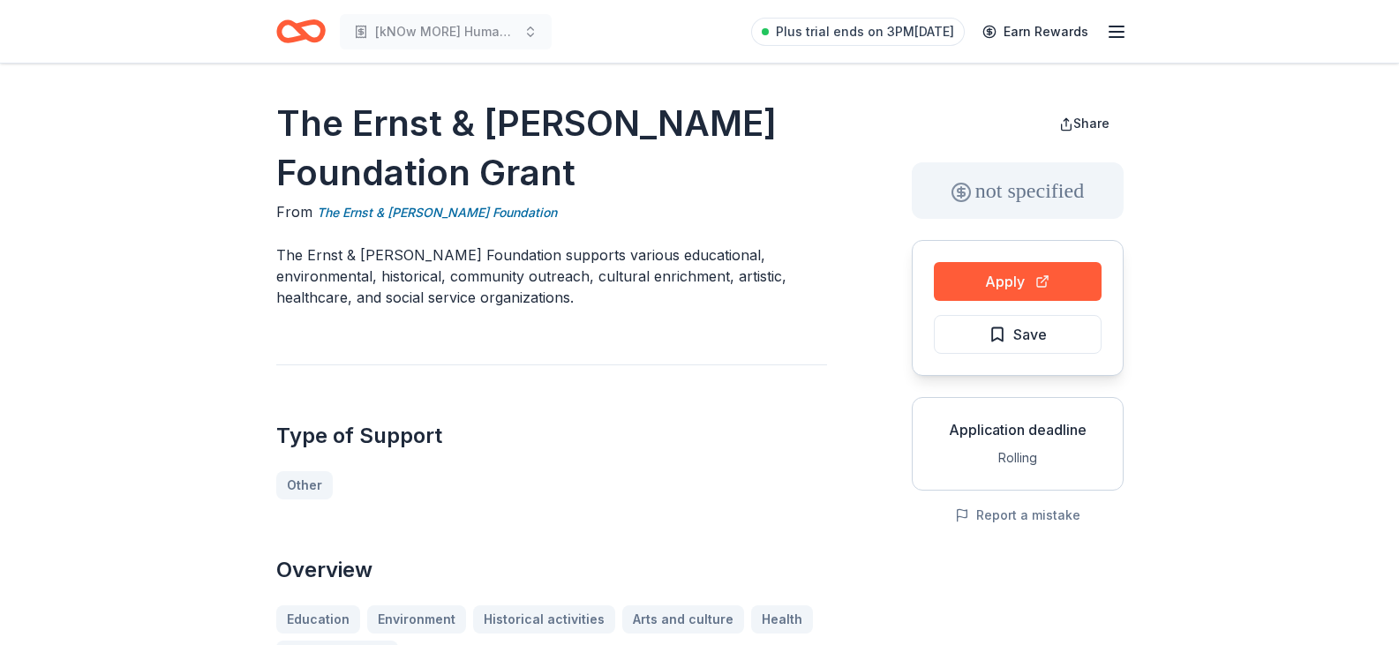
click at [691, 195] on h1 "The Ernst & Elfriede Frank Foundation Grant" at bounding box center [551, 148] width 551 height 99
drag, startPoint x: 272, startPoint y: 116, endPoint x: 706, endPoint y: 168, distance: 437.4
drag, startPoint x: 440, startPoint y: 211, endPoint x: 333, endPoint y: 217, distance: 107.0
click at [333, 217] on link "The Ernst & Elfriede Frank Foundation" at bounding box center [437, 212] width 240 height 21
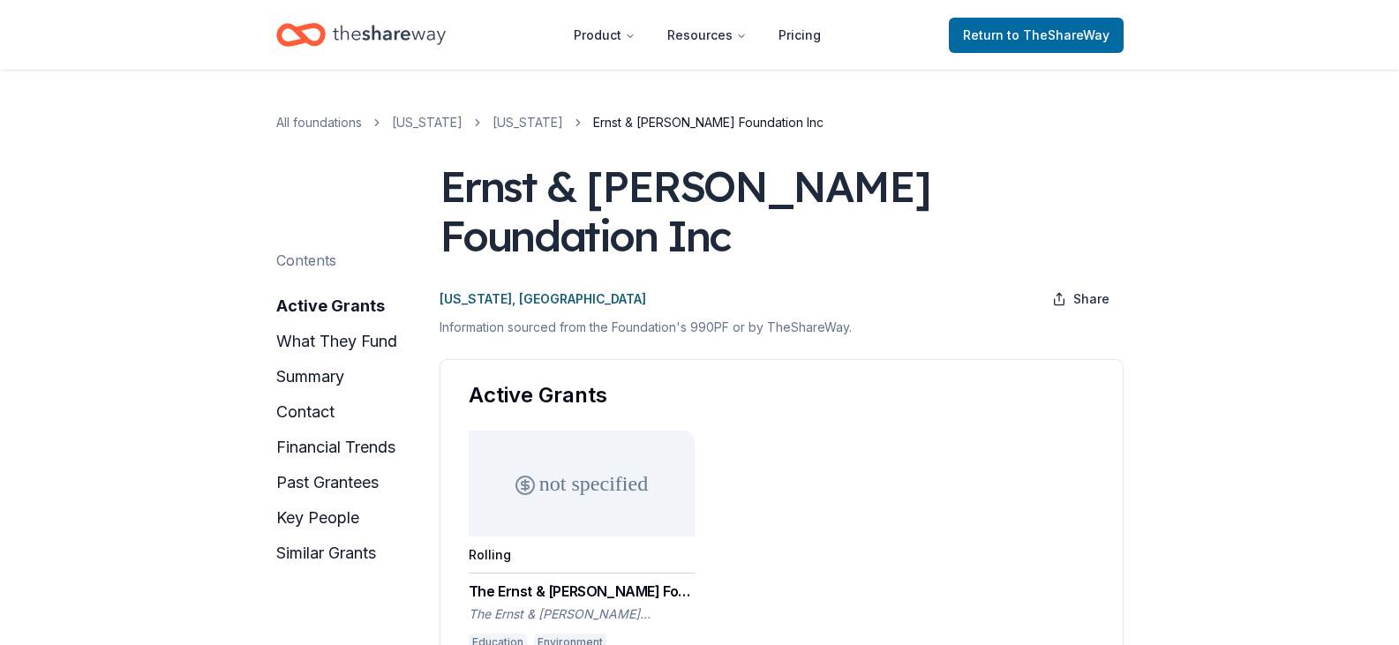
drag, startPoint x: 278, startPoint y: 253, endPoint x: 561, endPoint y: 257, distance: 283.4
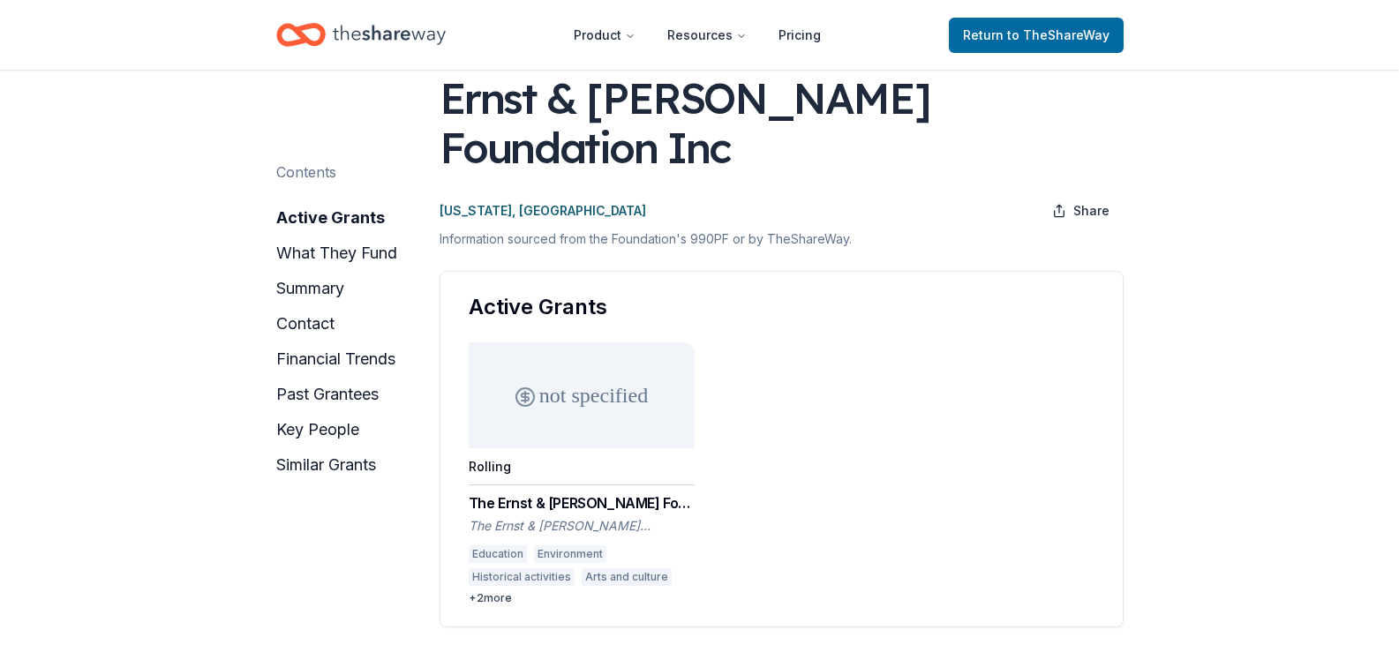
drag, startPoint x: 448, startPoint y: 94, endPoint x: 1012, endPoint y: 174, distance: 569.6
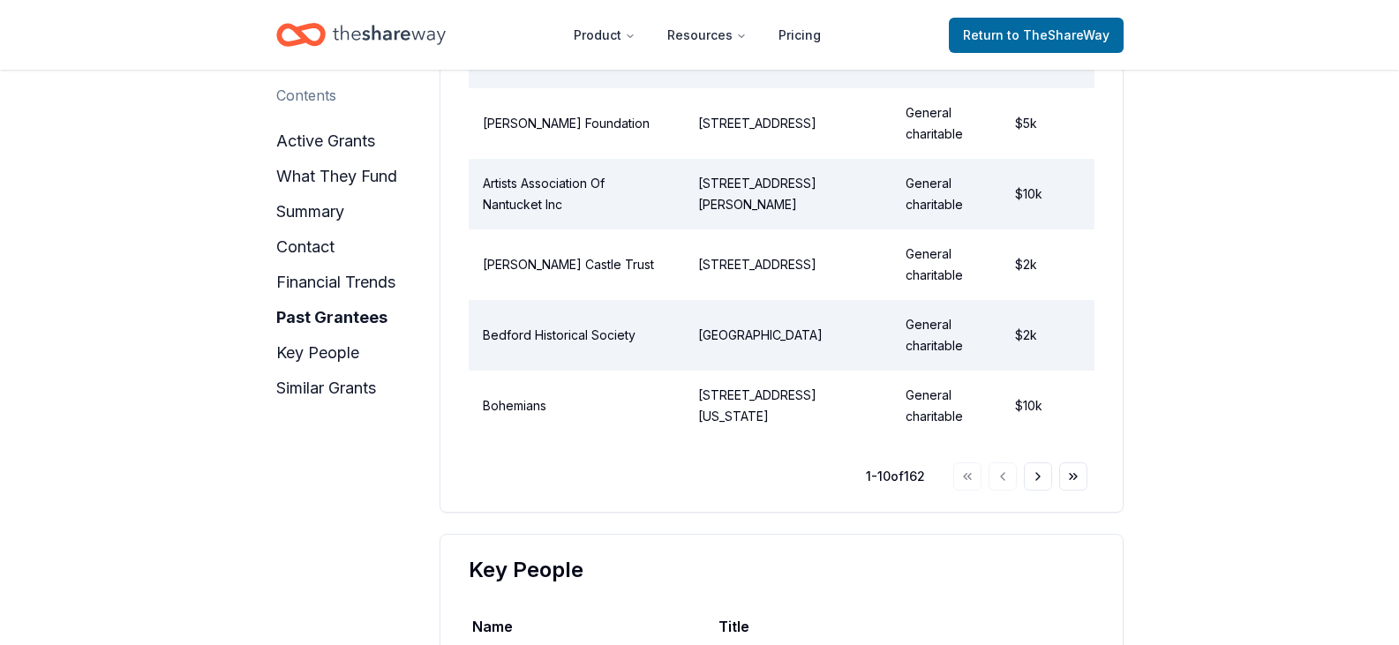
scroll to position [3089, 0]
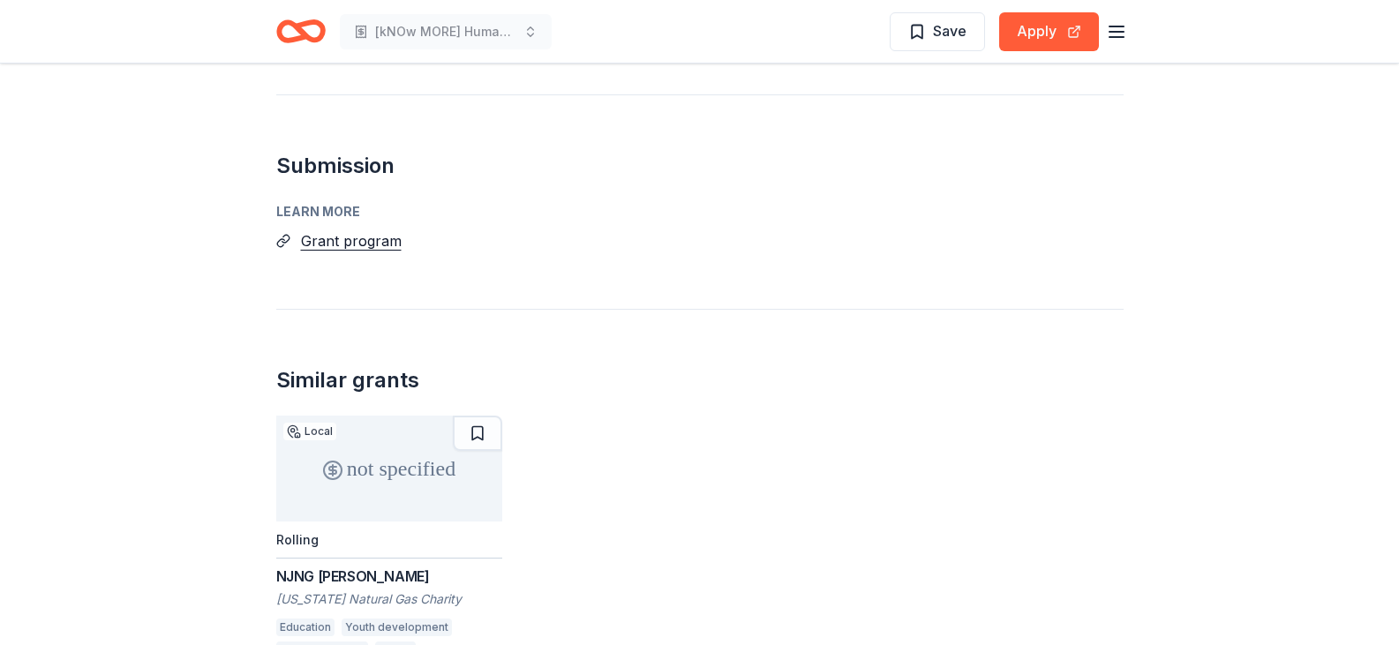
scroll to position [2660, 0]
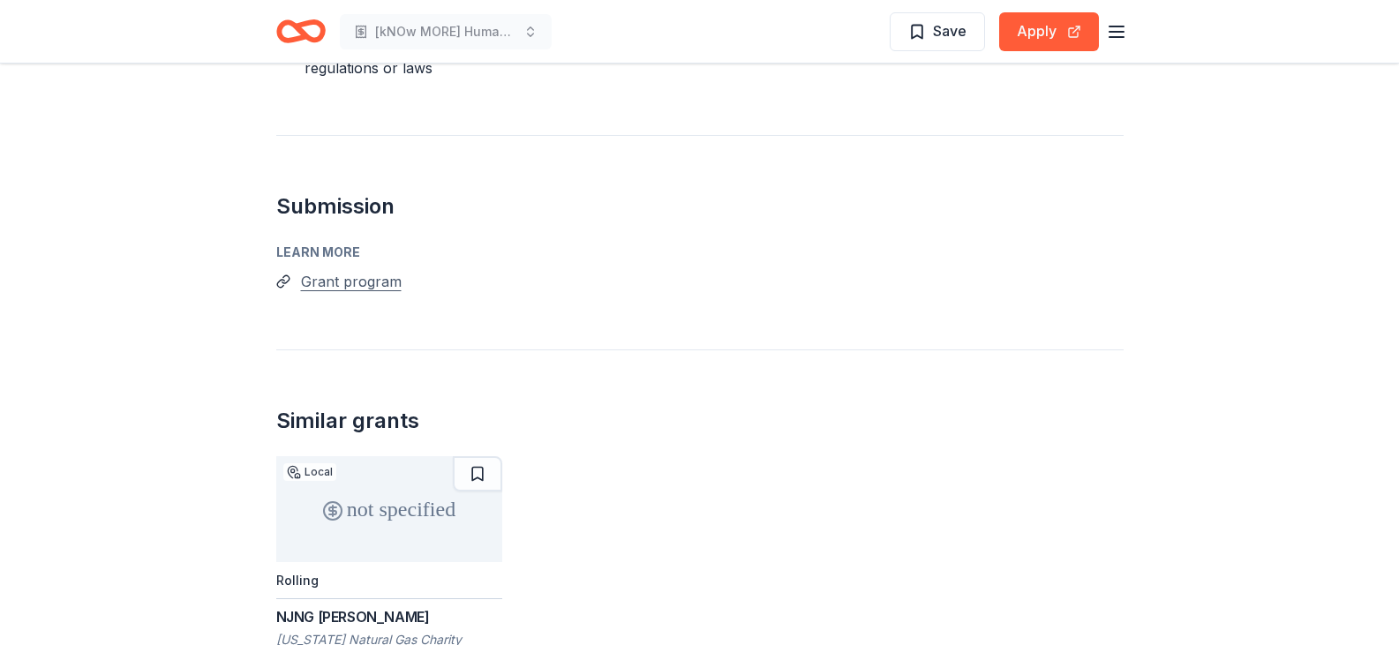
click at [344, 270] on button "Grant program" at bounding box center [351, 281] width 101 height 23
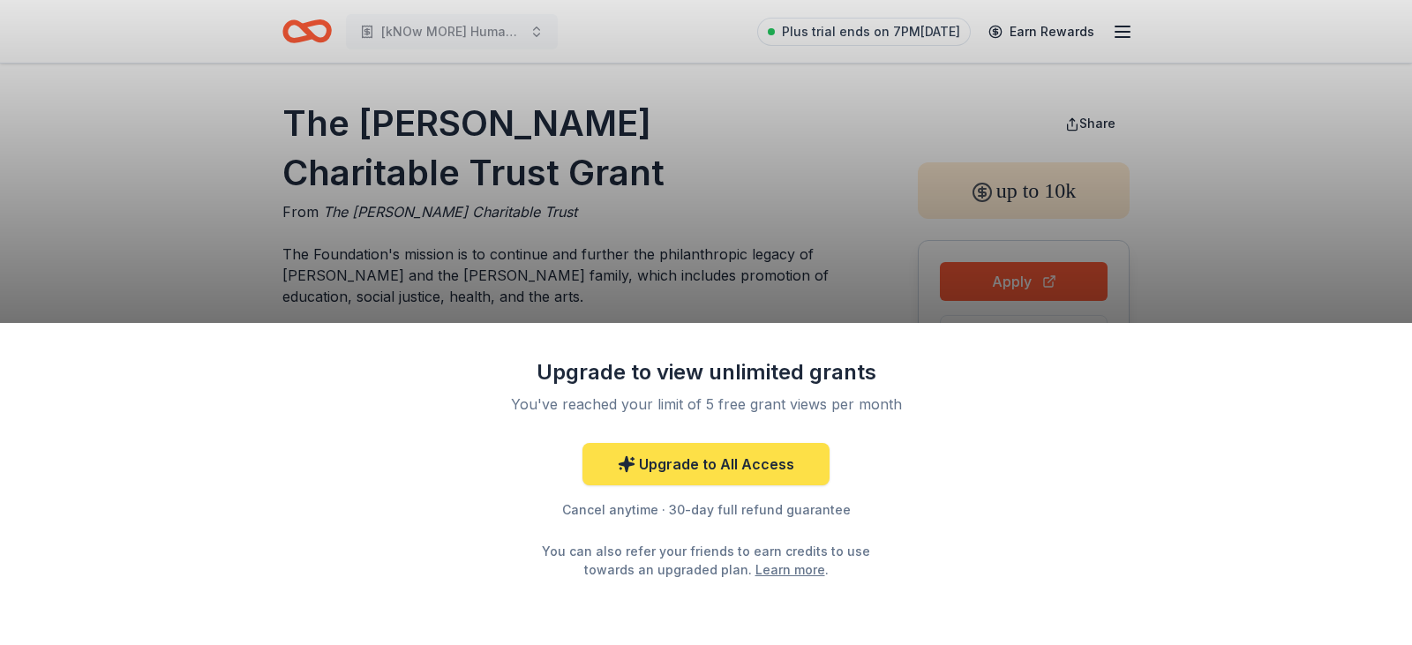
click at [680, 466] on link "Upgrade to All Access" at bounding box center [706, 464] width 247 height 42
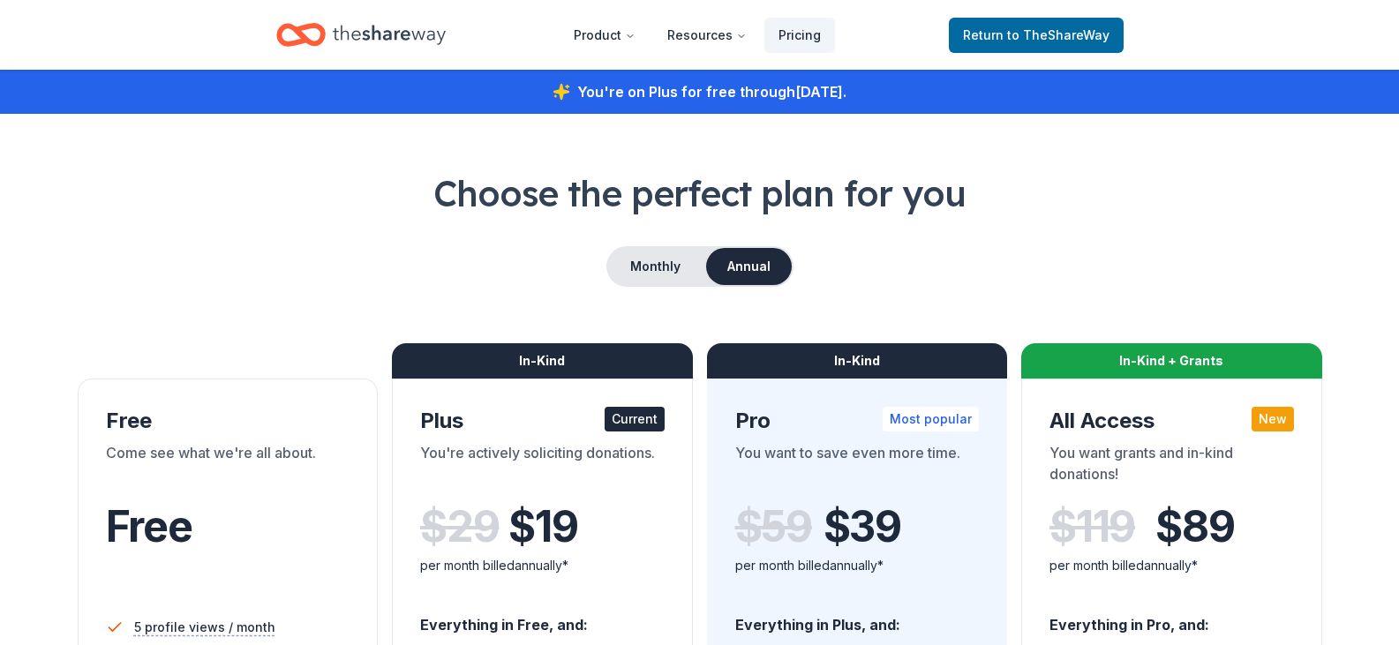
click at [101, 16] on header "Product Resources Pricing Return to TheShareWay" at bounding box center [699, 35] width 1399 height 70
